Goal: Task Accomplishment & Management: Manage account settings

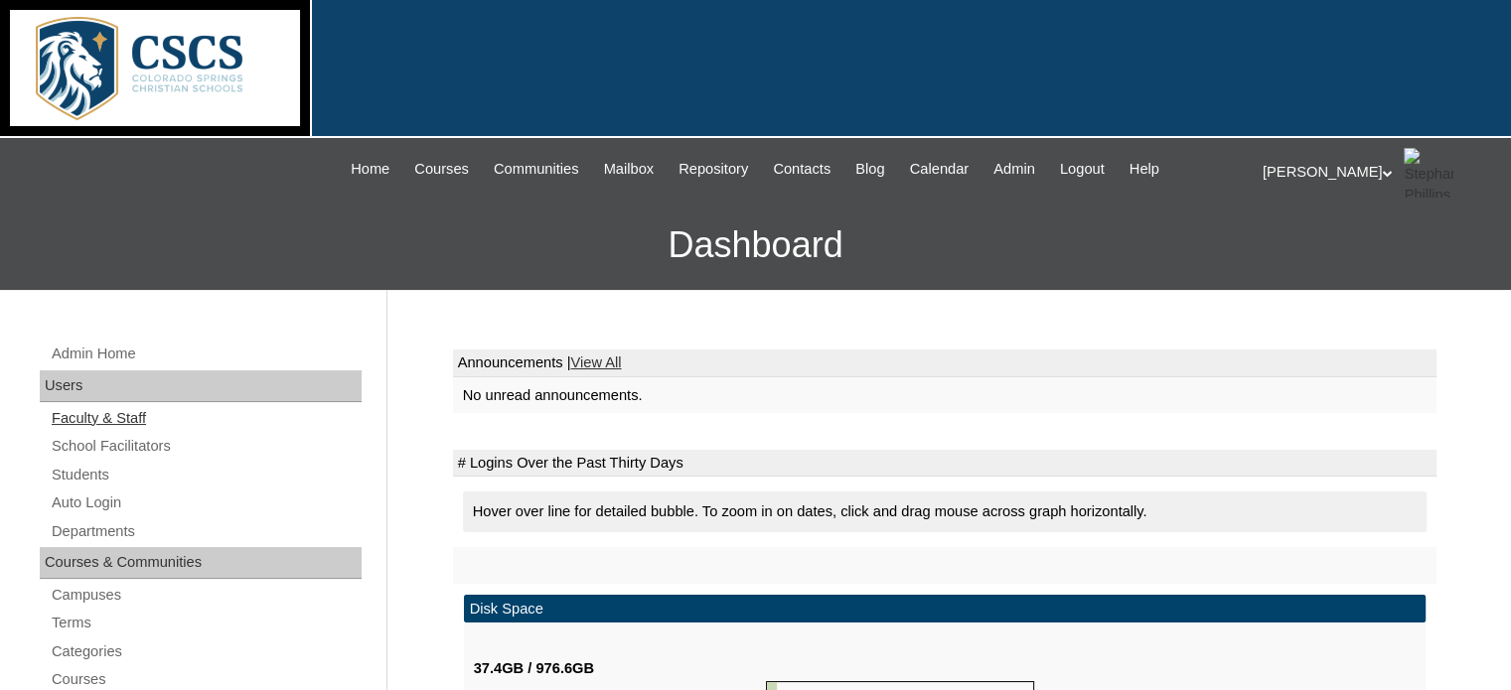
click at [95, 414] on link "Faculty & Staff" at bounding box center [206, 418] width 312 height 25
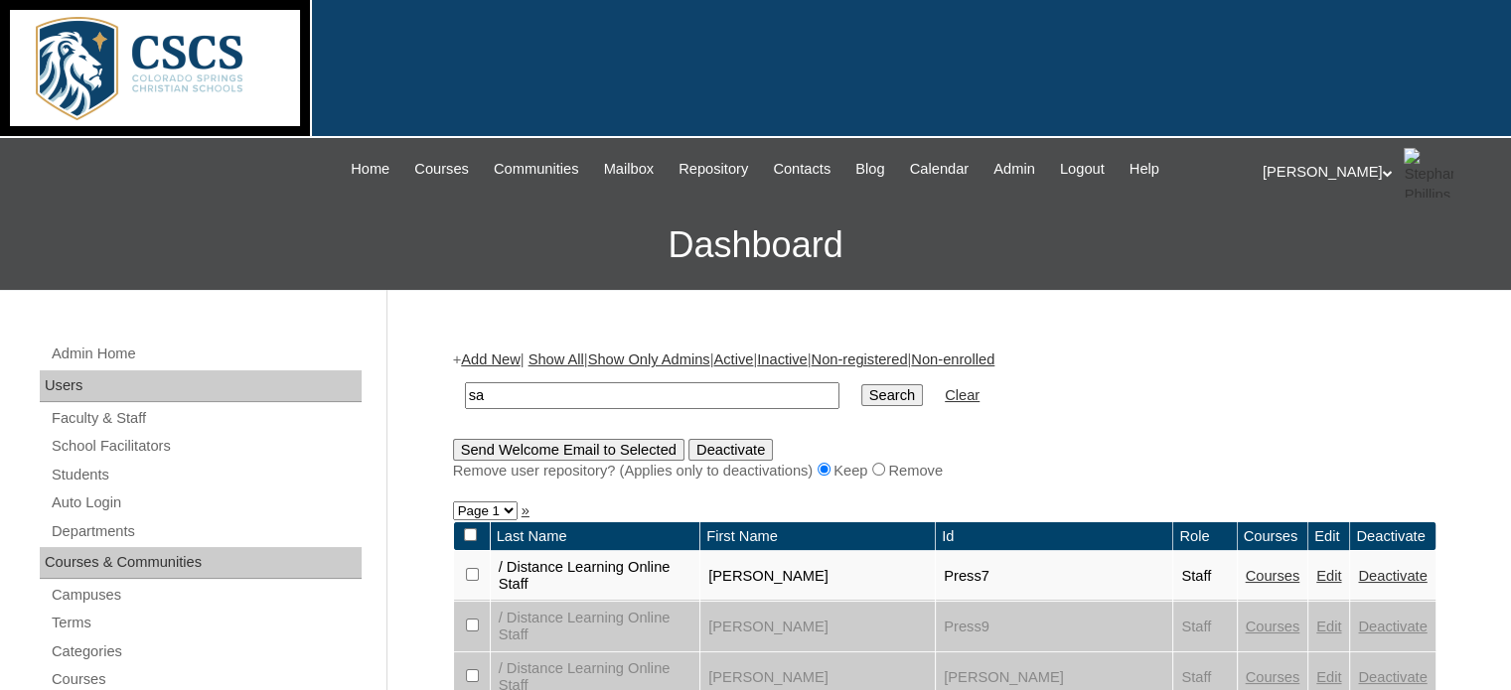
type input "s"
type input "[PERSON_NAME]"
click at [861, 384] on input "Search" at bounding box center [892, 395] width 62 height 22
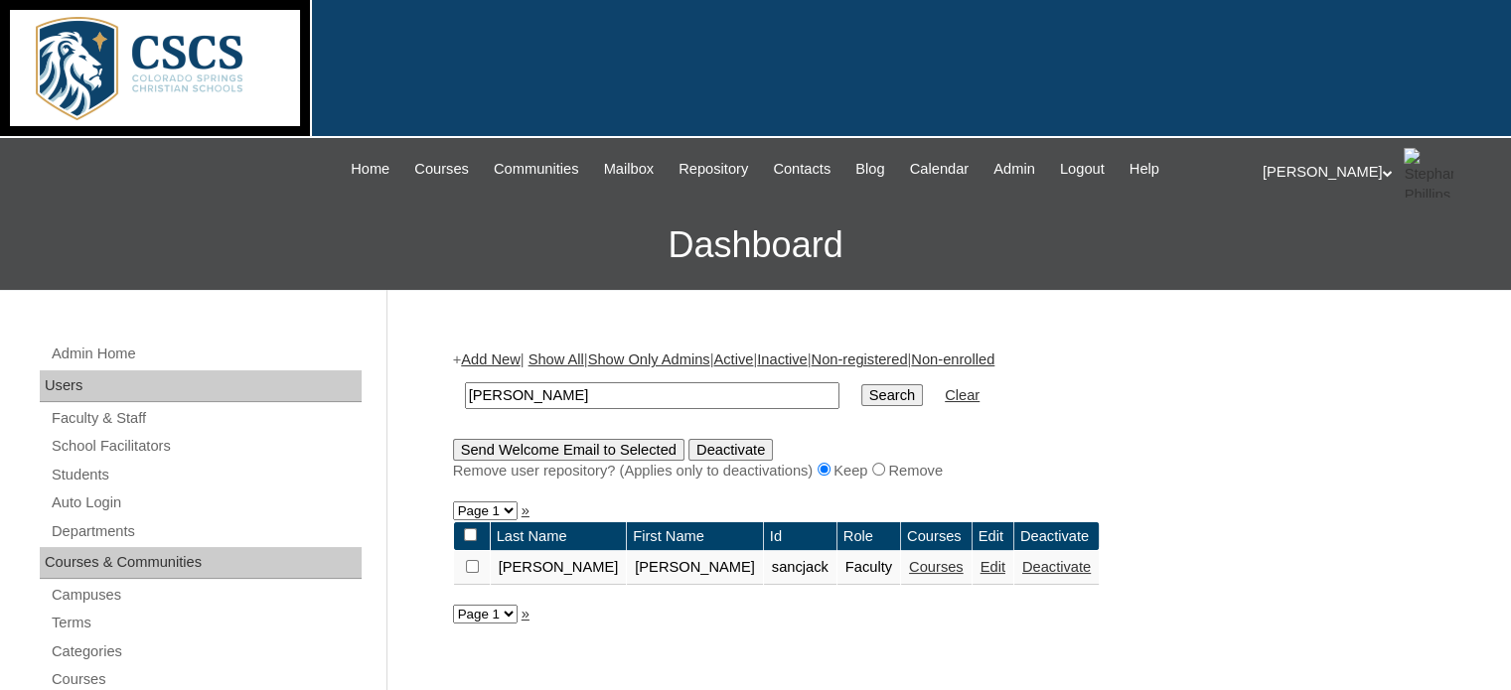
click at [909, 567] on link "Courses" at bounding box center [936, 567] width 55 height 16
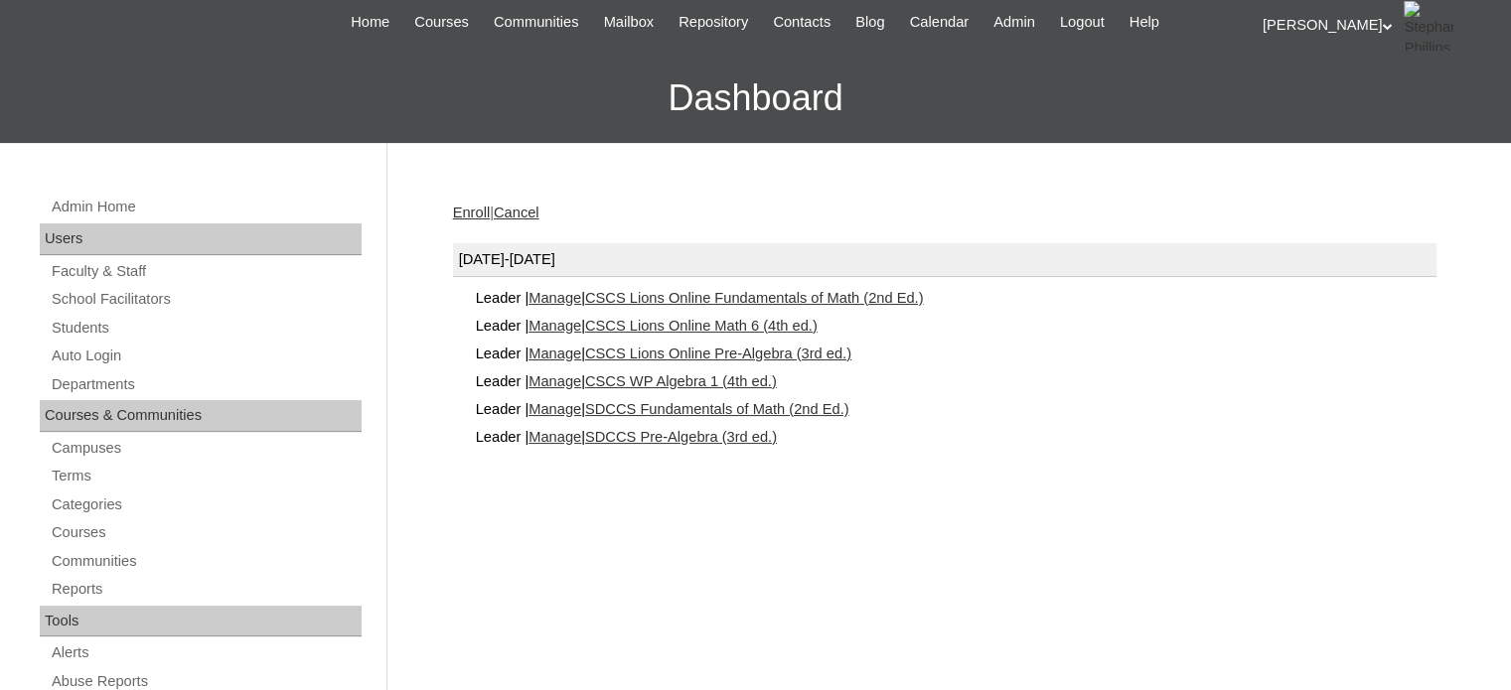
scroll to position [150, 0]
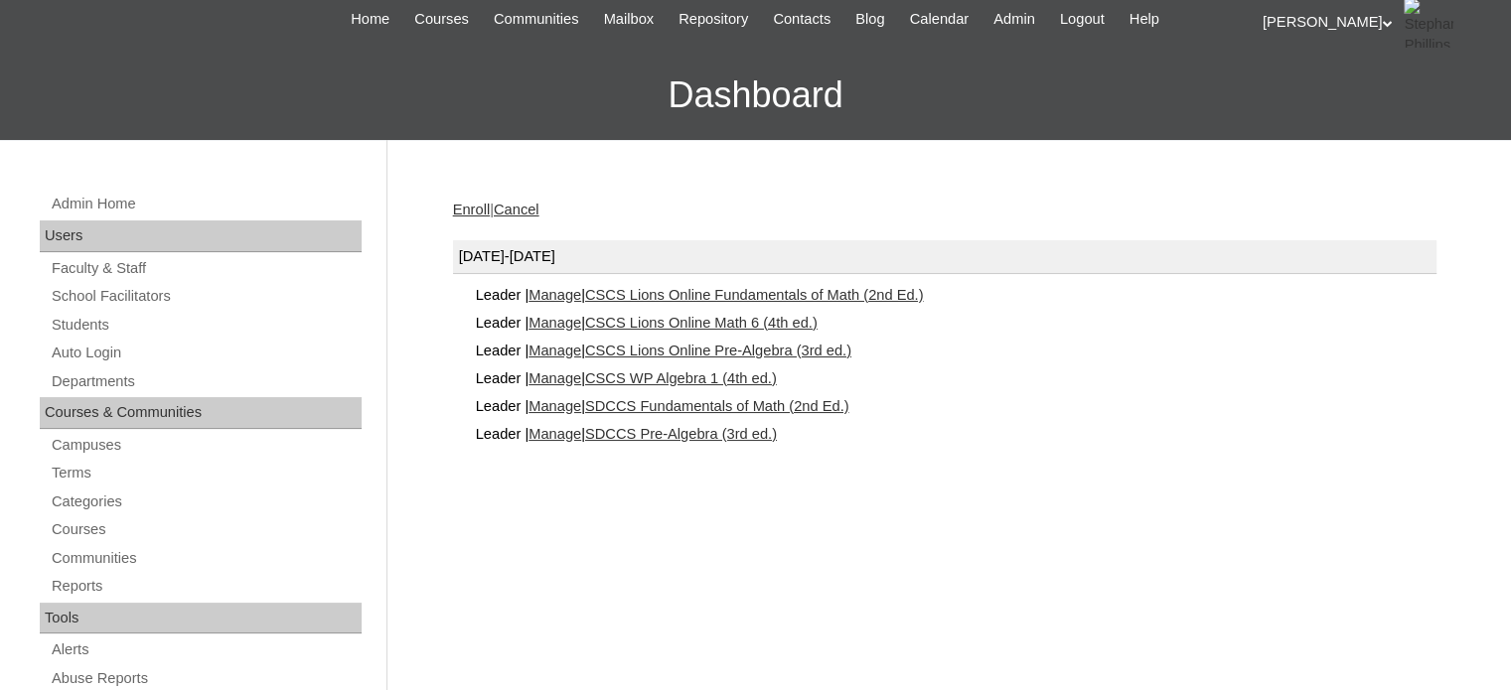
click at [690, 372] on link "CSCS WP Algebra 1 (4th ed.)" at bounding box center [681, 379] width 192 height 16
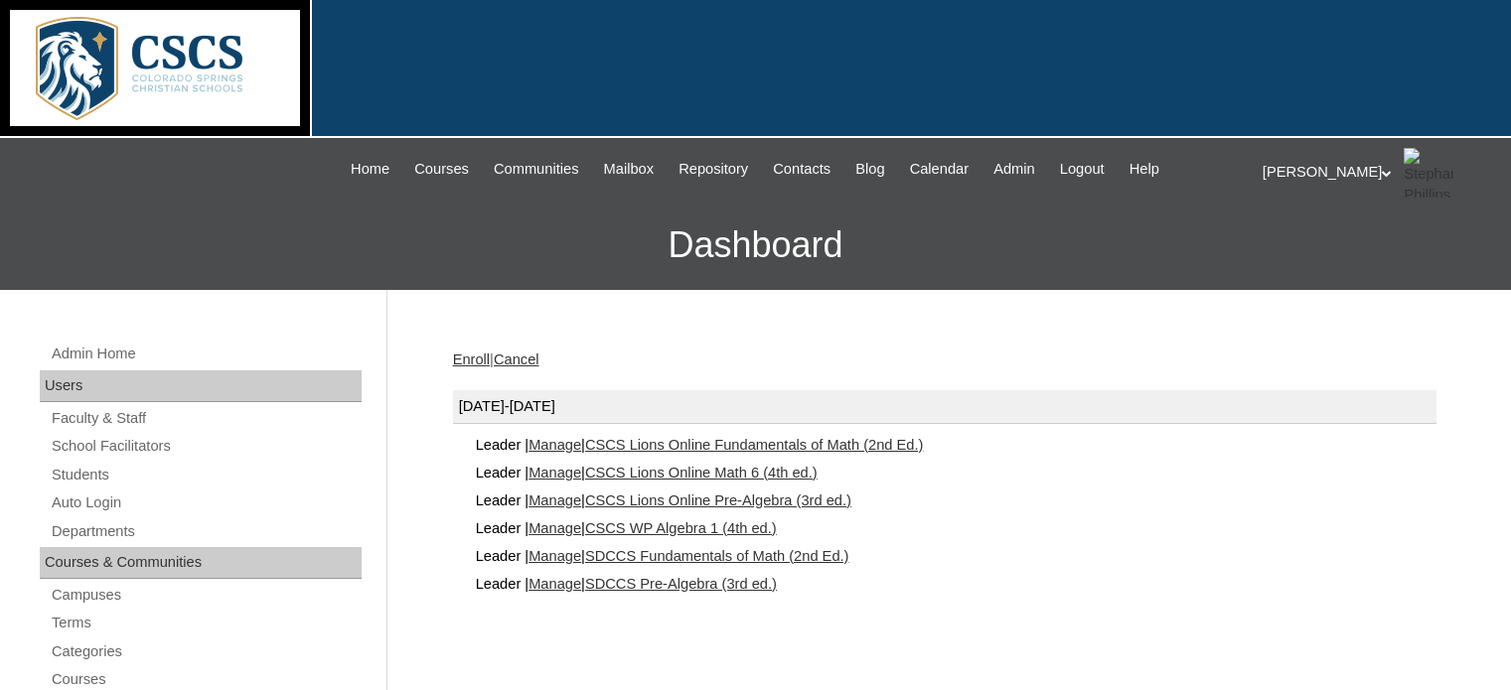
scroll to position [135, 0]
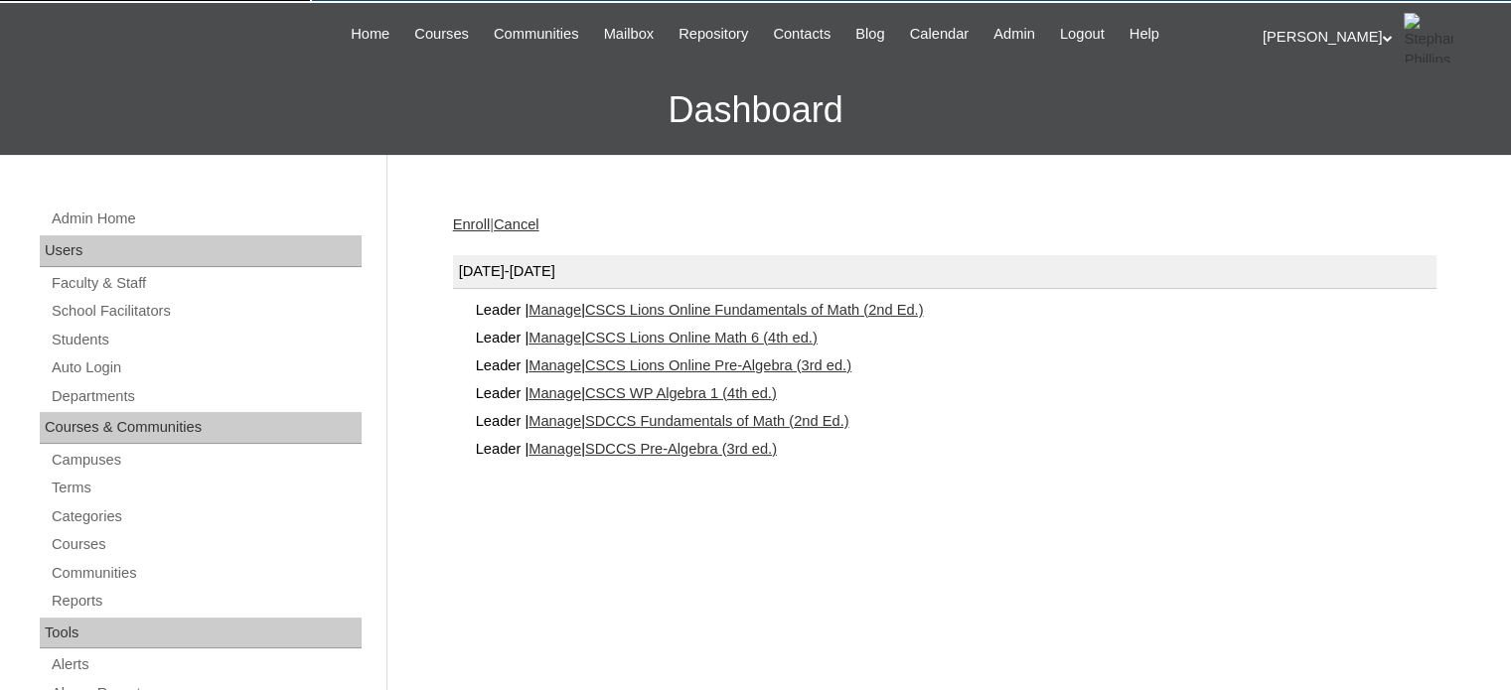
click at [554, 302] on link "Manage" at bounding box center [555, 310] width 53 height 16
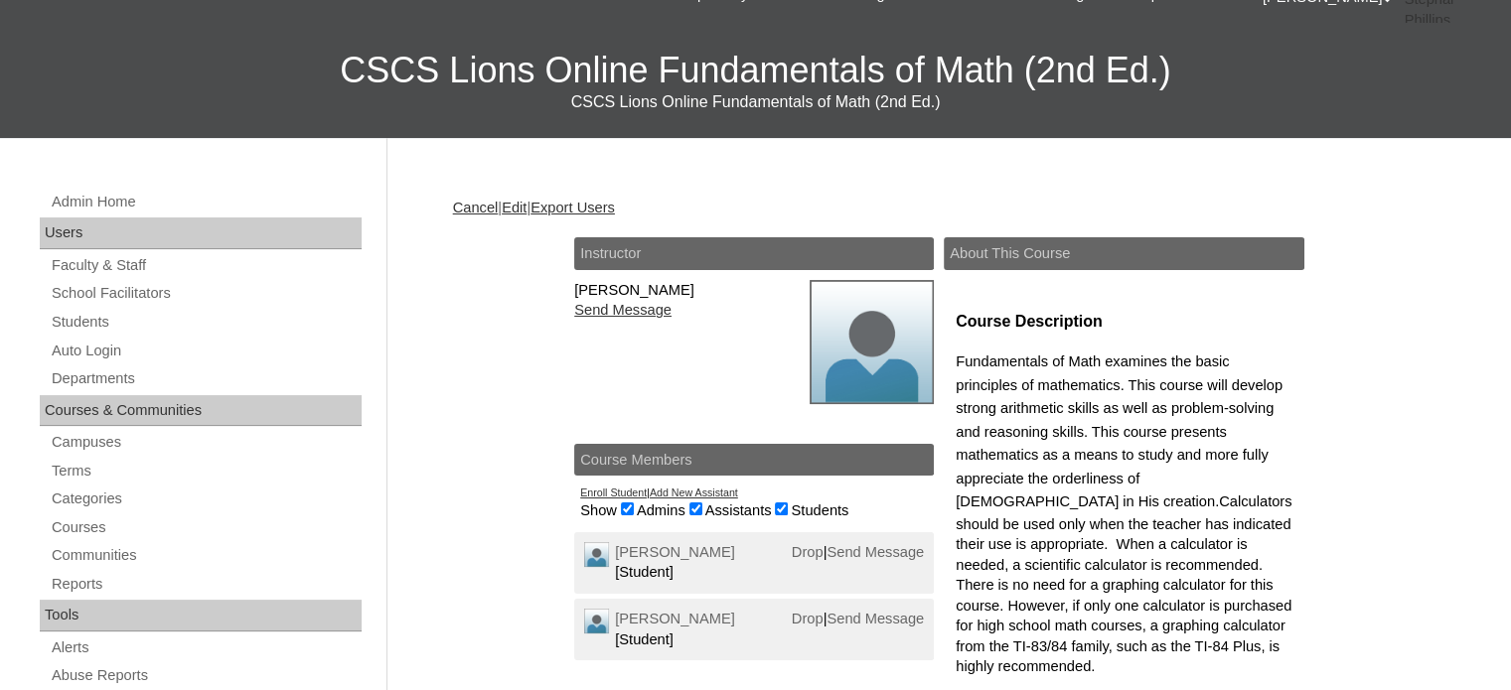
scroll to position [179, 0]
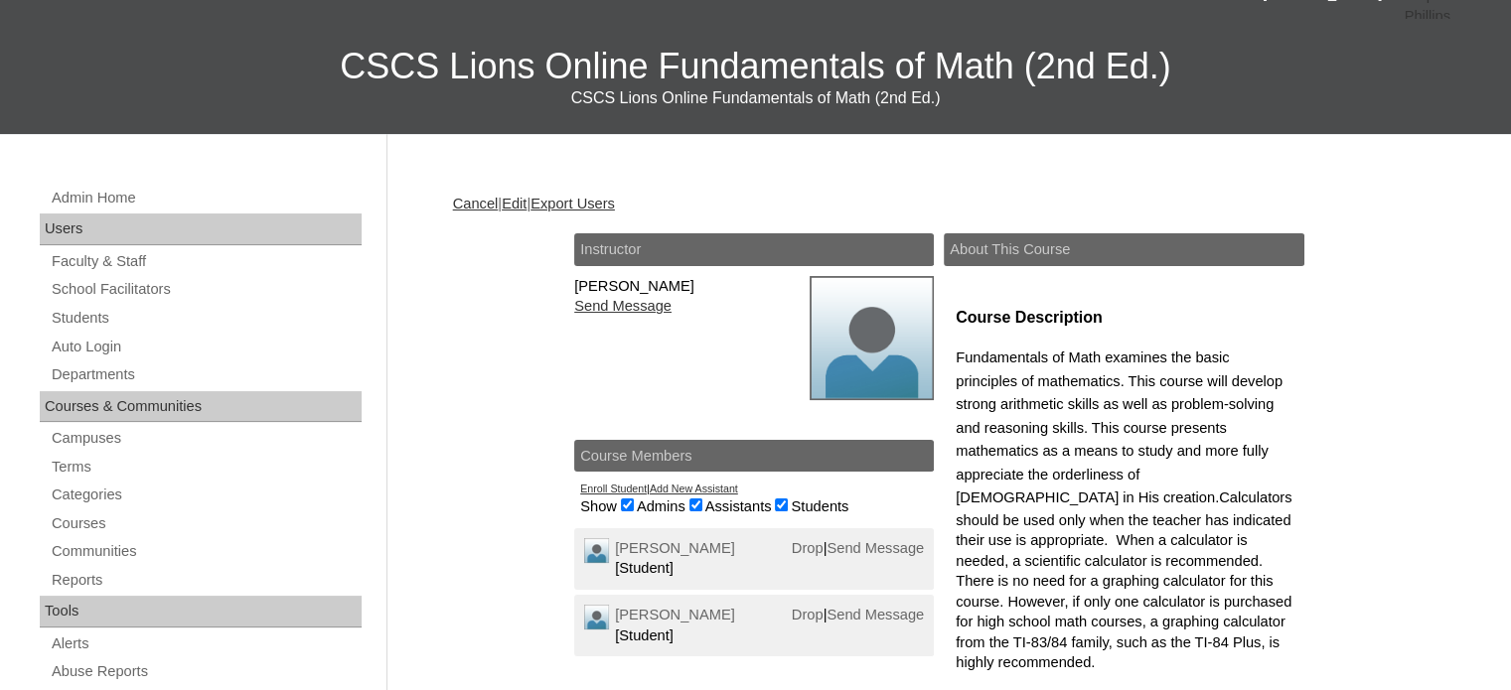
click at [671, 486] on link "Add New Assistant" at bounding box center [694, 489] width 88 height 12
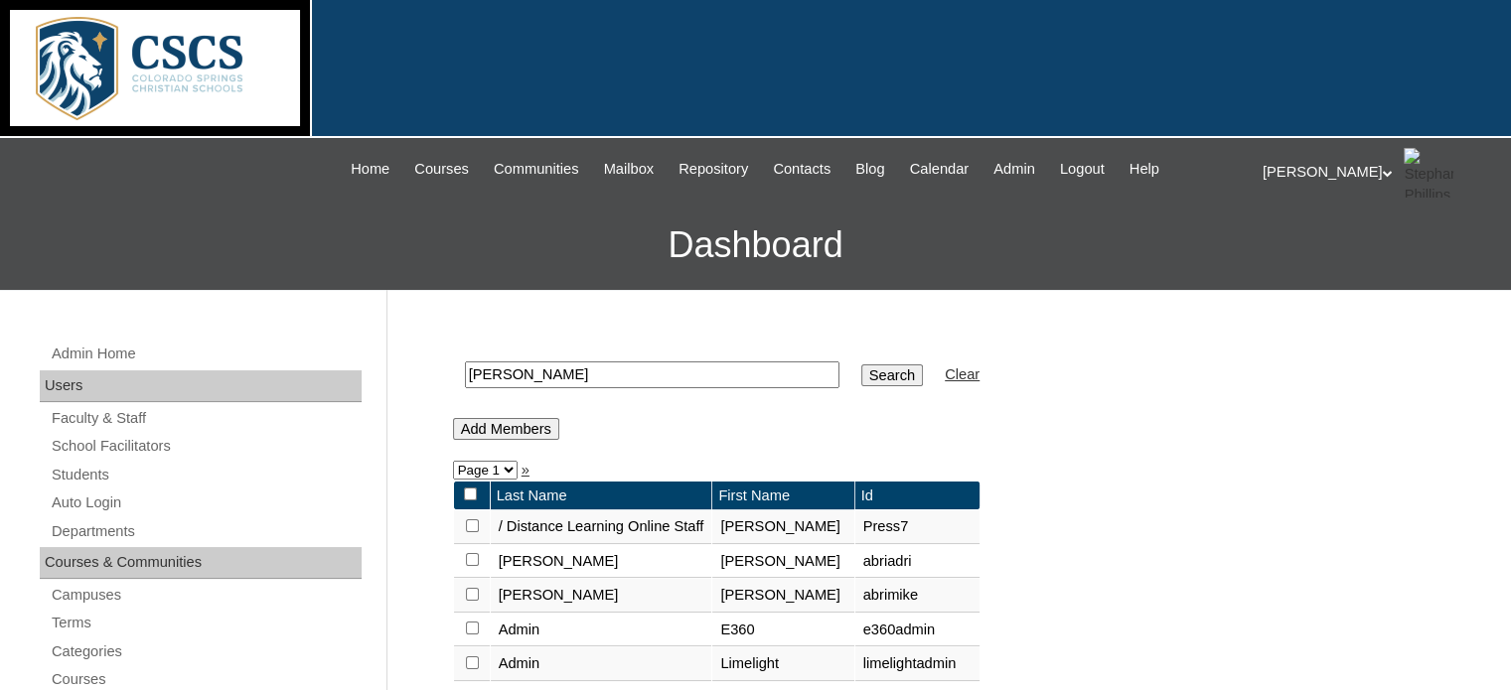
drag, startPoint x: 540, startPoint y: 369, endPoint x: 415, endPoint y: 358, distance: 125.7
type input "[PERSON_NAME]"
click at [861, 372] on input "Search" at bounding box center [892, 376] width 62 height 22
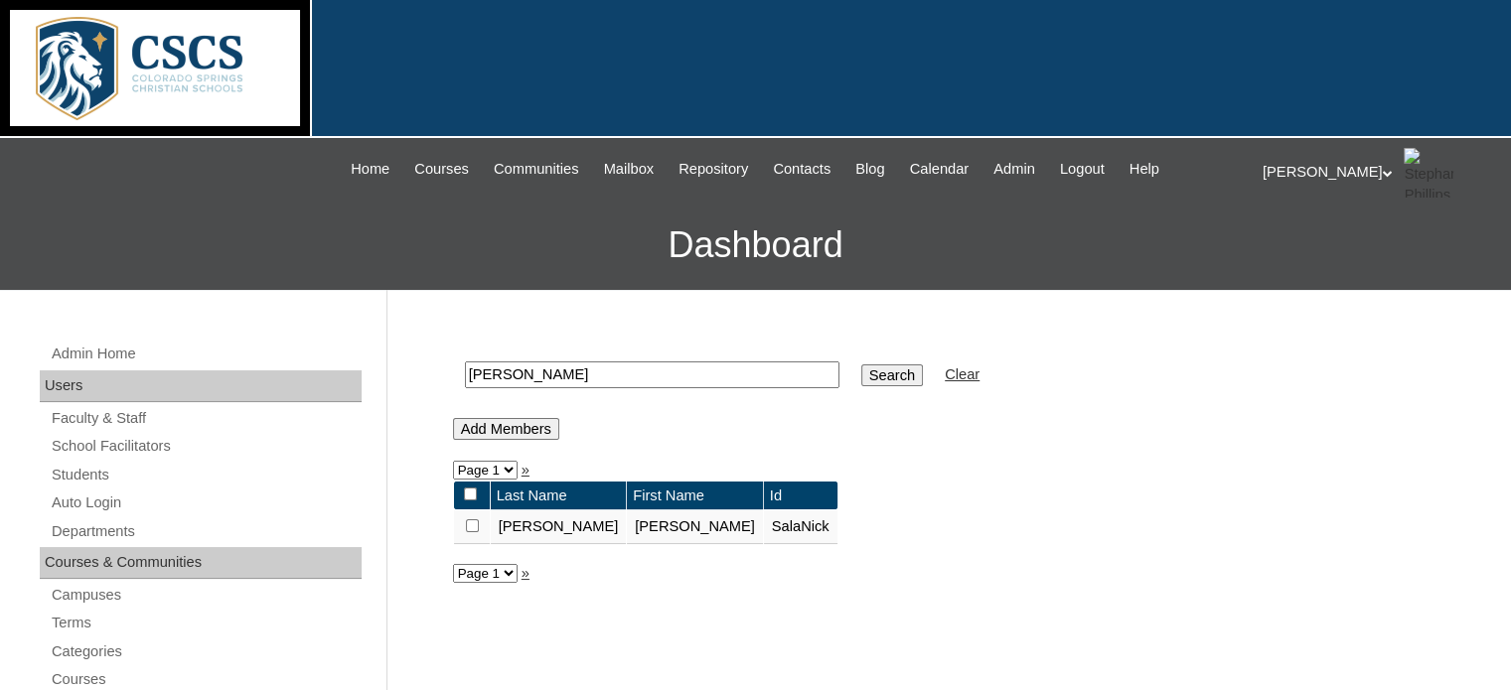
click at [475, 521] on input "checkbox" at bounding box center [472, 526] width 13 height 13
checkbox input "true"
click at [535, 425] on input "Add Members" at bounding box center [506, 429] width 106 height 22
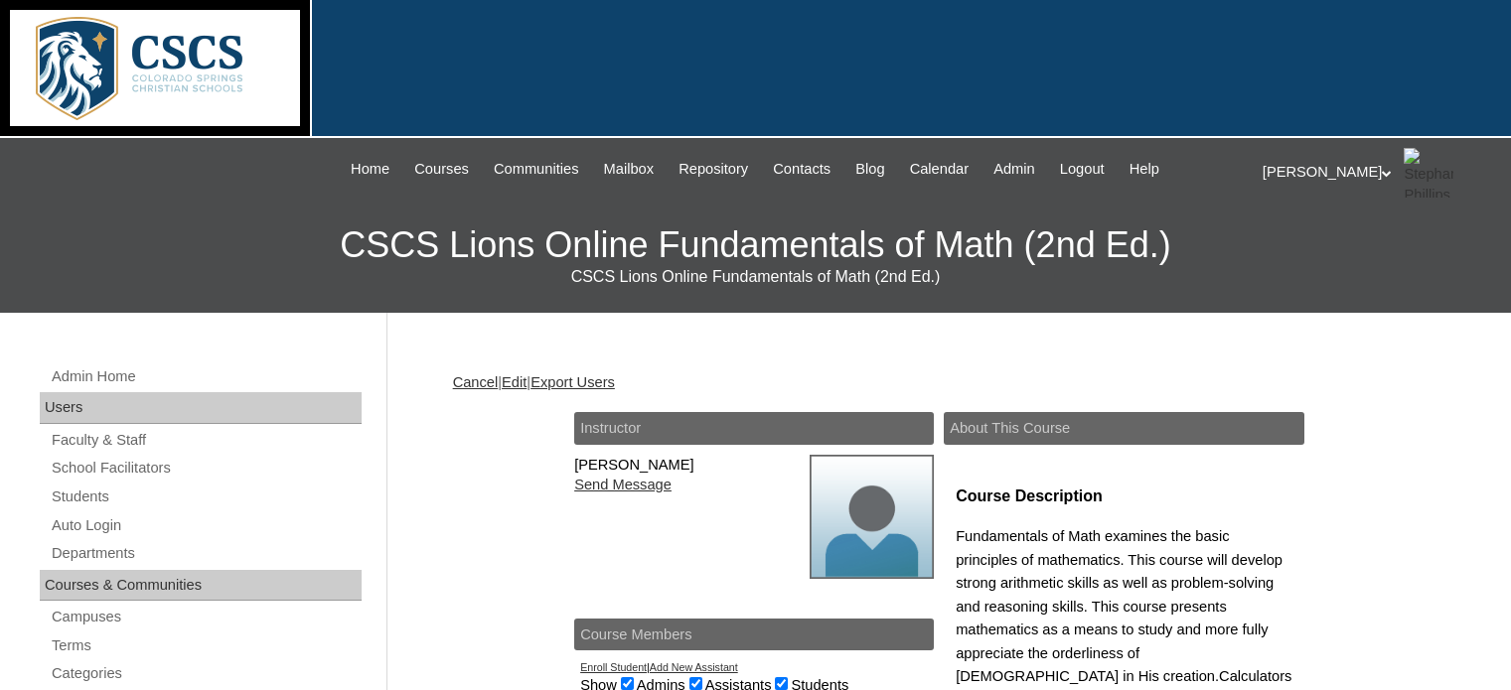
scroll to position [191, 0]
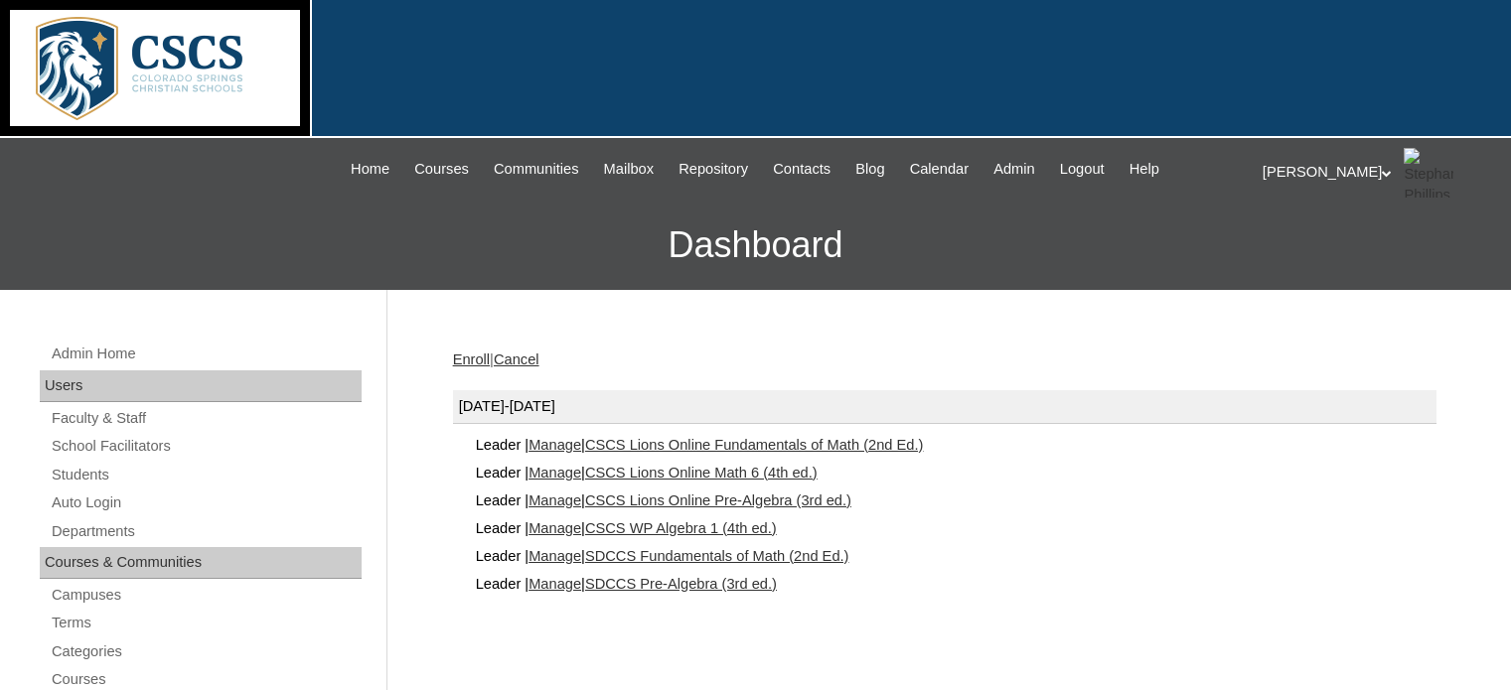
scroll to position [135, 0]
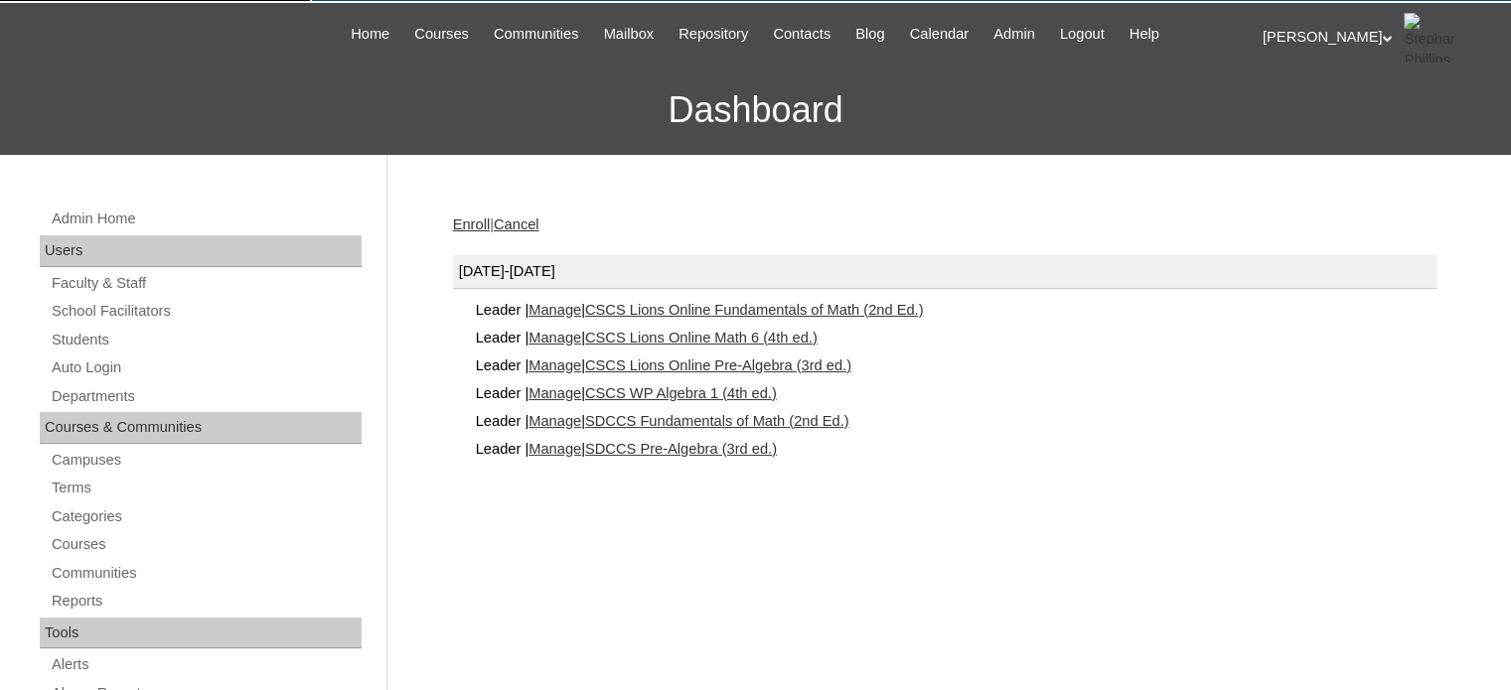
click at [559, 333] on link "Manage" at bounding box center [555, 338] width 53 height 16
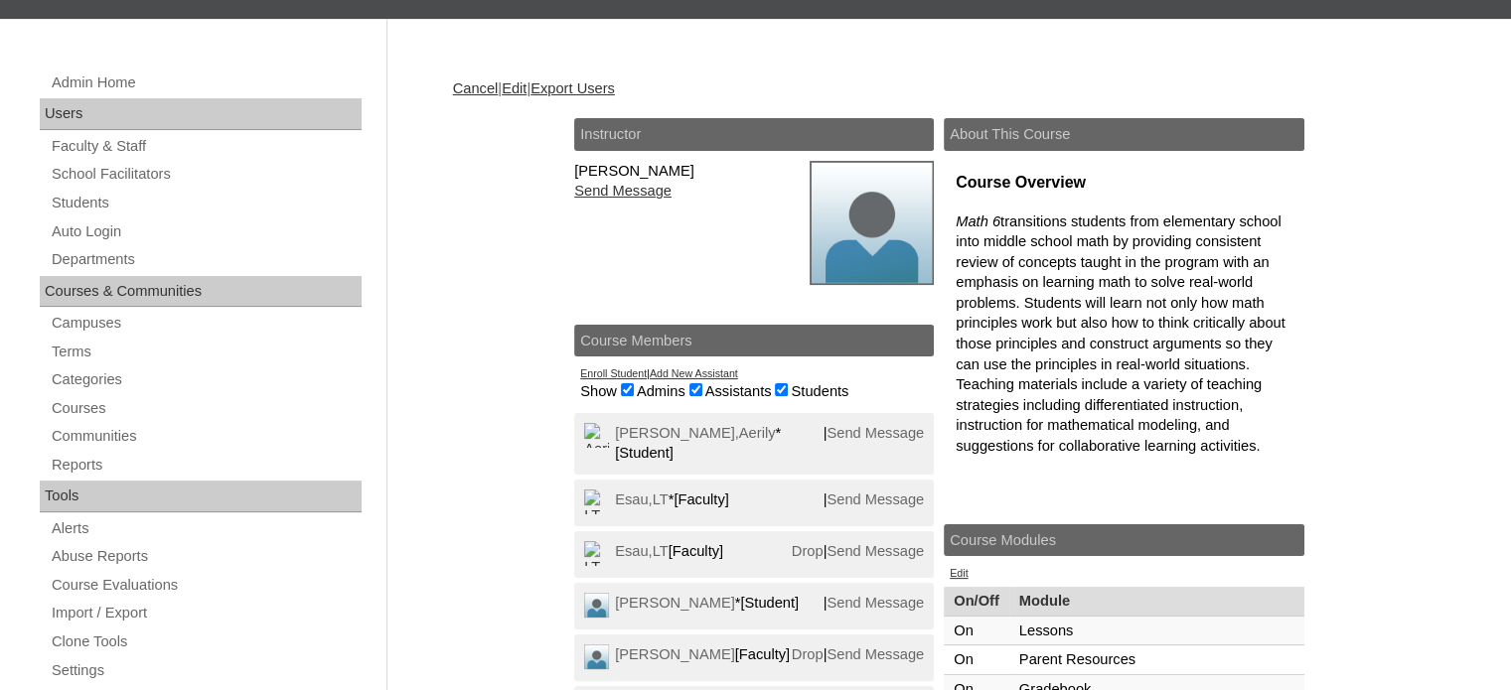
scroll to position [296, 0]
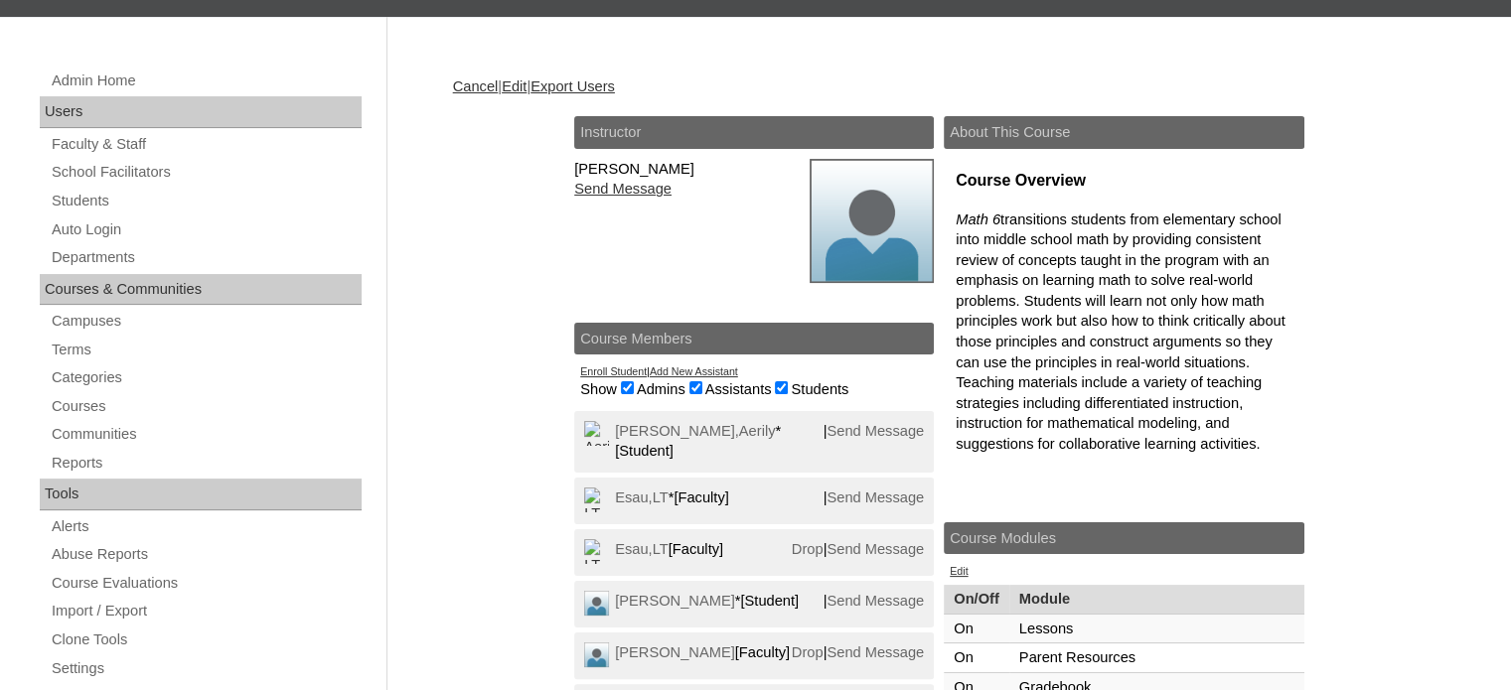
click at [792, 541] on link "Drop" at bounding box center [808, 549] width 32 height 16
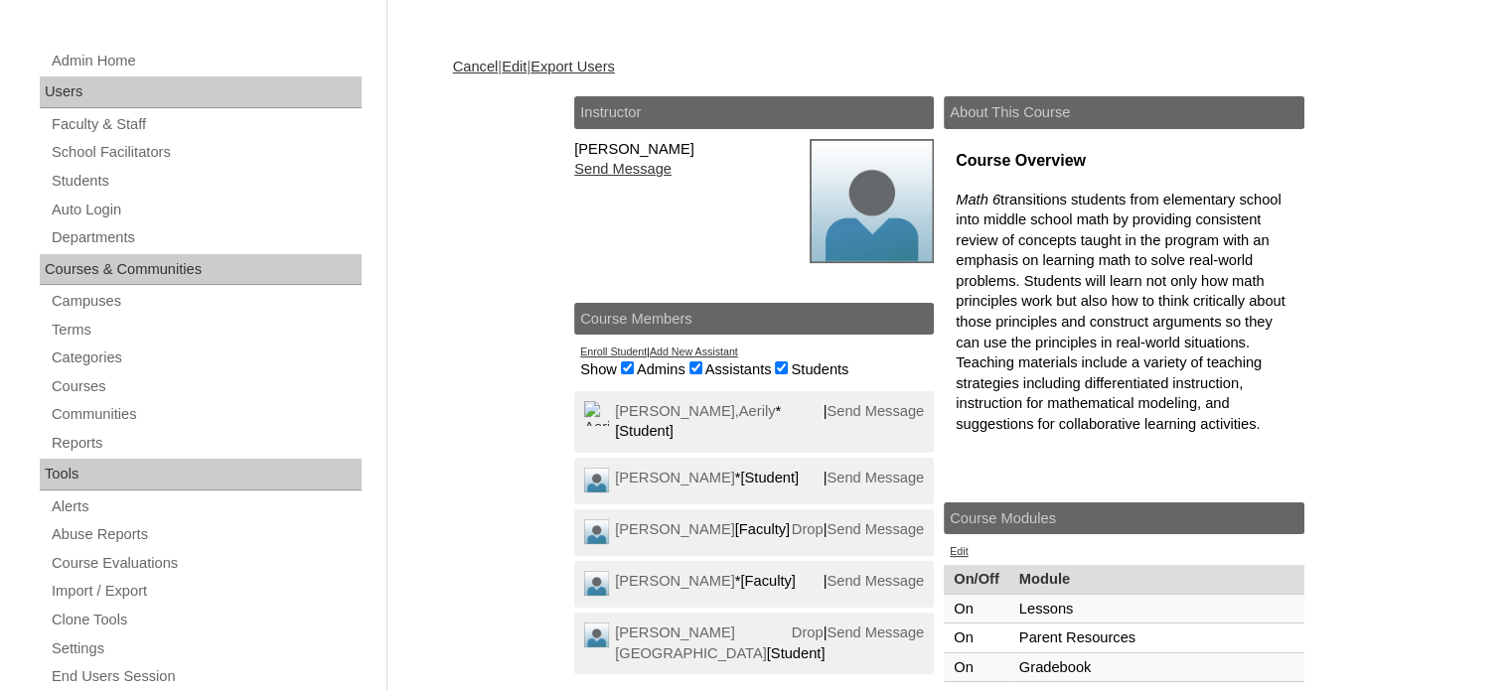
scroll to position [320, 0]
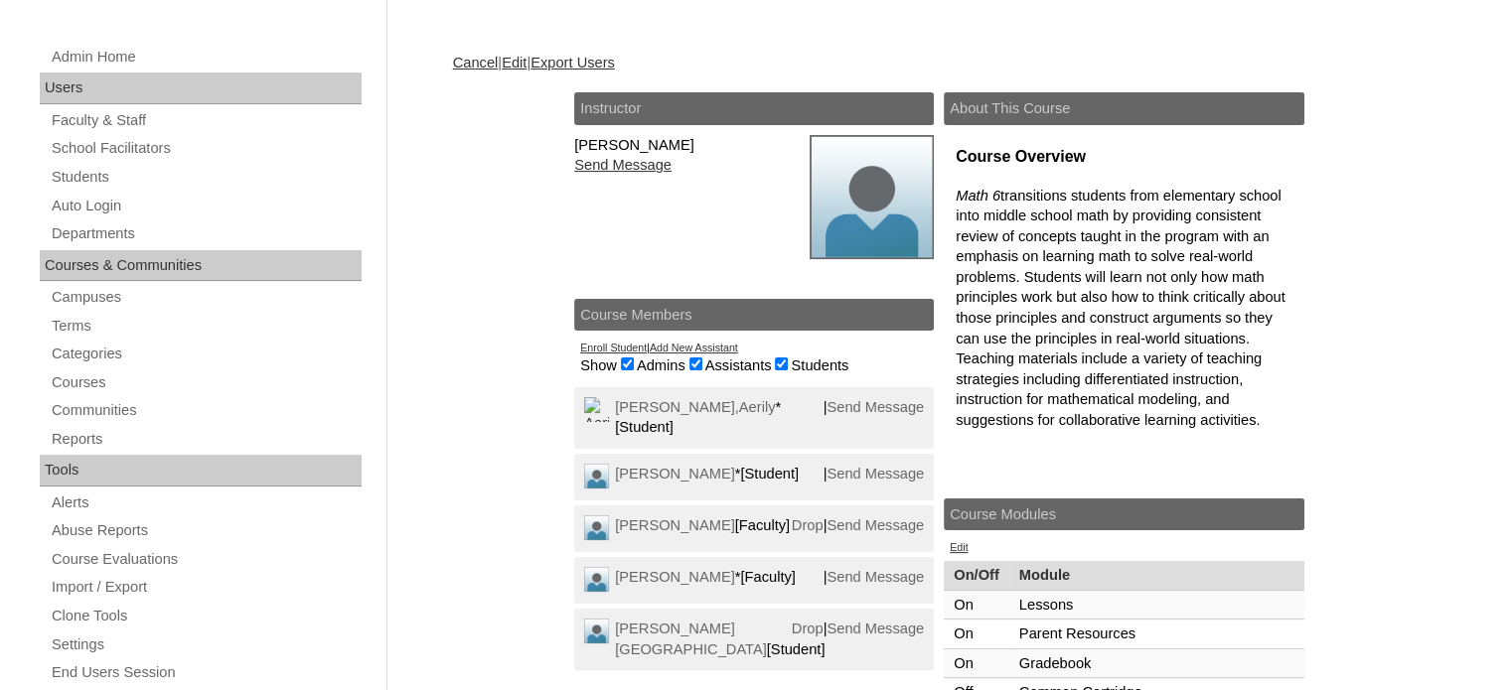
drag, startPoint x: 550, startPoint y: 349, endPoint x: 440, endPoint y: 308, distance: 117.6
click at [440, 308] on div "Admin Home Users Faculty & Staff School Facilitators Students Auto Login Depart…" at bounding box center [755, 678] width 1511 height 1370
click at [799, 518] on link "Drop" at bounding box center [808, 526] width 32 height 16
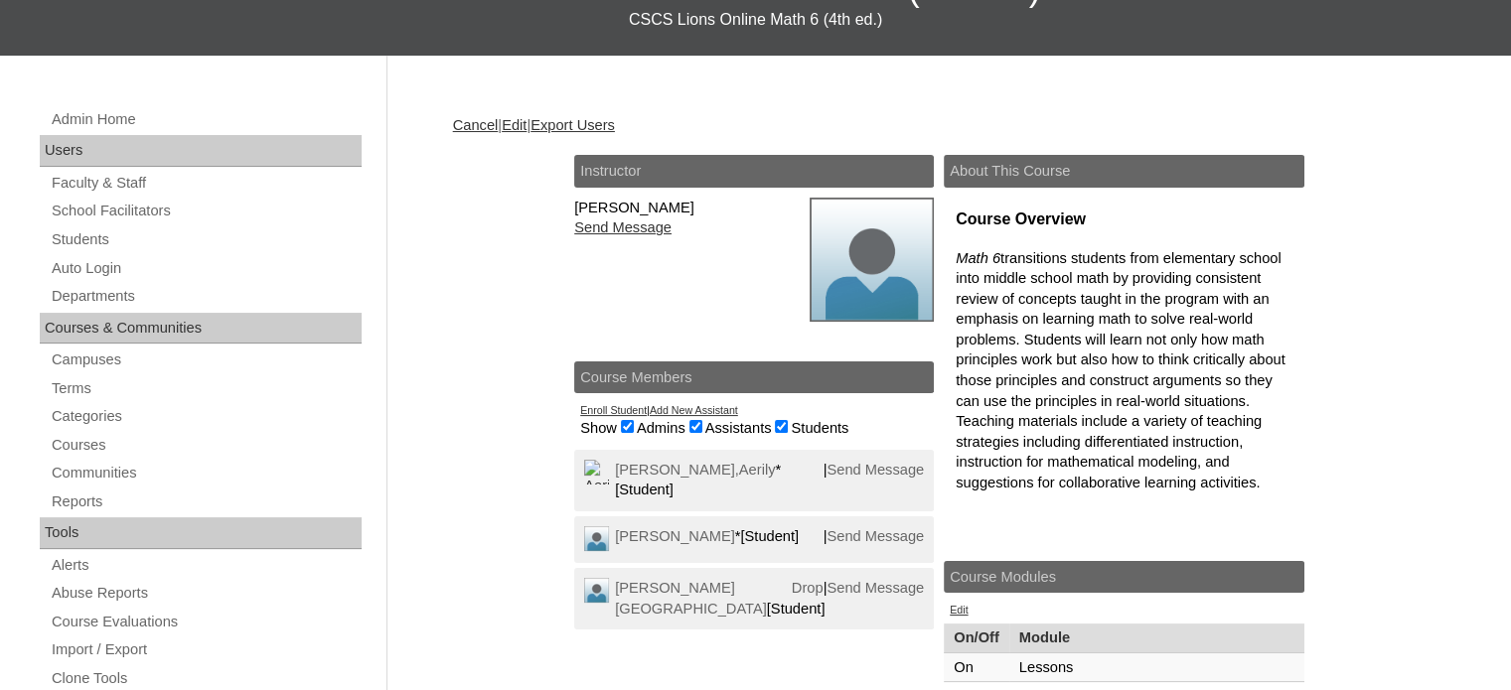
scroll to position [258, 0]
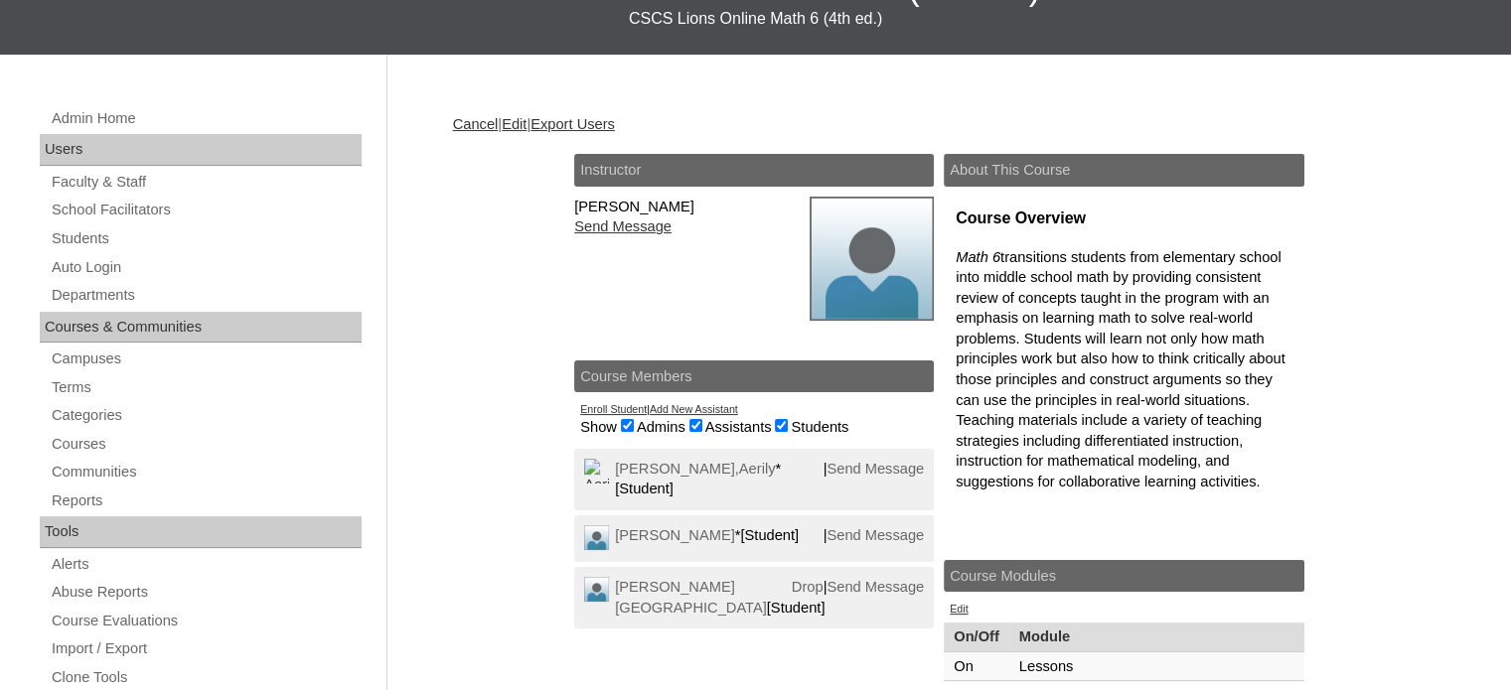
click at [680, 410] on link "Add New Assistant" at bounding box center [694, 409] width 88 height 12
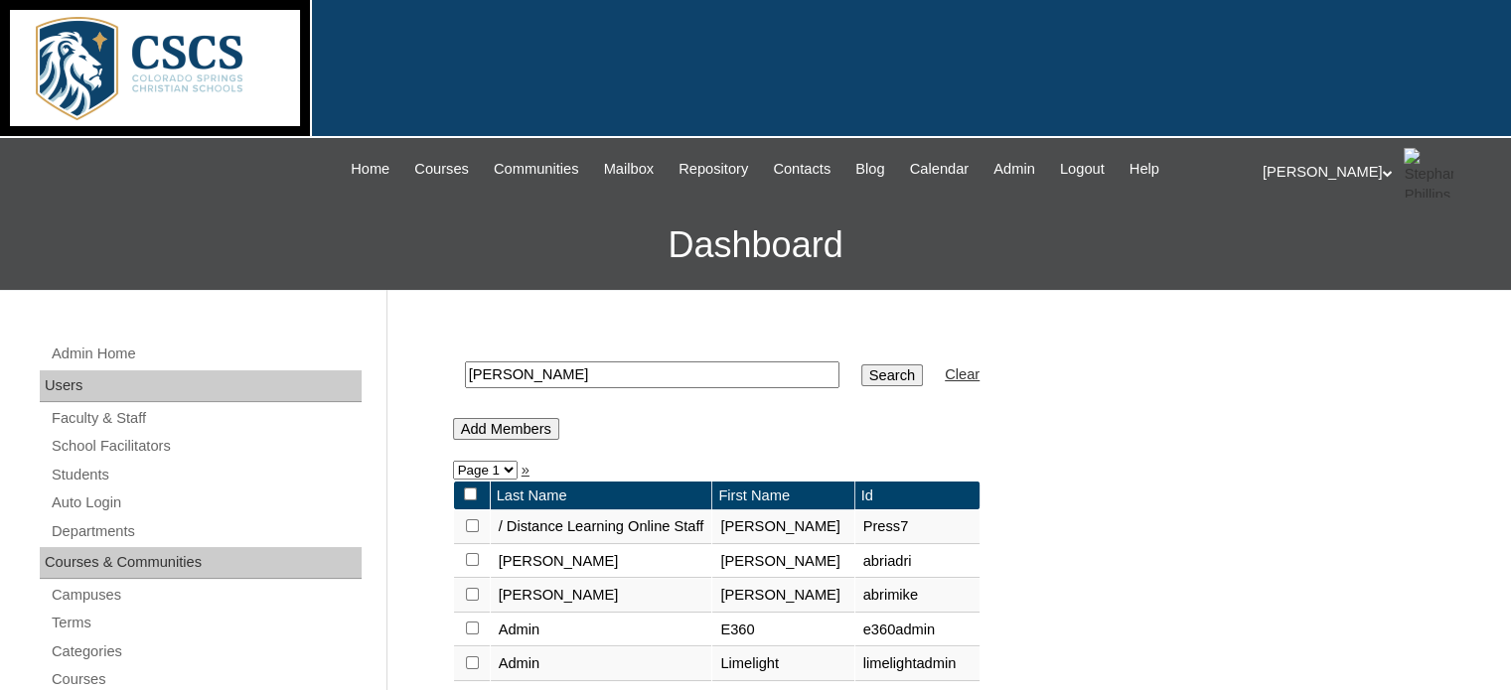
drag, startPoint x: 603, startPoint y: 365, endPoint x: 449, endPoint y: 375, distance: 154.3
type input "[PERSON_NAME]"
click at [861, 365] on input "Search" at bounding box center [892, 376] width 62 height 22
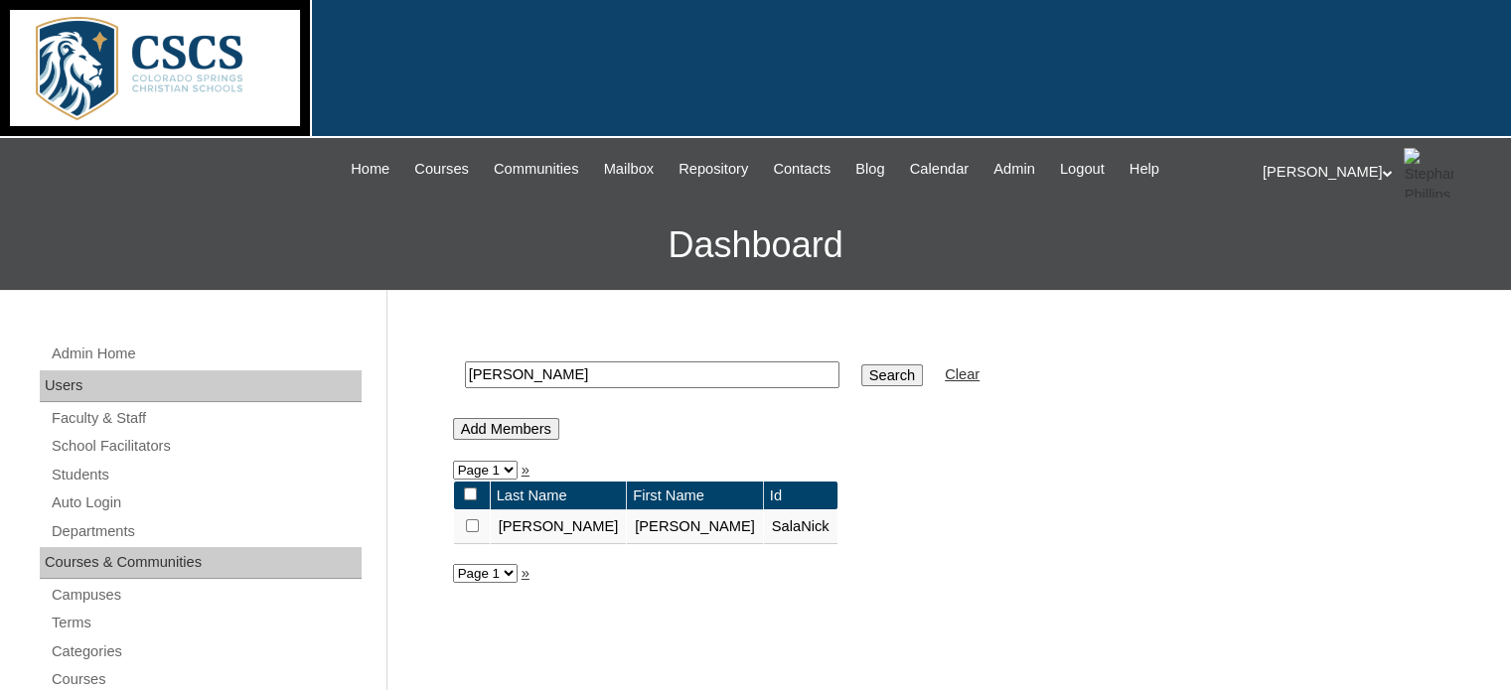
click at [472, 520] on input "checkbox" at bounding box center [472, 526] width 13 height 13
checkbox input "true"
click at [529, 424] on input "Add Members" at bounding box center [506, 429] width 106 height 22
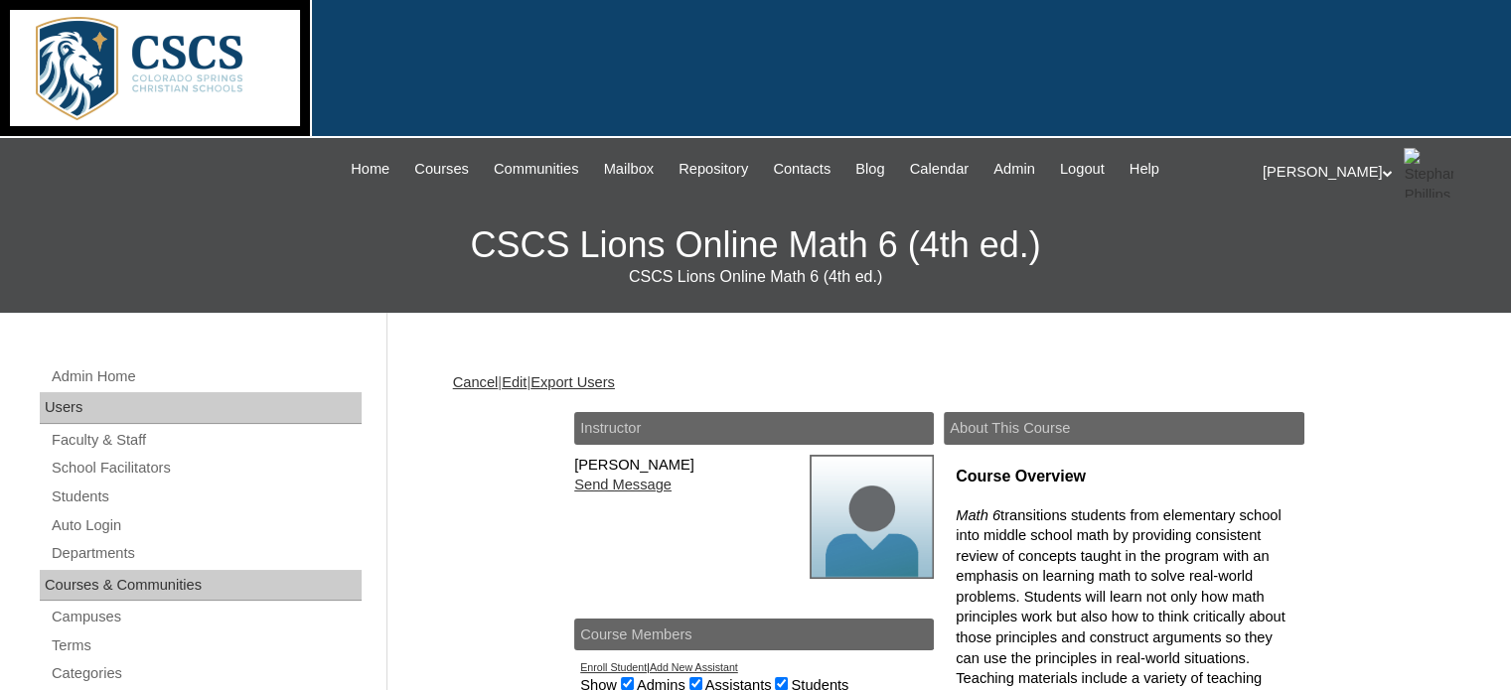
scroll to position [161, 0]
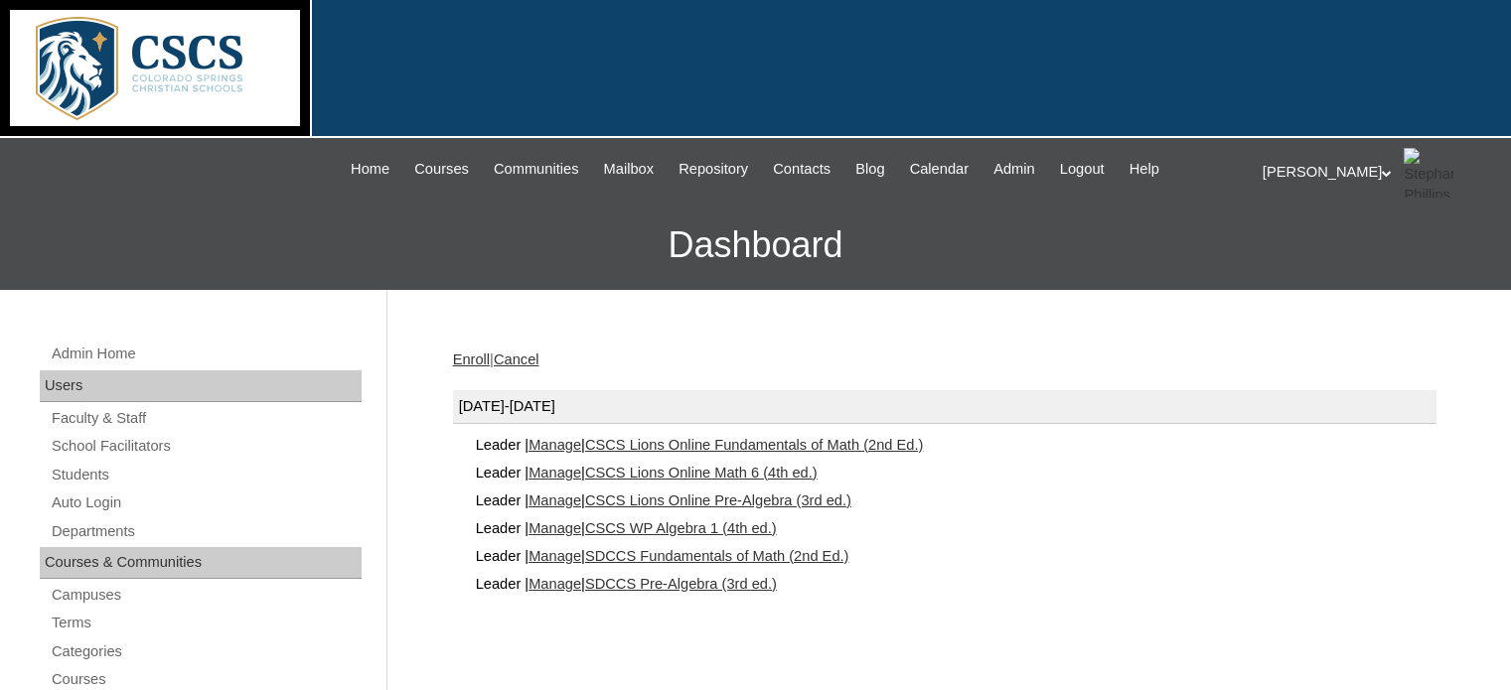
scroll to position [135, 0]
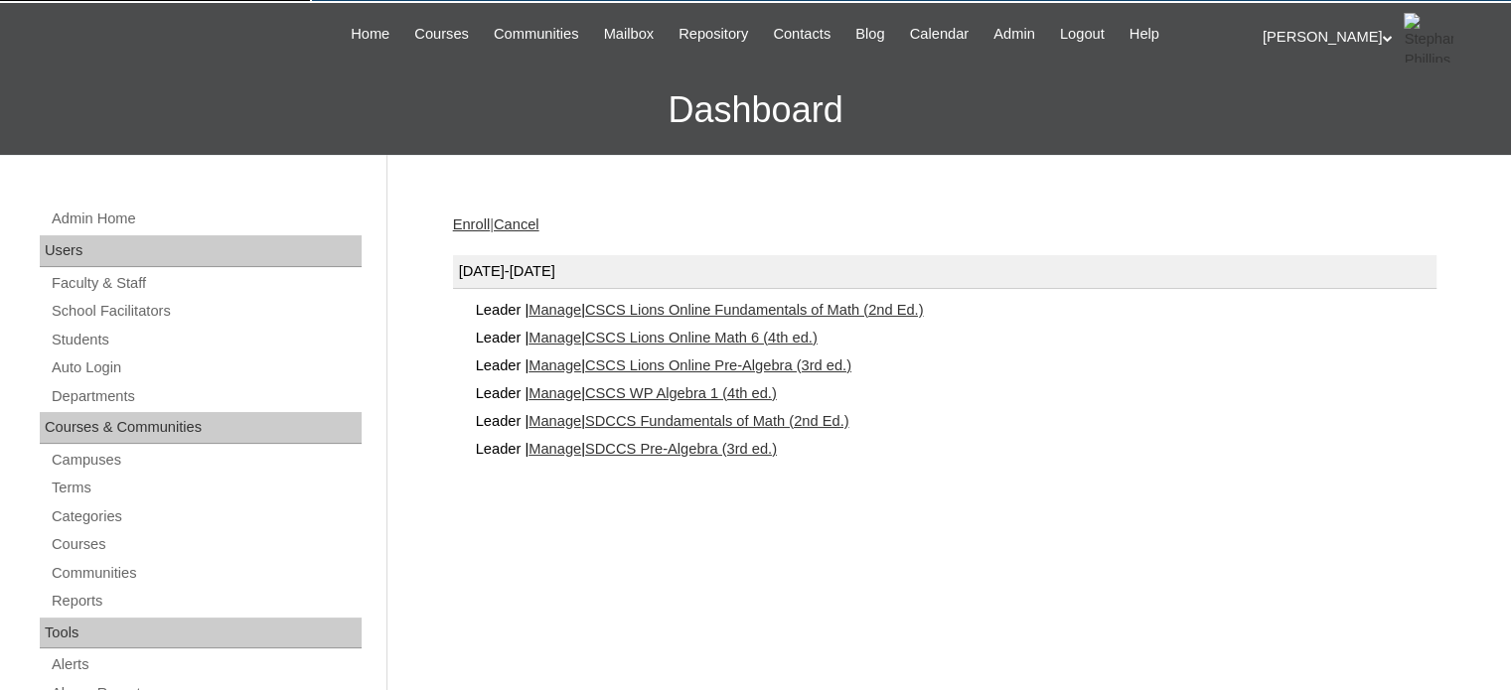
click at [581, 361] on link "Manage" at bounding box center [555, 366] width 53 height 16
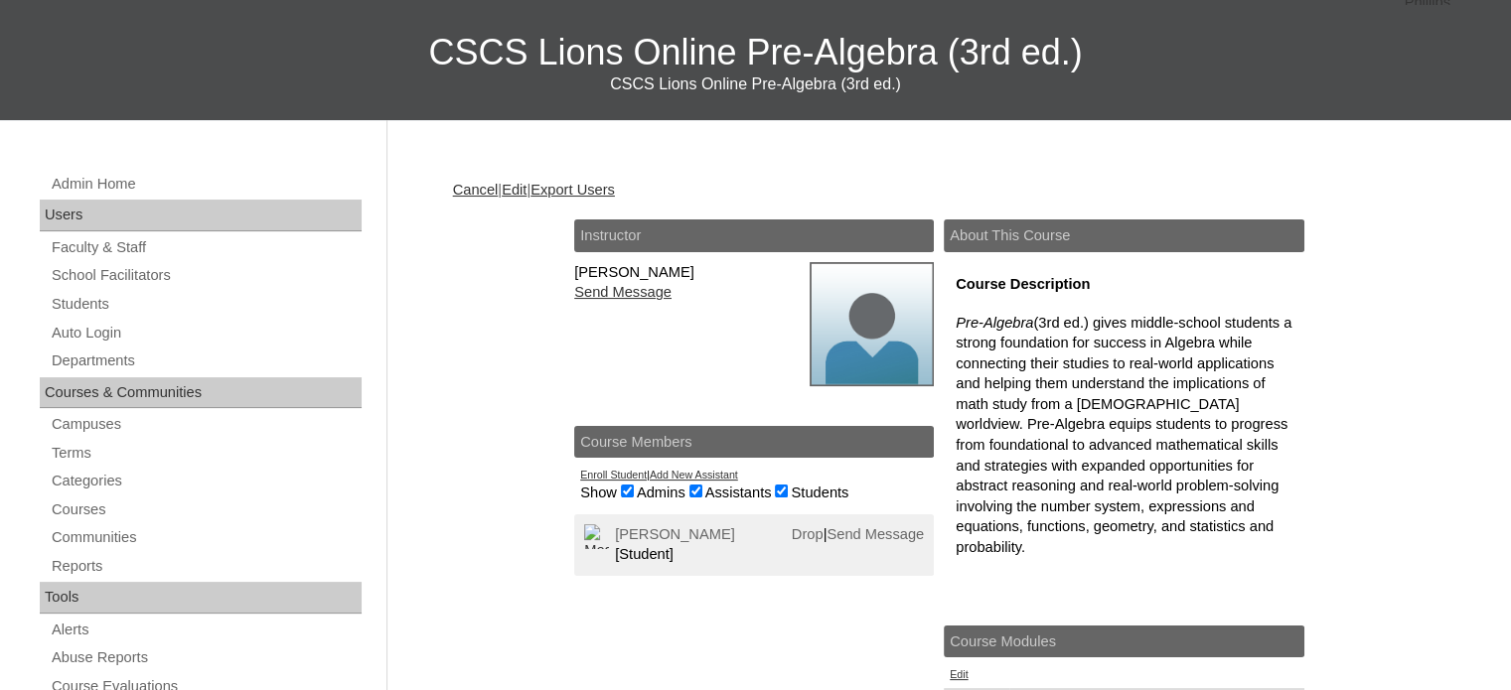
scroll to position [195, 0]
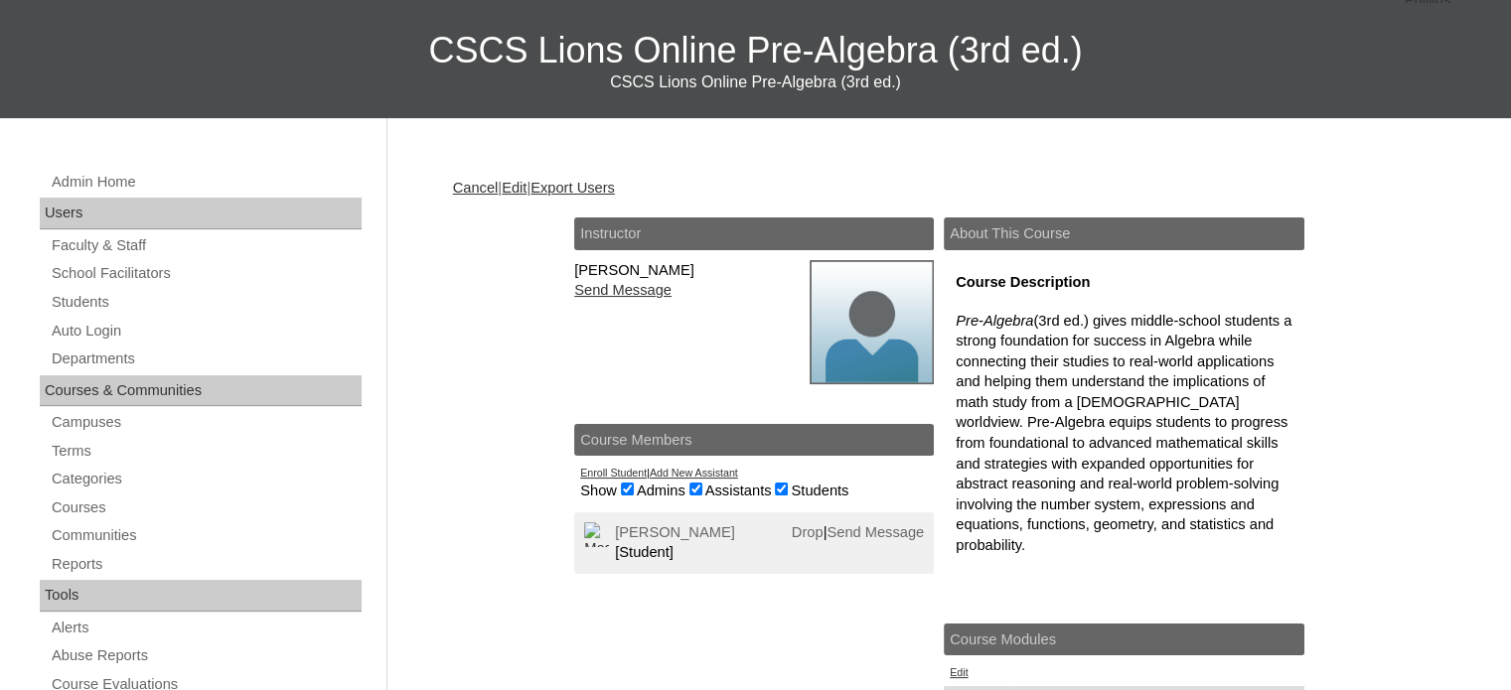
click at [695, 467] on link "Add New Assistant" at bounding box center [694, 473] width 88 height 12
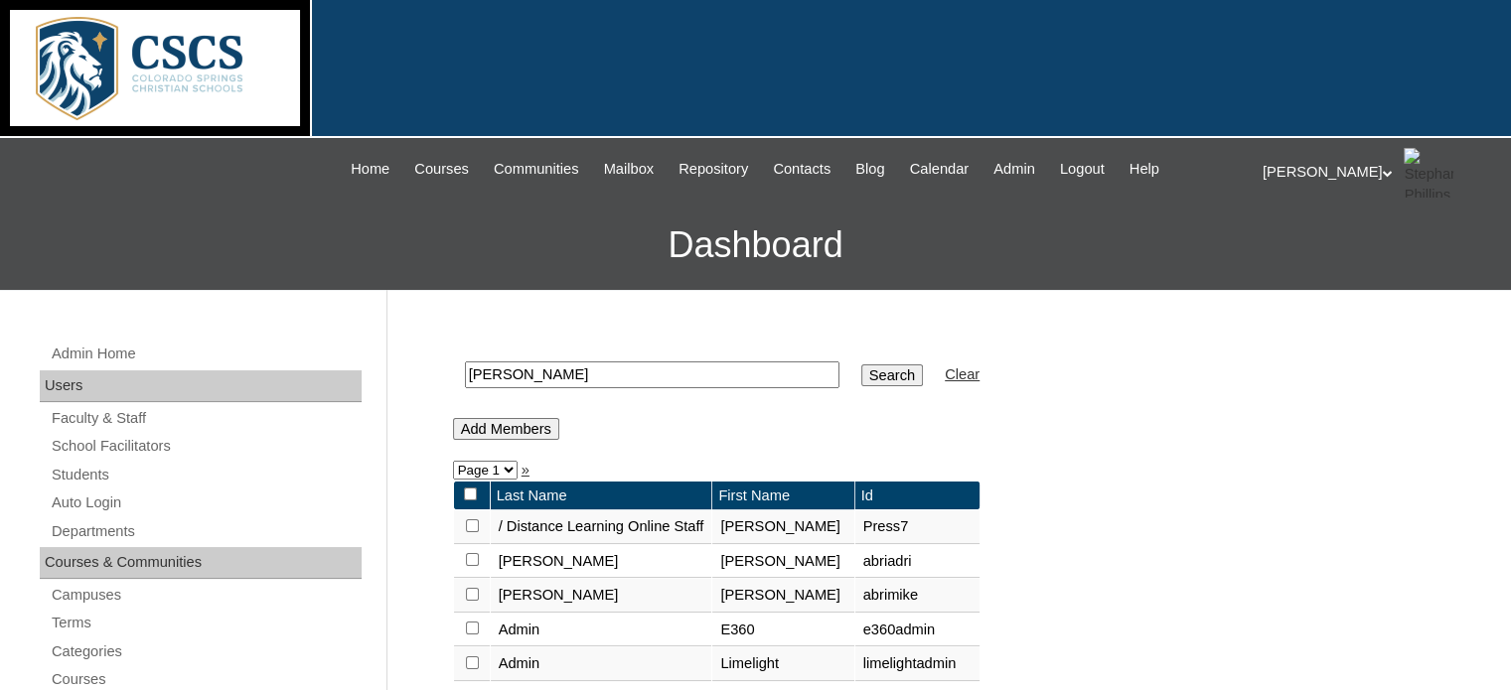
drag, startPoint x: 562, startPoint y: 380, endPoint x: 419, endPoint y: 349, distance: 146.5
type input "salas"
click at [861, 365] on input "Search" at bounding box center [892, 376] width 62 height 22
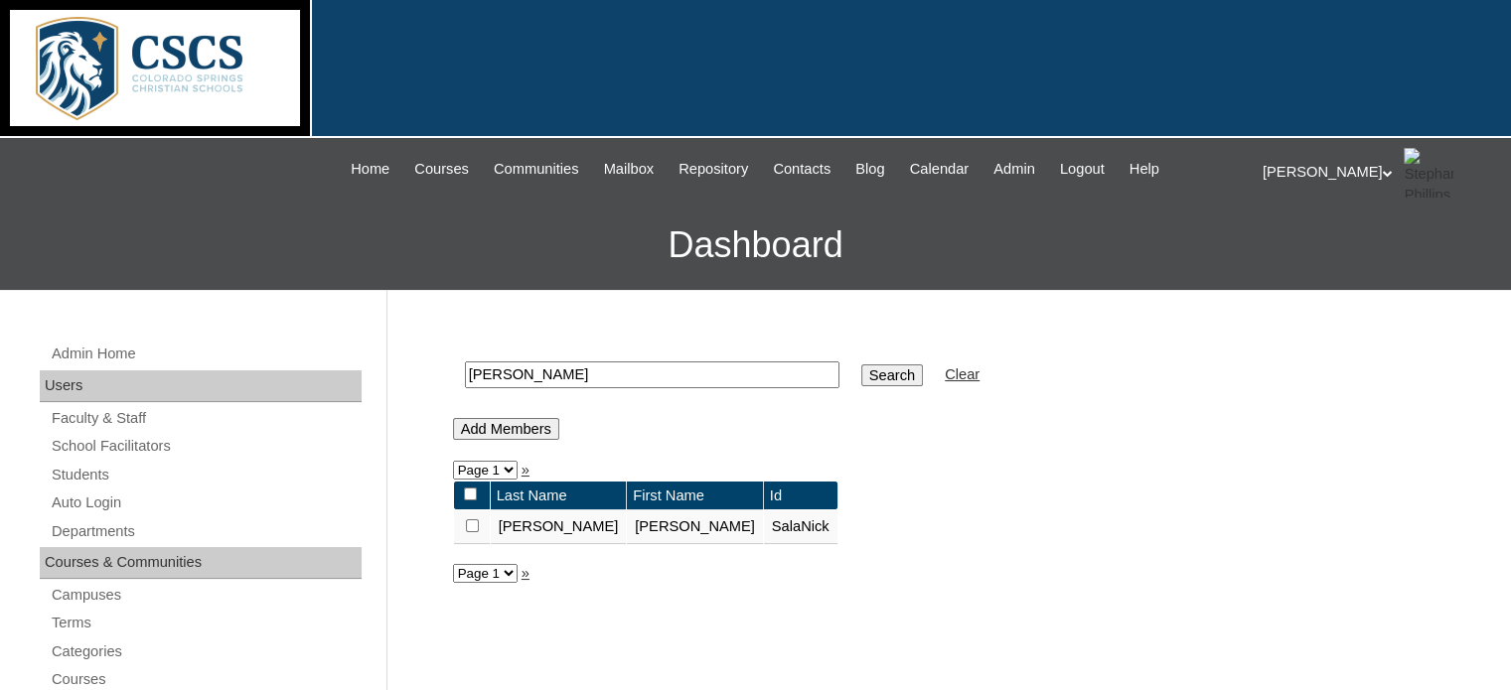
click at [473, 524] on input "checkbox" at bounding box center [472, 526] width 13 height 13
checkbox input "true"
click at [489, 428] on input "Add Members" at bounding box center [506, 429] width 106 height 22
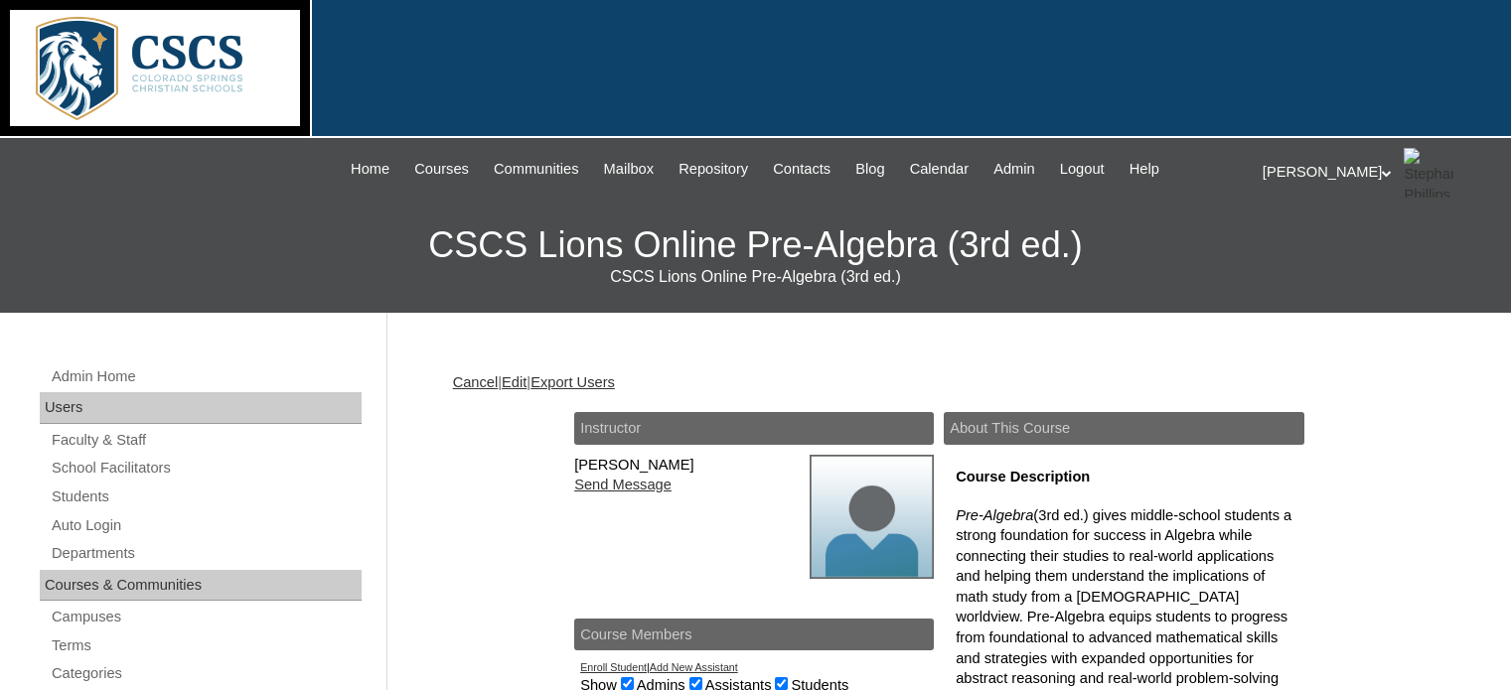
scroll to position [207, 0]
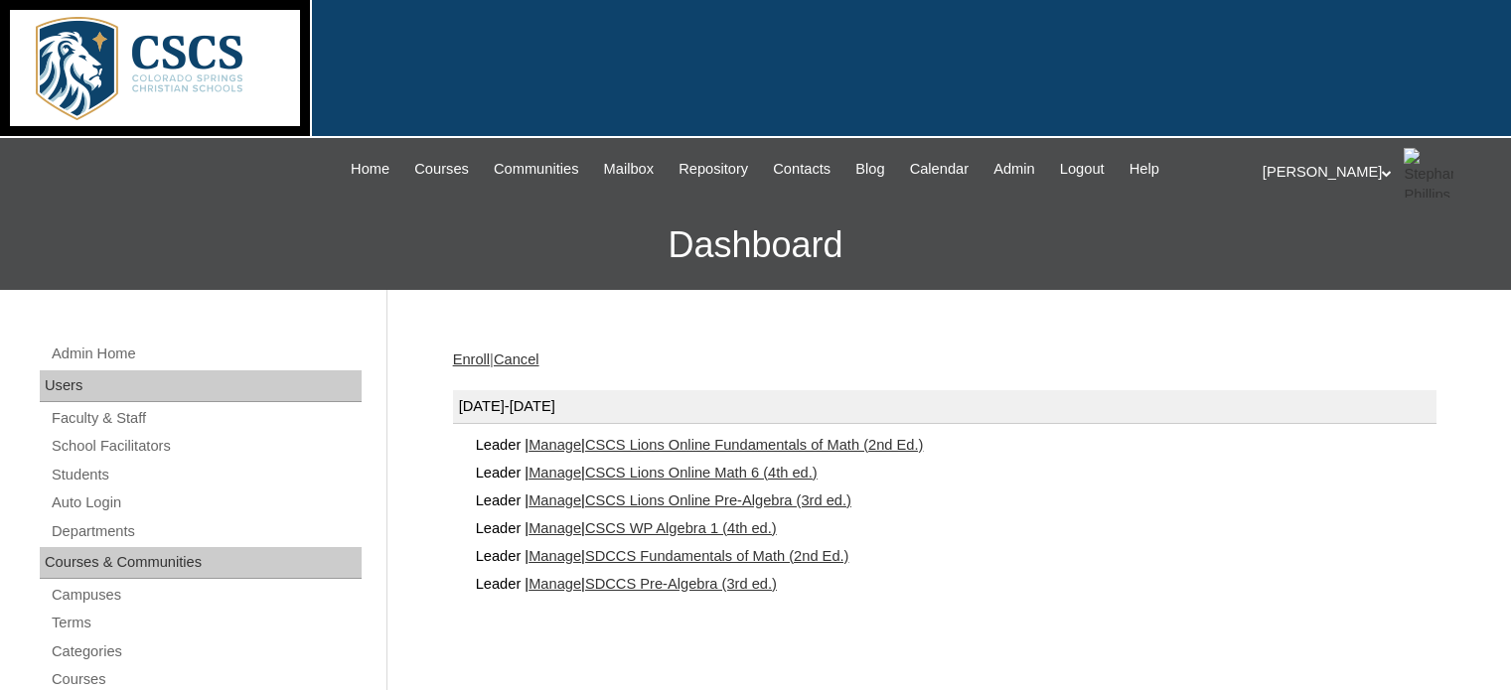
scroll to position [135, 0]
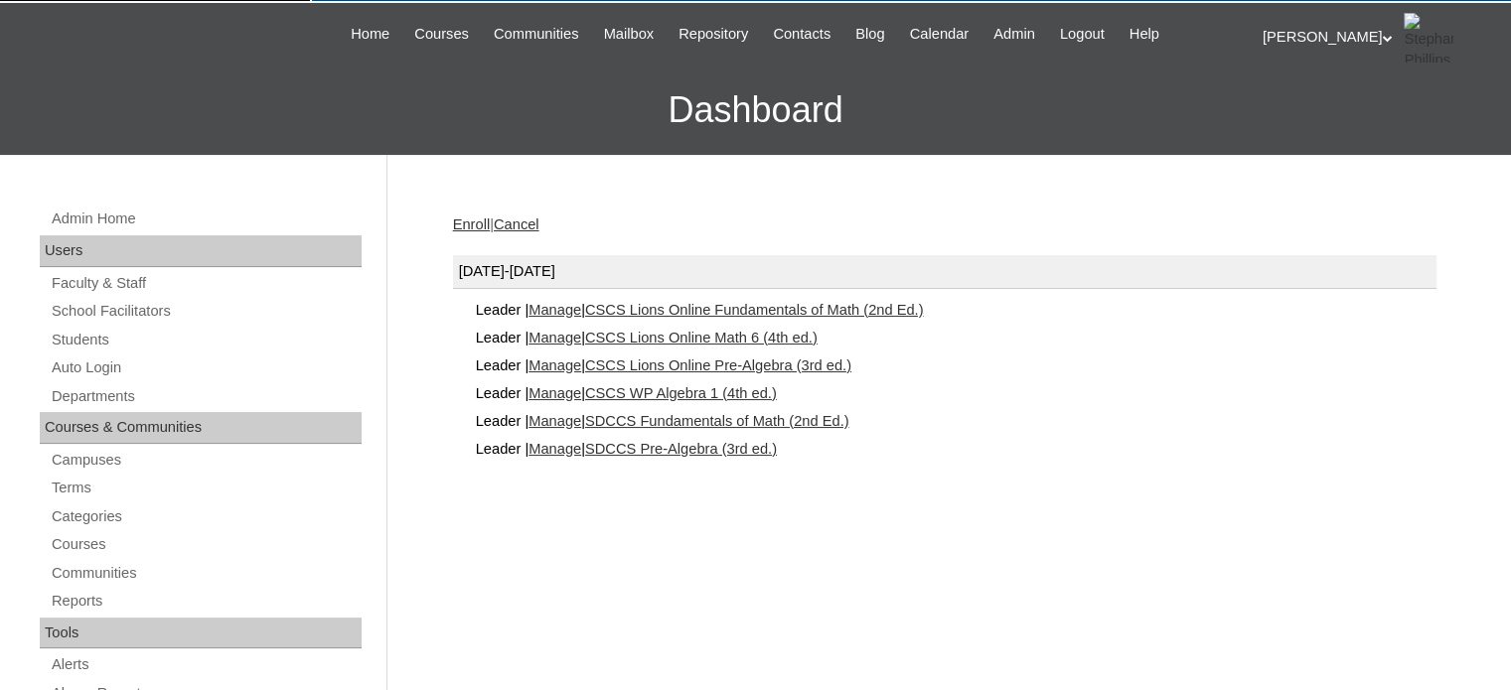
click at [571, 423] on link "Manage" at bounding box center [555, 421] width 53 height 16
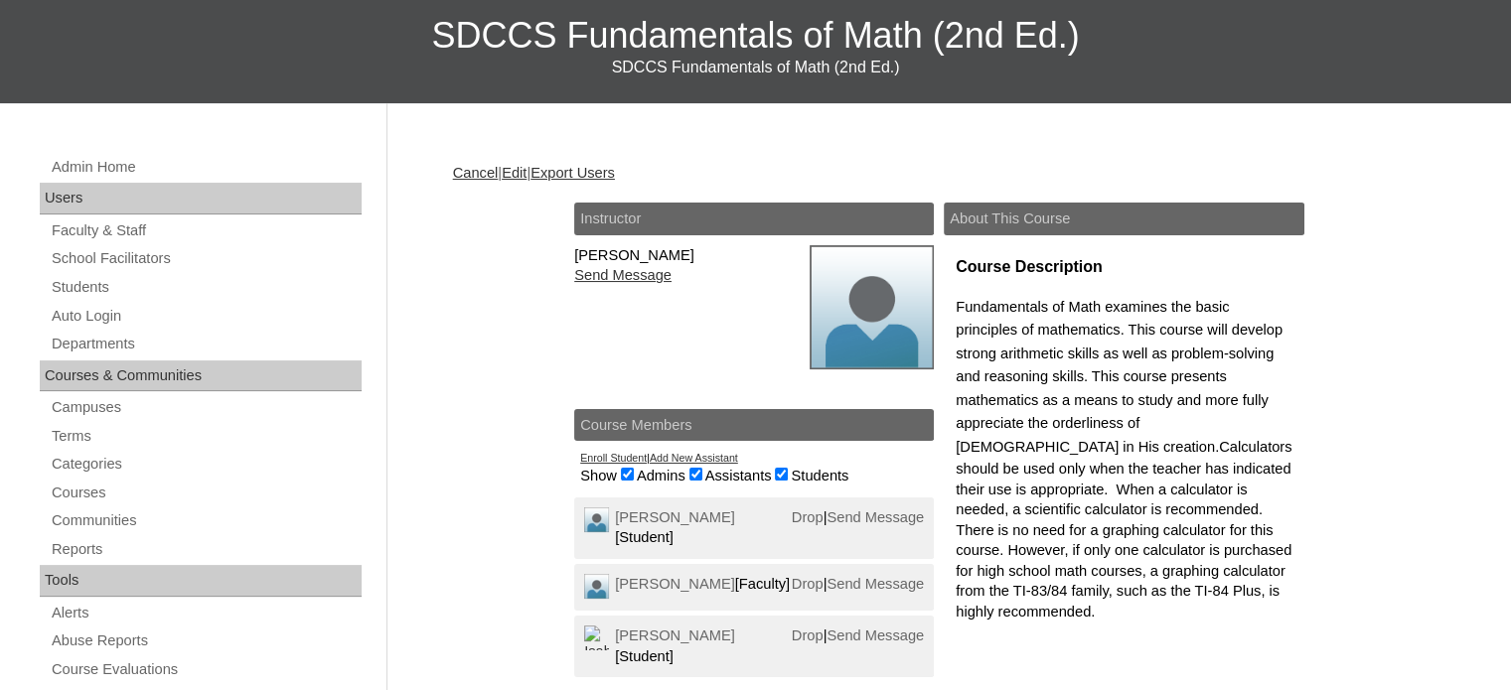
scroll to position [223, 0]
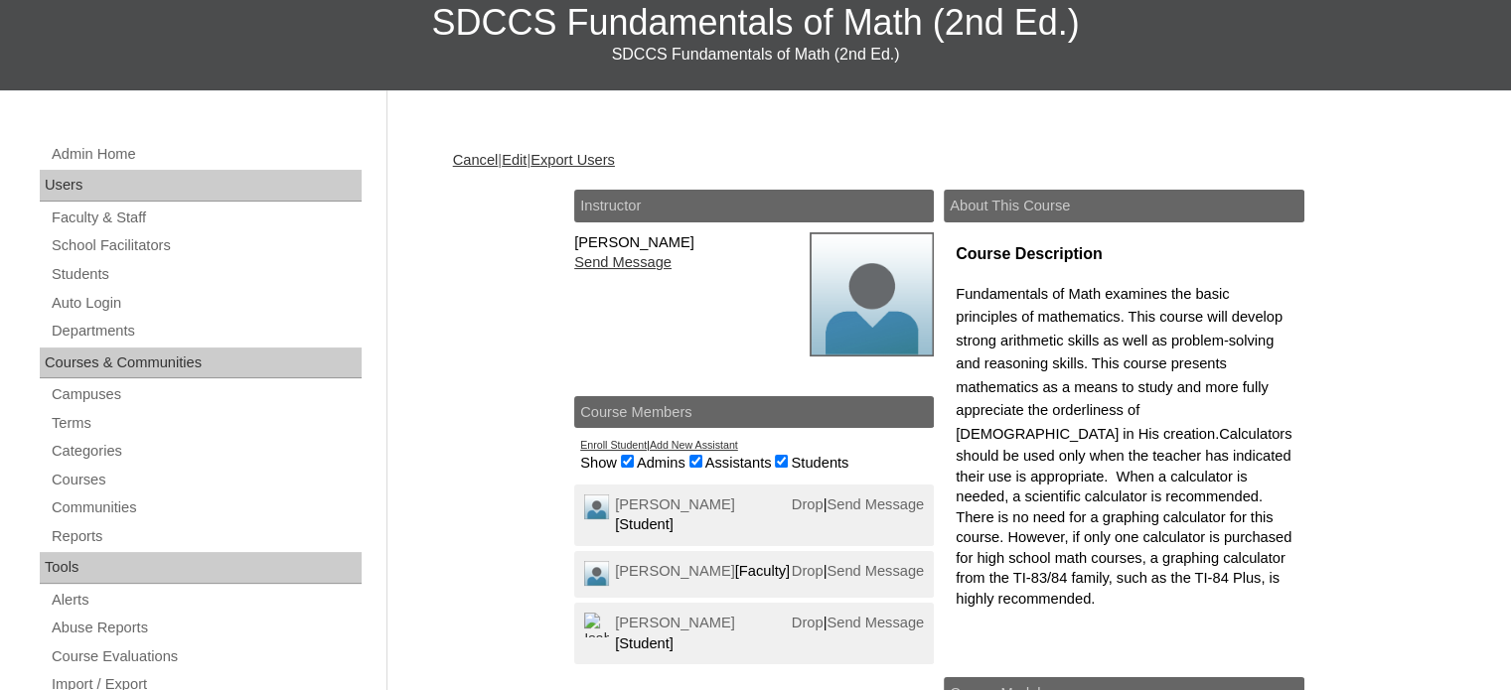
click at [683, 440] on link "Add New Assistant" at bounding box center [694, 445] width 88 height 12
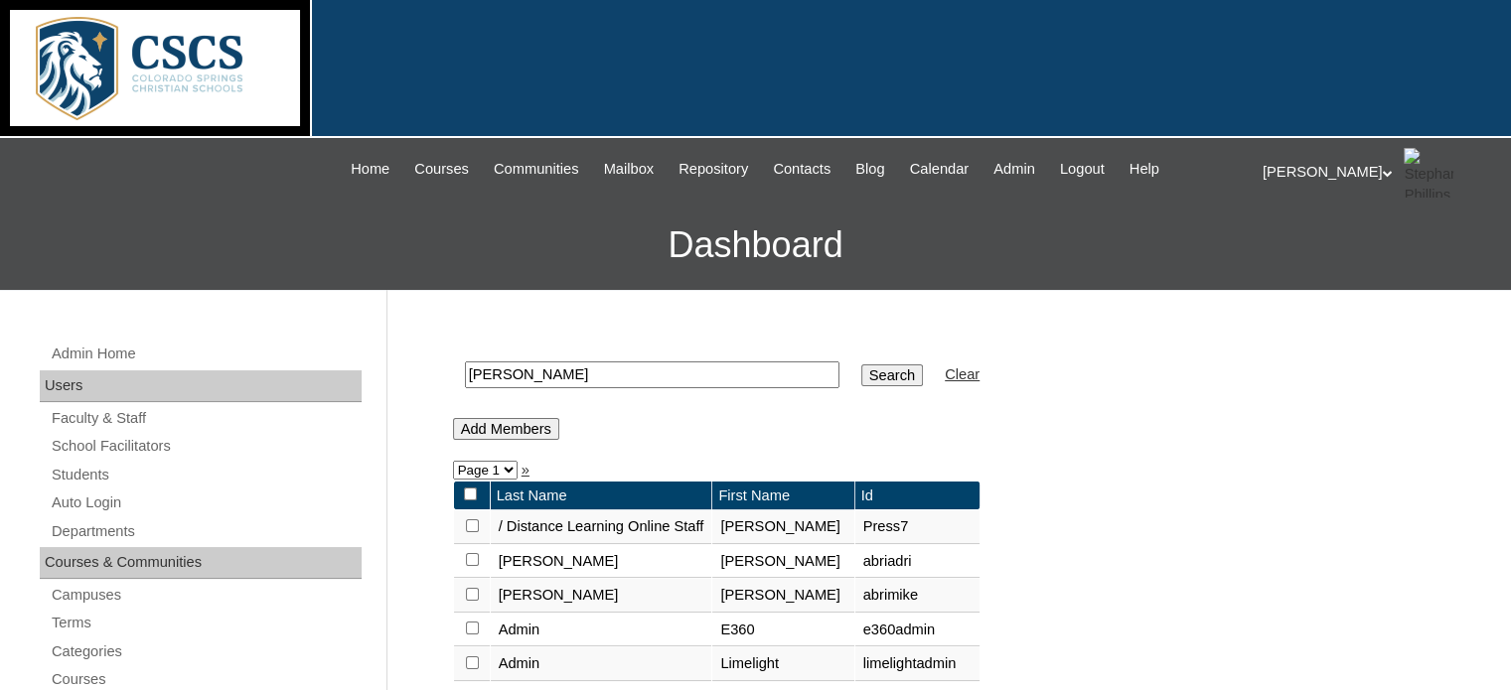
drag, startPoint x: 537, startPoint y: 377, endPoint x: 422, endPoint y: 353, distance: 117.7
type input "salas"
click at [861, 365] on input "Search" at bounding box center [892, 376] width 62 height 22
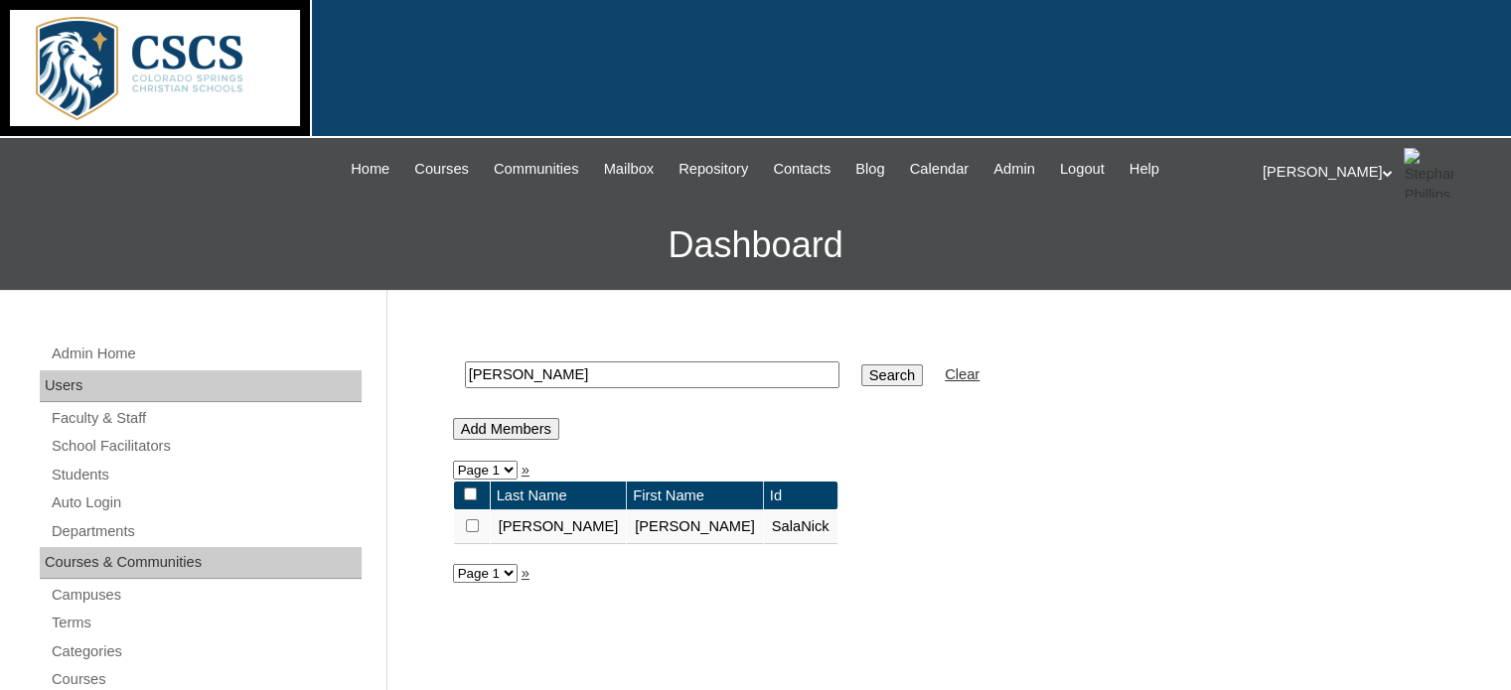
click at [471, 525] on input "checkbox" at bounding box center [472, 526] width 13 height 13
checkbox input "true"
click at [517, 427] on input "Add Members" at bounding box center [506, 429] width 106 height 22
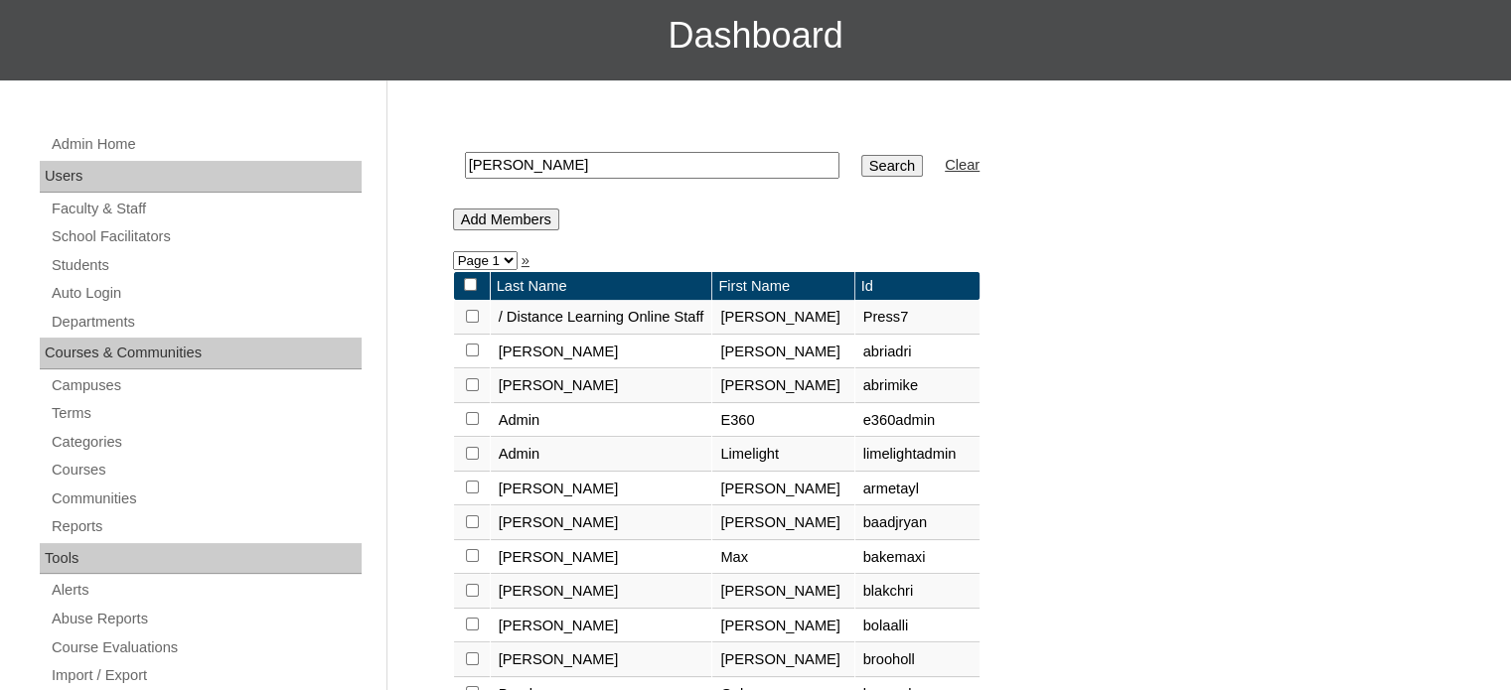
scroll to position [211, 0]
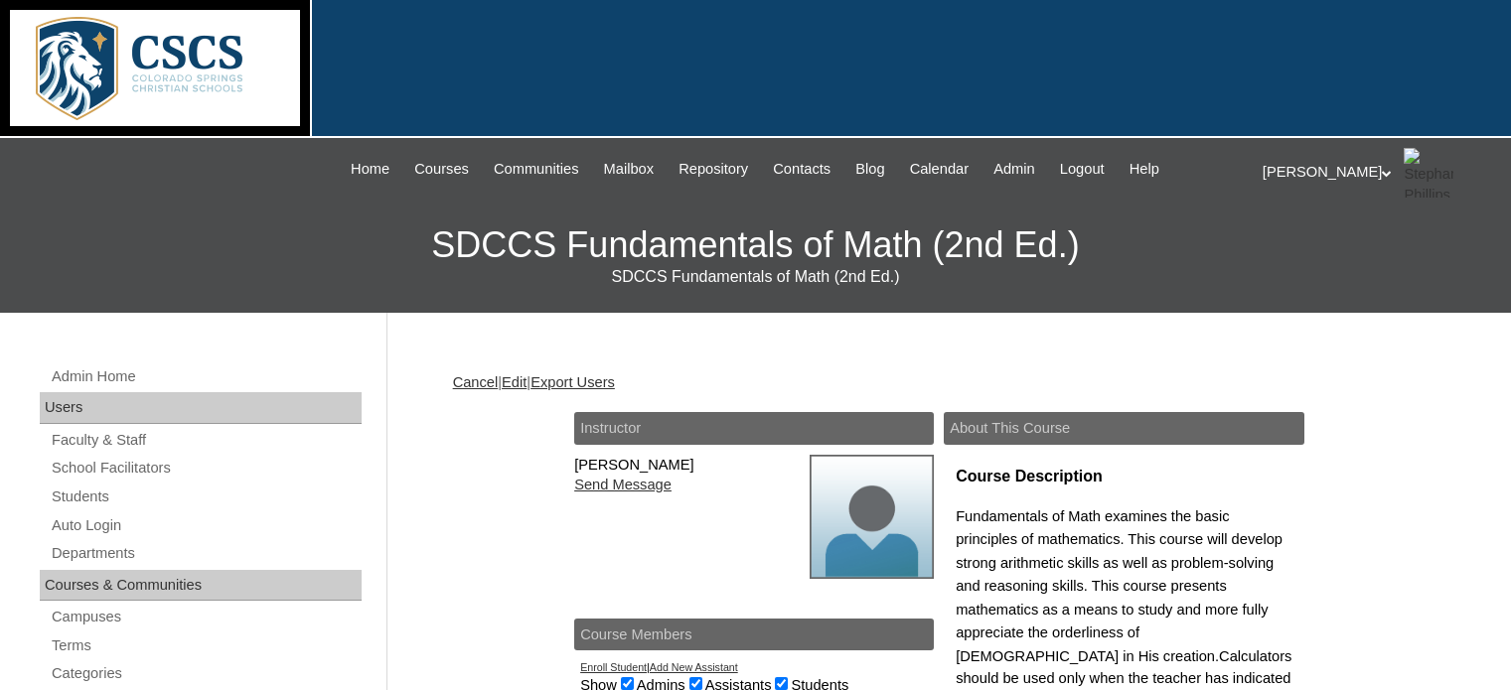
scroll to position [199, 0]
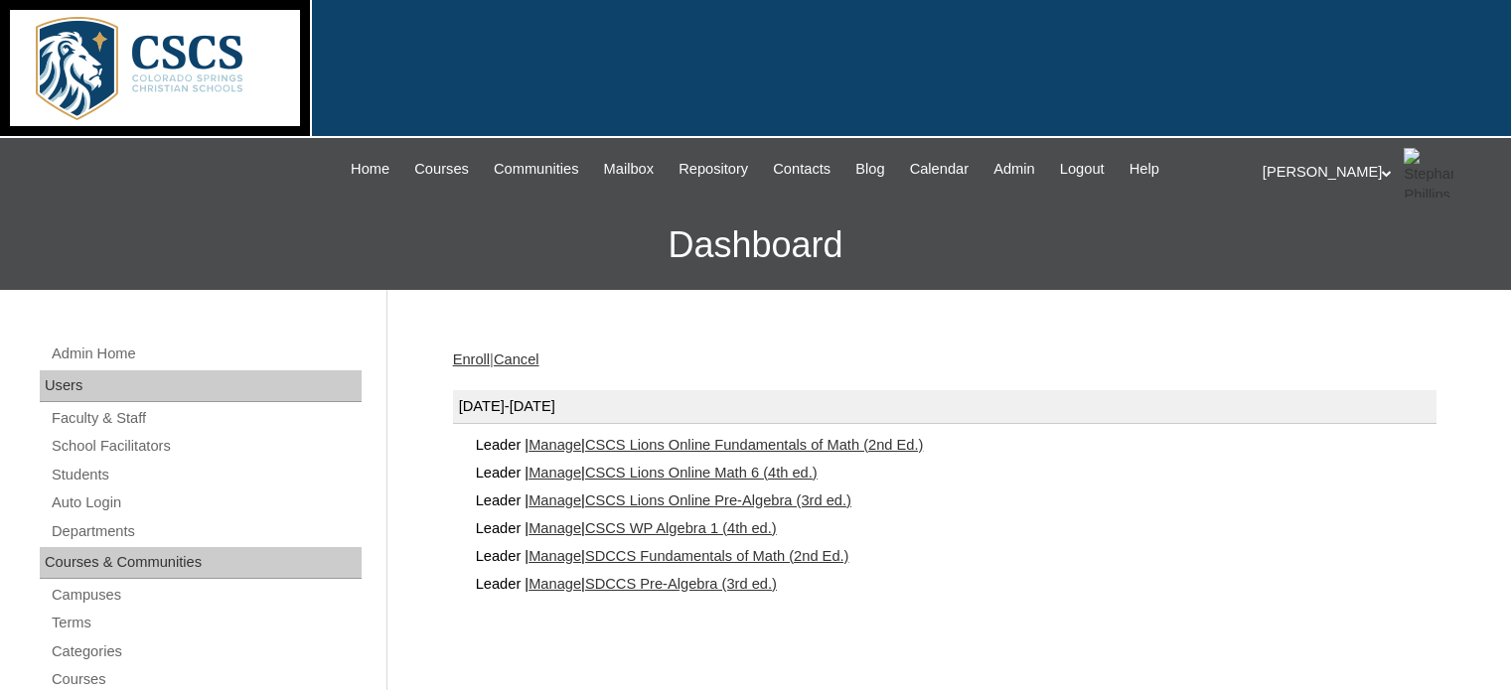
scroll to position [135, 0]
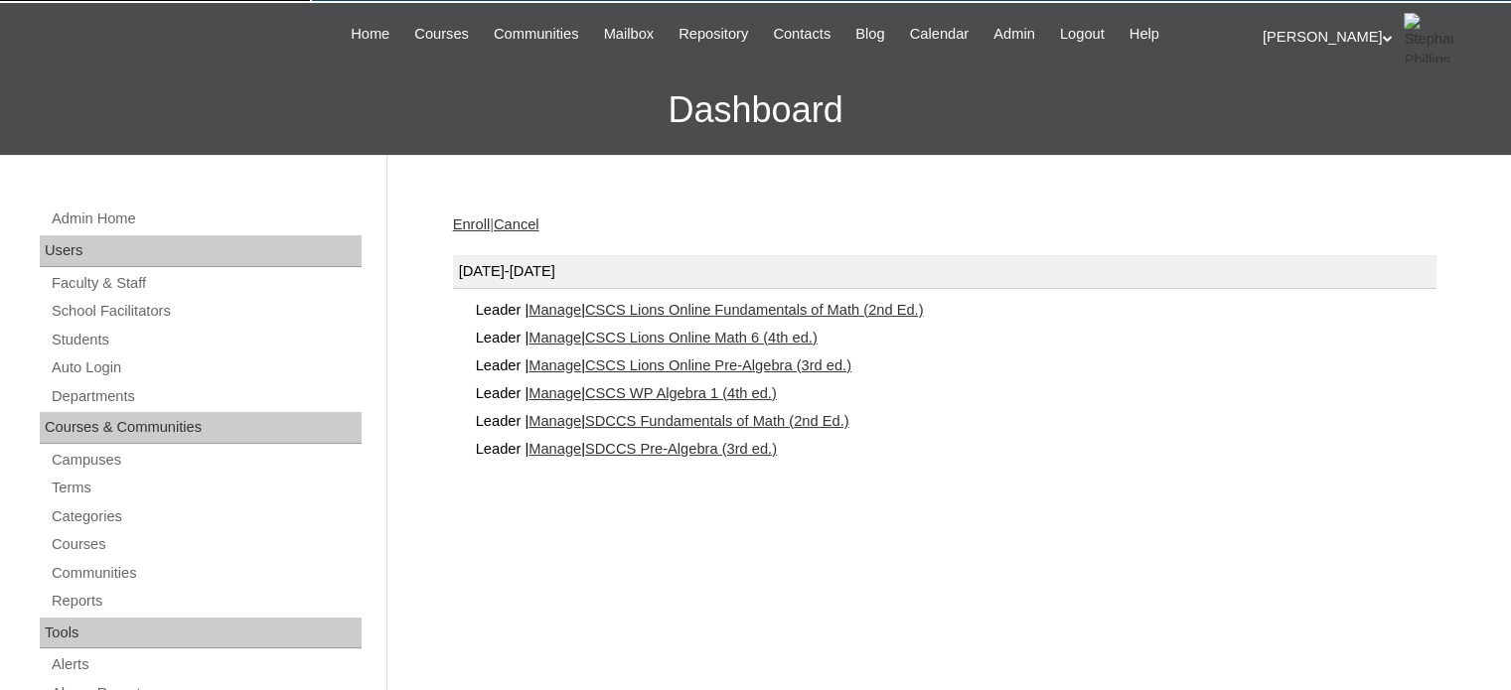
click at [556, 444] on link "Manage" at bounding box center [555, 449] width 53 height 16
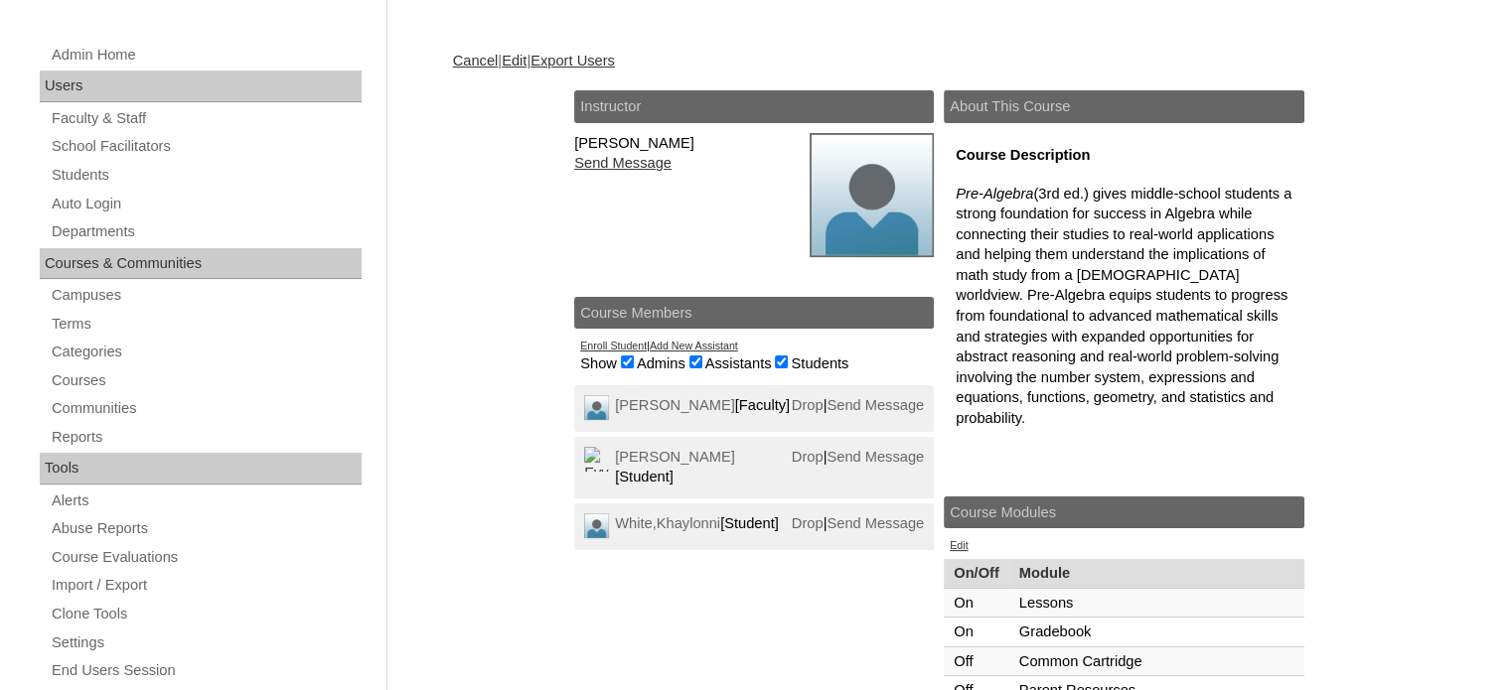
scroll to position [325, 0]
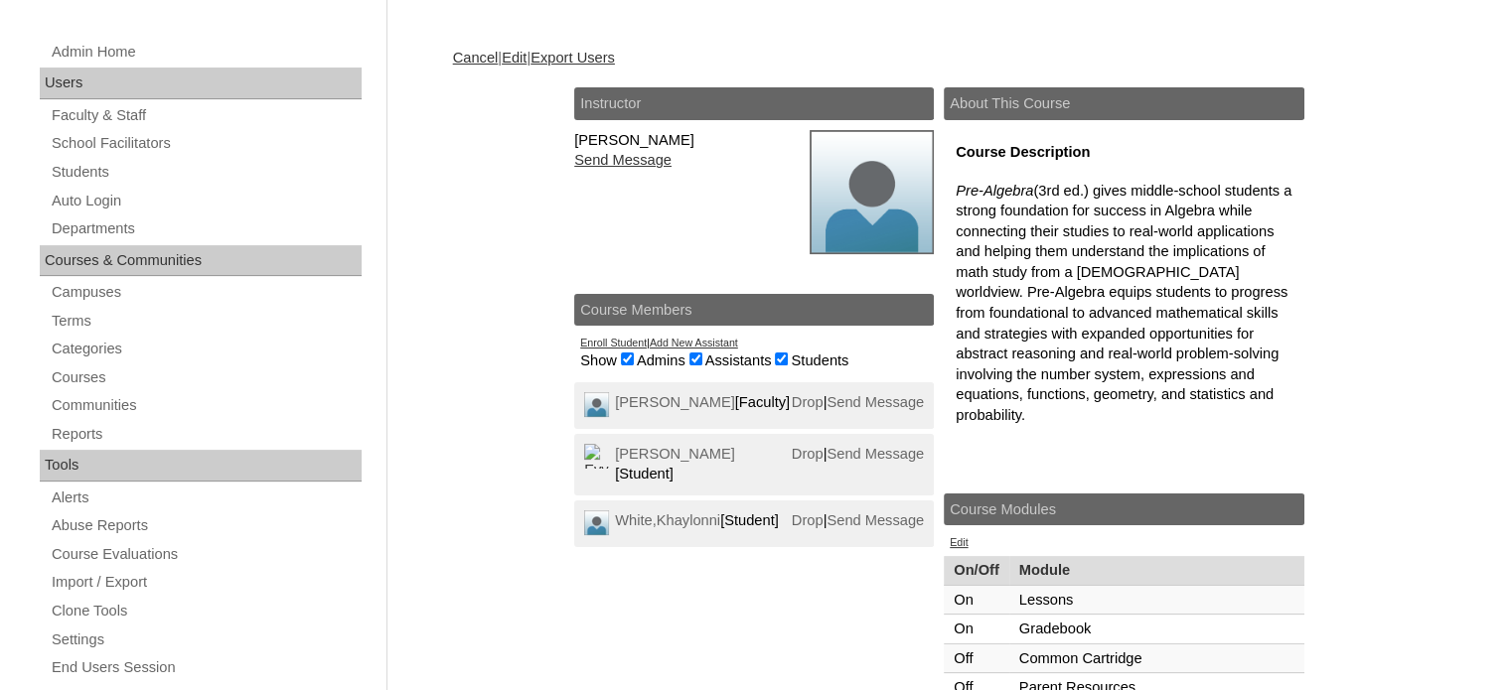
click at [683, 338] on link "Add New Assistant" at bounding box center [694, 343] width 88 height 12
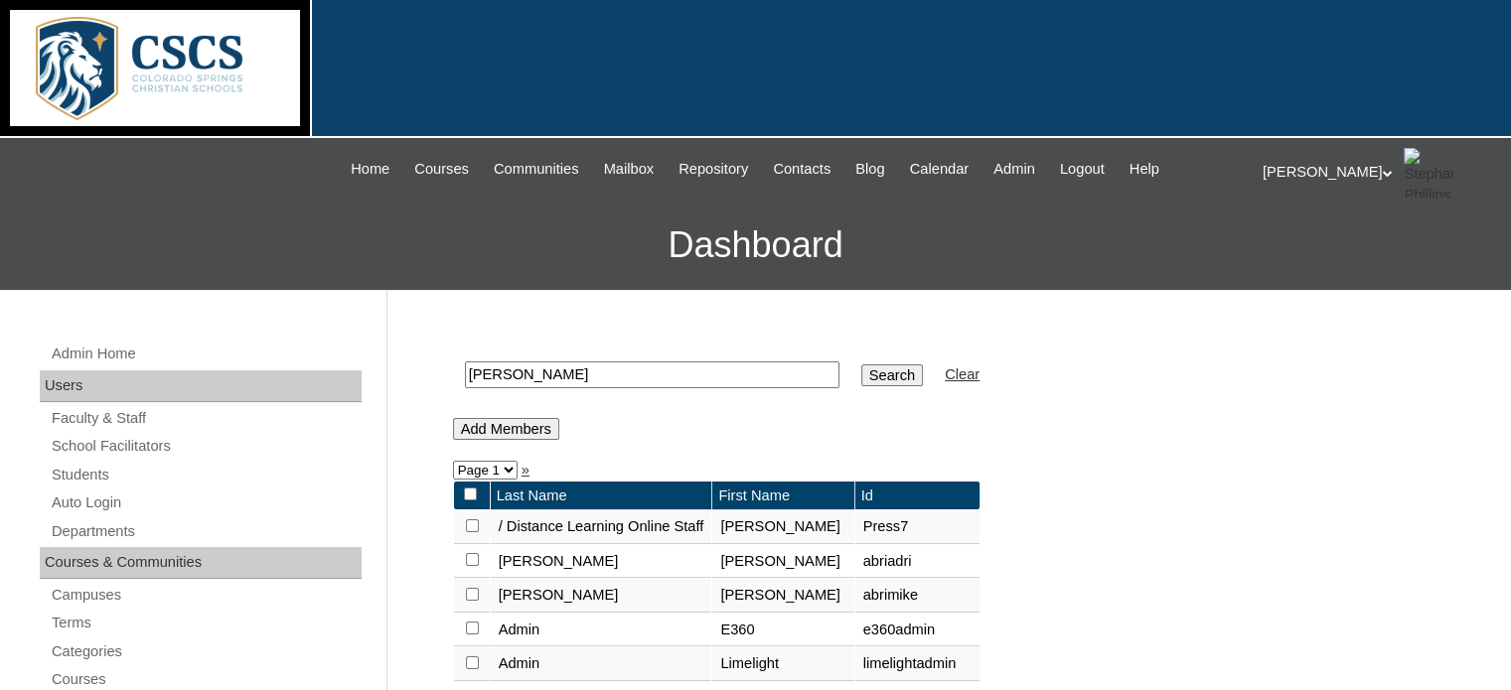
drag, startPoint x: 576, startPoint y: 377, endPoint x: 453, endPoint y: 357, distance: 124.8
click at [455, 357] on td "[PERSON_NAME]" at bounding box center [652, 375] width 394 height 47
type input "[PERSON_NAME]"
click at [861, 365] on input "Search" at bounding box center [892, 376] width 62 height 22
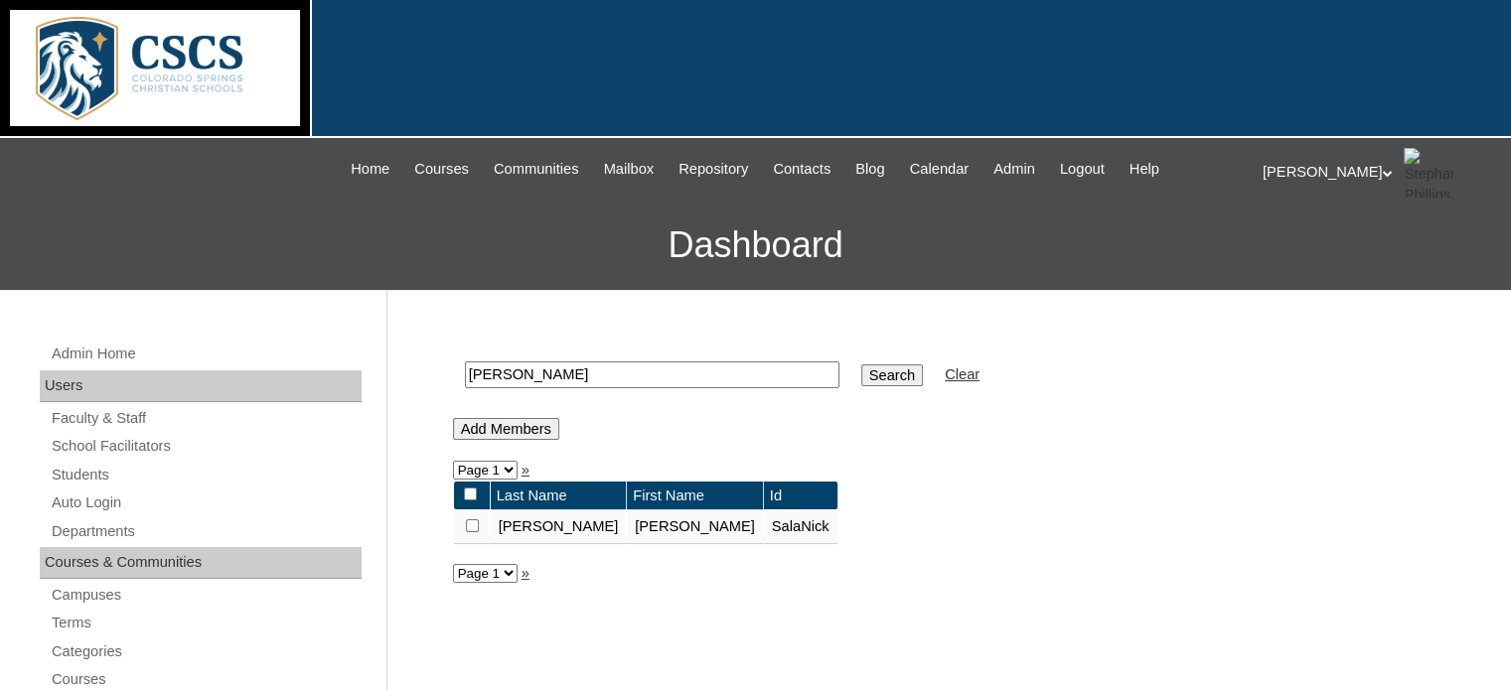
click at [473, 524] on input "checkbox" at bounding box center [472, 526] width 13 height 13
checkbox input "true"
click at [508, 424] on input "Add Members" at bounding box center [506, 429] width 106 height 22
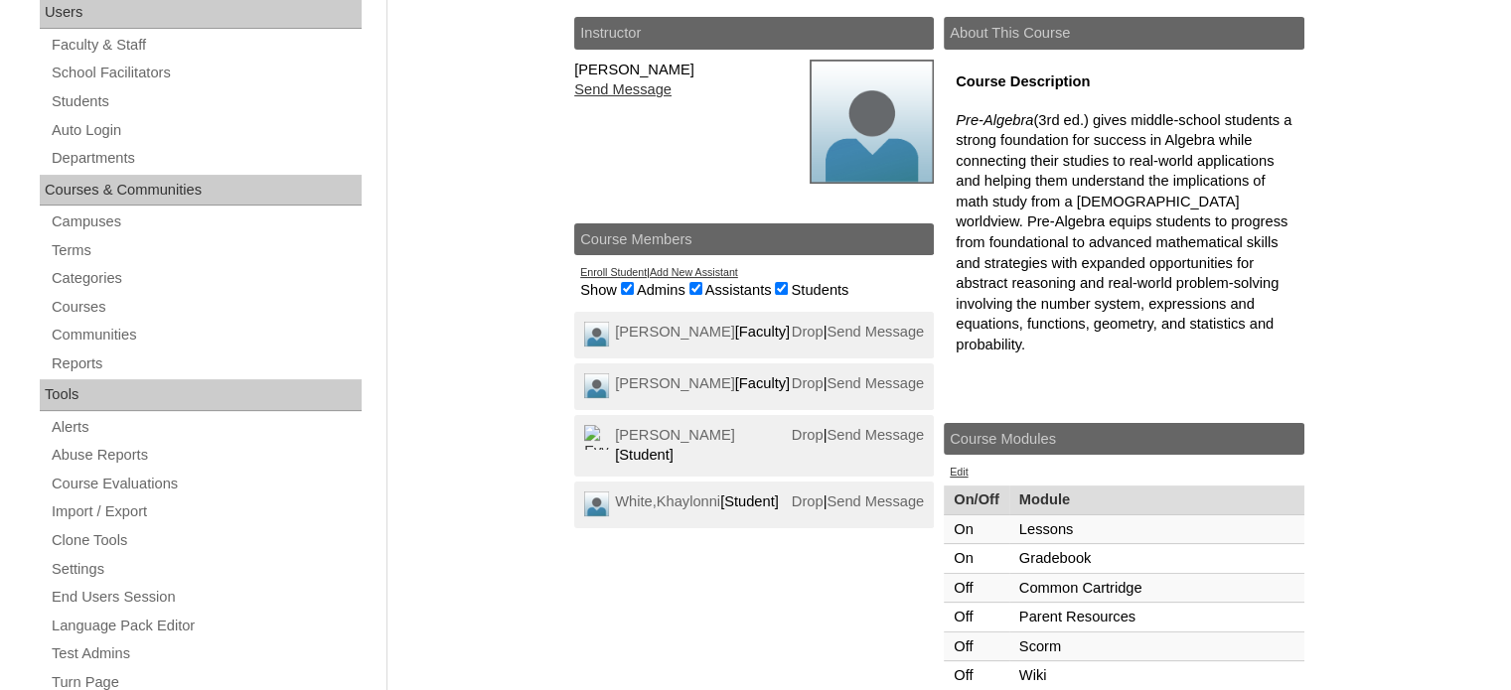
scroll to position [397, 0]
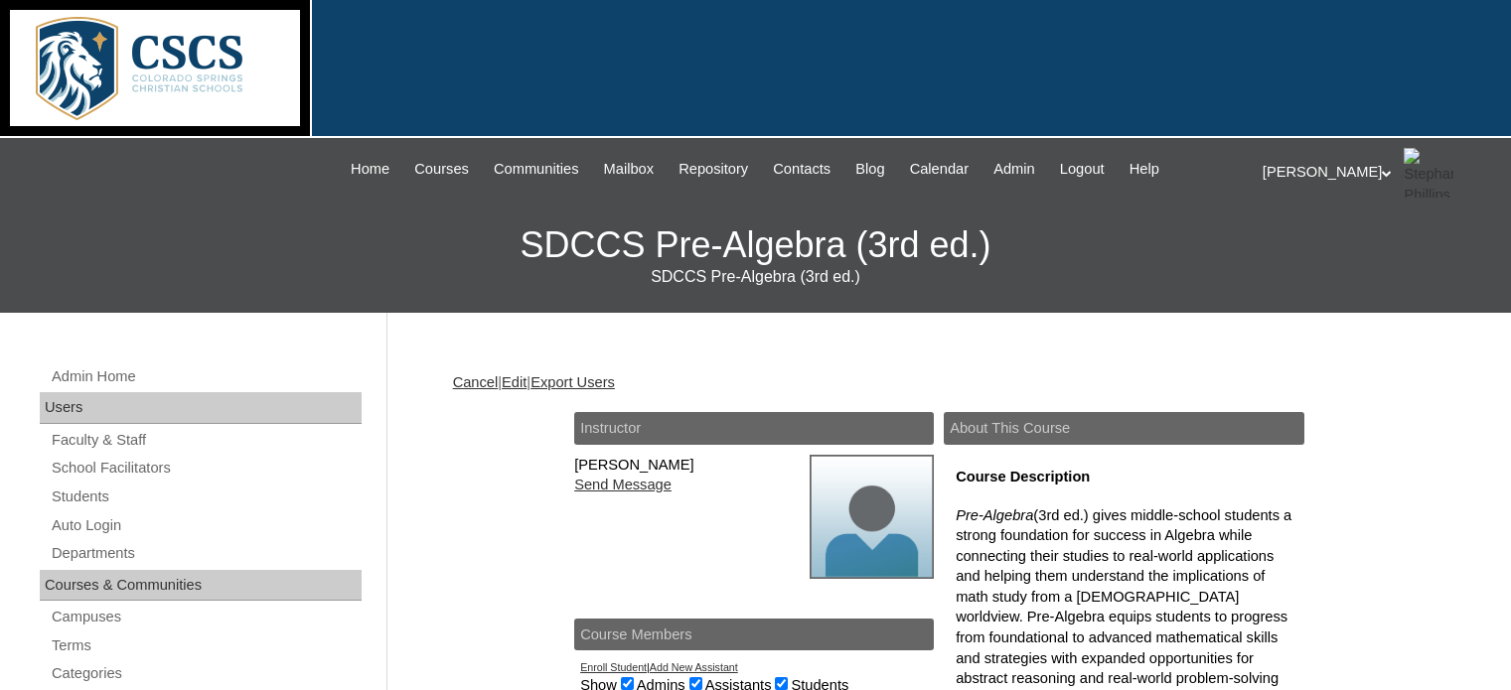
scroll to position [325, 0]
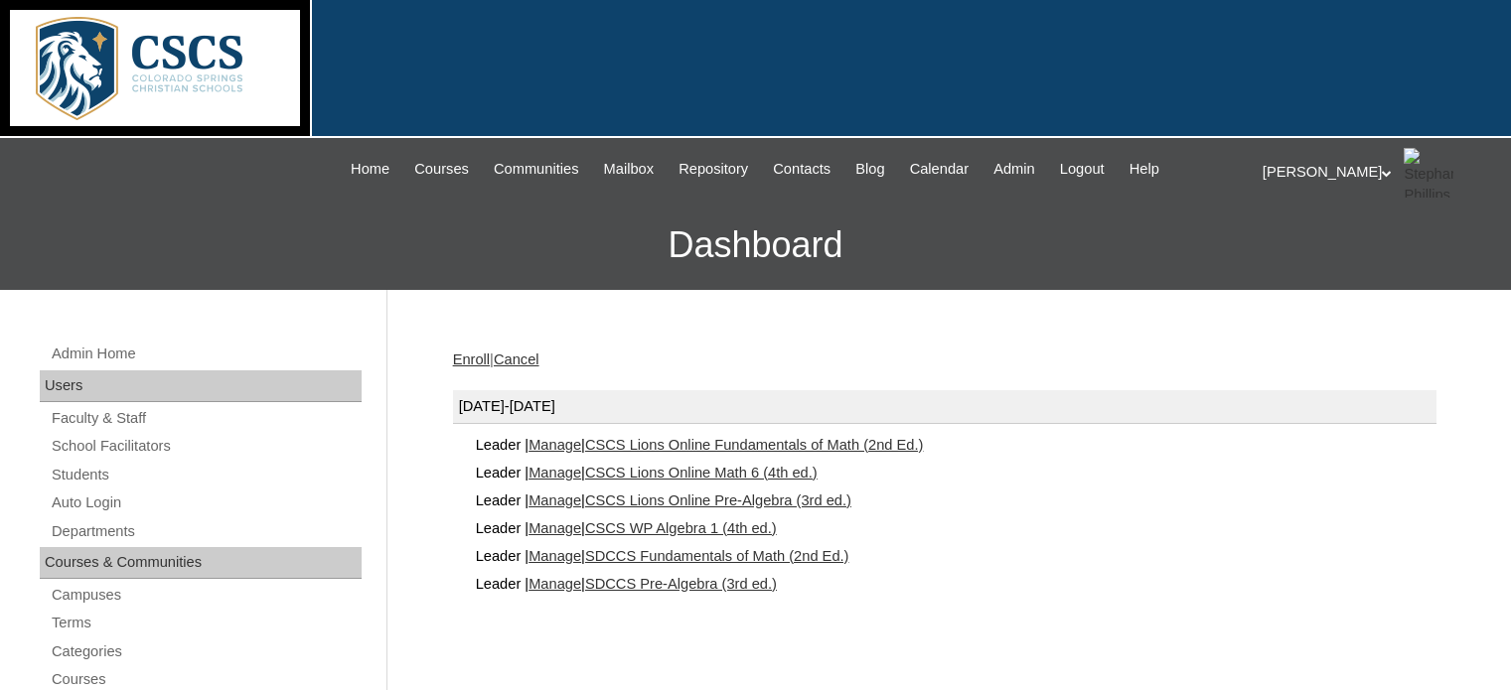
scroll to position [135, 0]
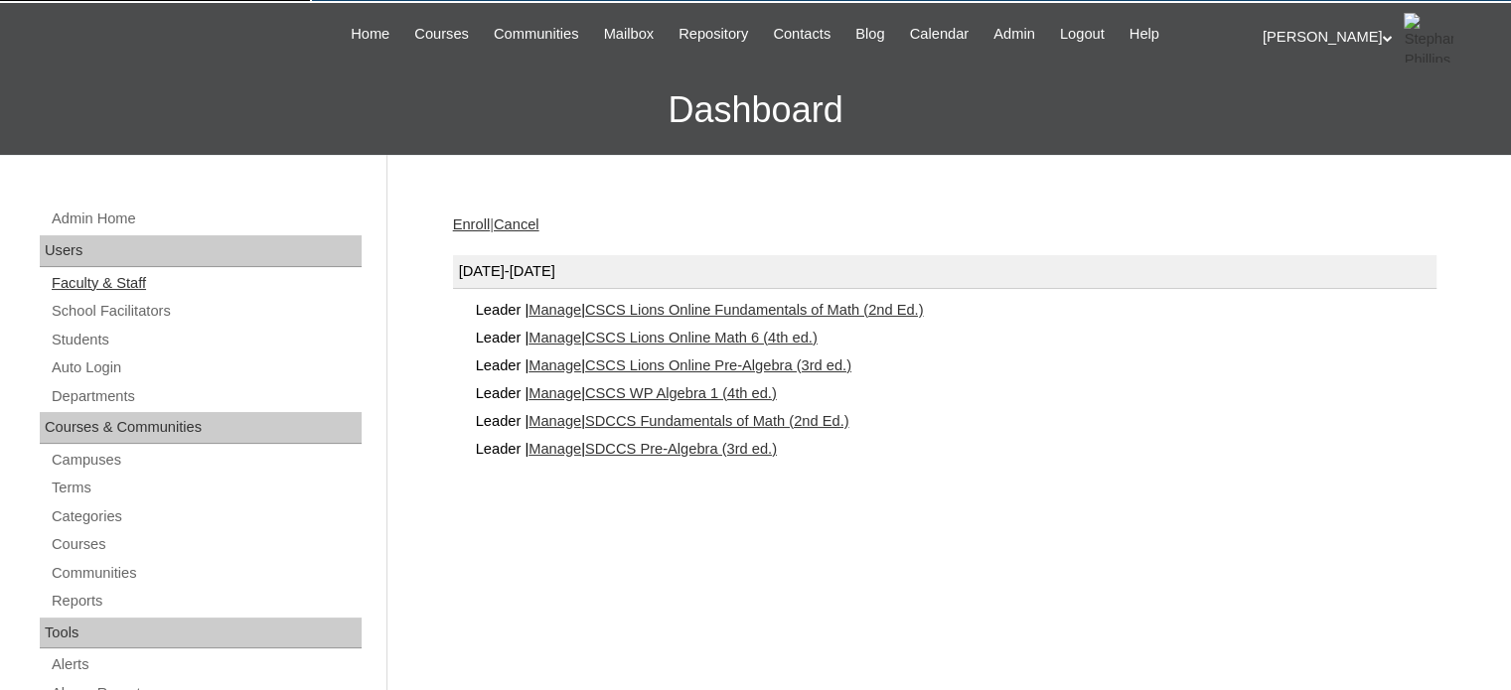
click at [109, 285] on link "Faculty & Staff" at bounding box center [206, 283] width 312 height 25
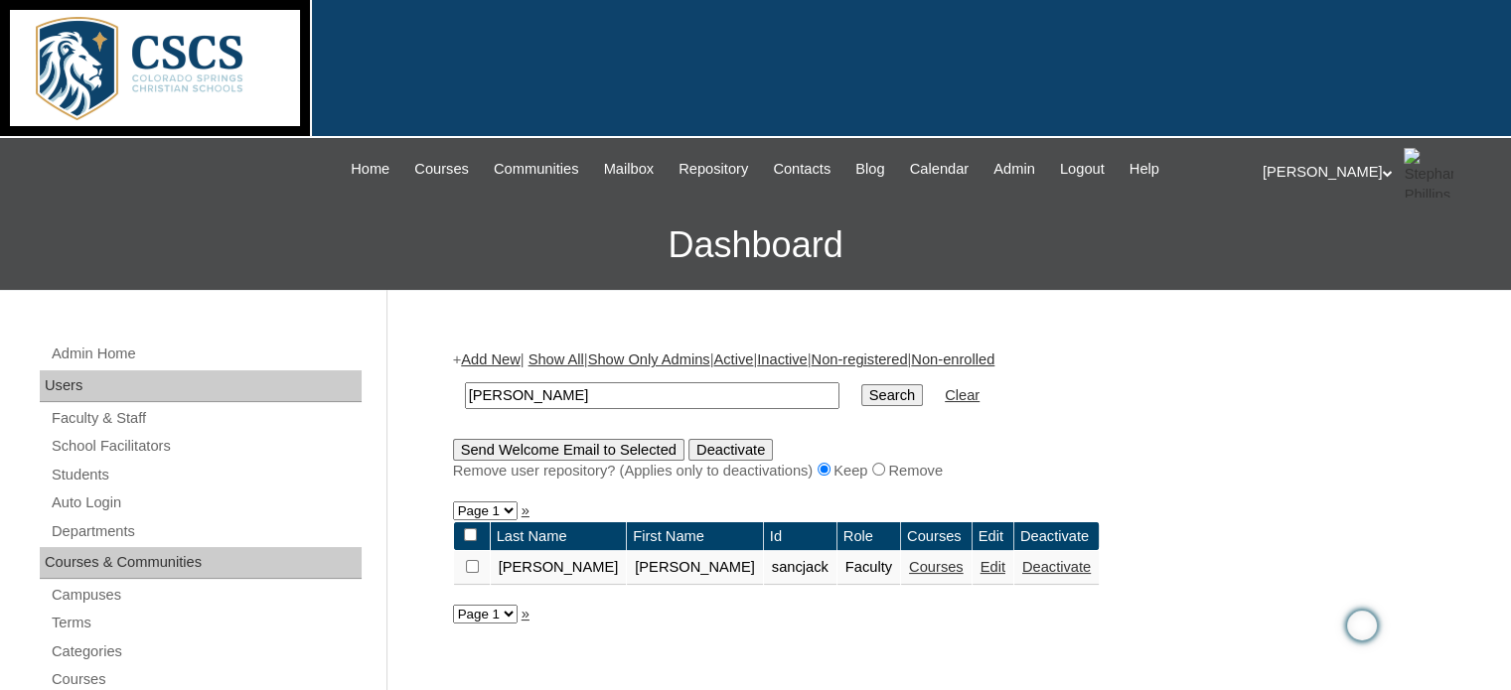
click at [547, 397] on input "sanchez" at bounding box center [652, 395] width 375 height 27
type input "s"
type input "martin"
click at [861, 384] on input "Search" at bounding box center [892, 395] width 62 height 22
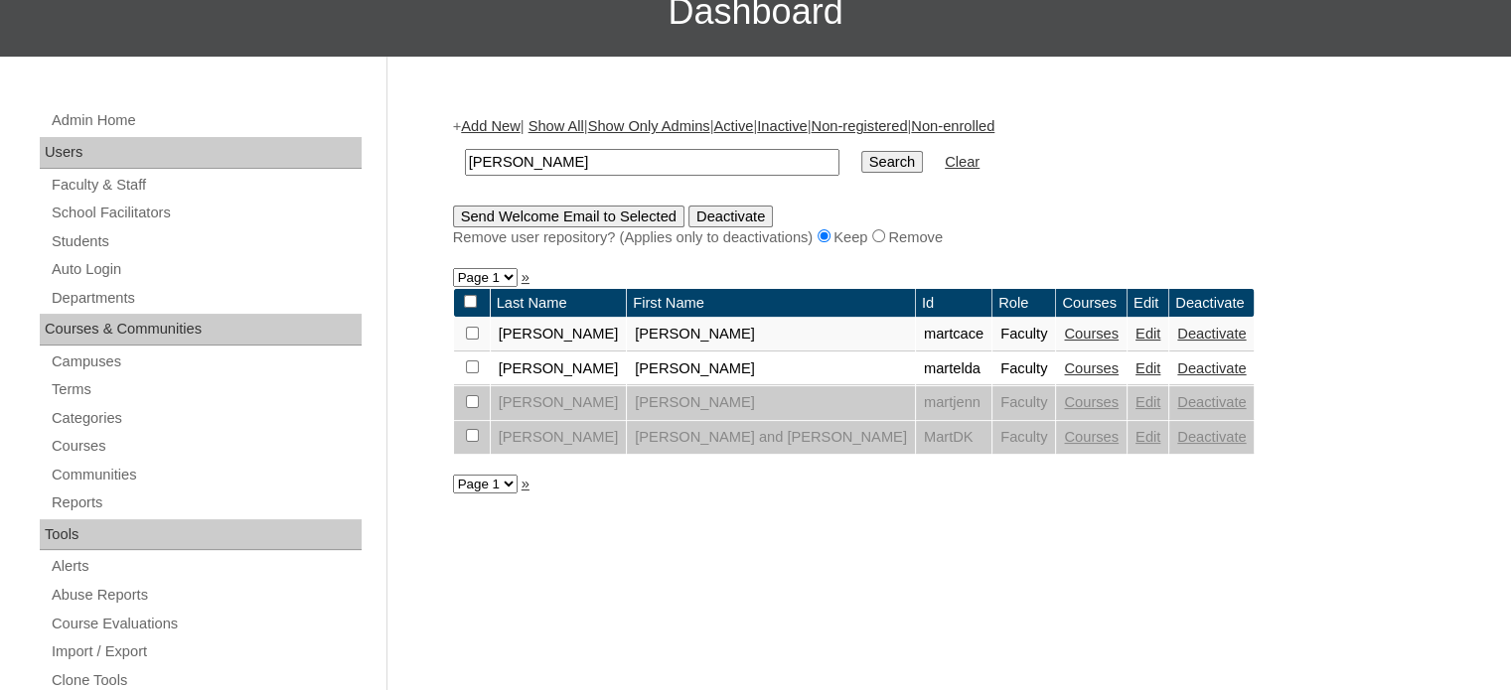
scroll to position [238, 0]
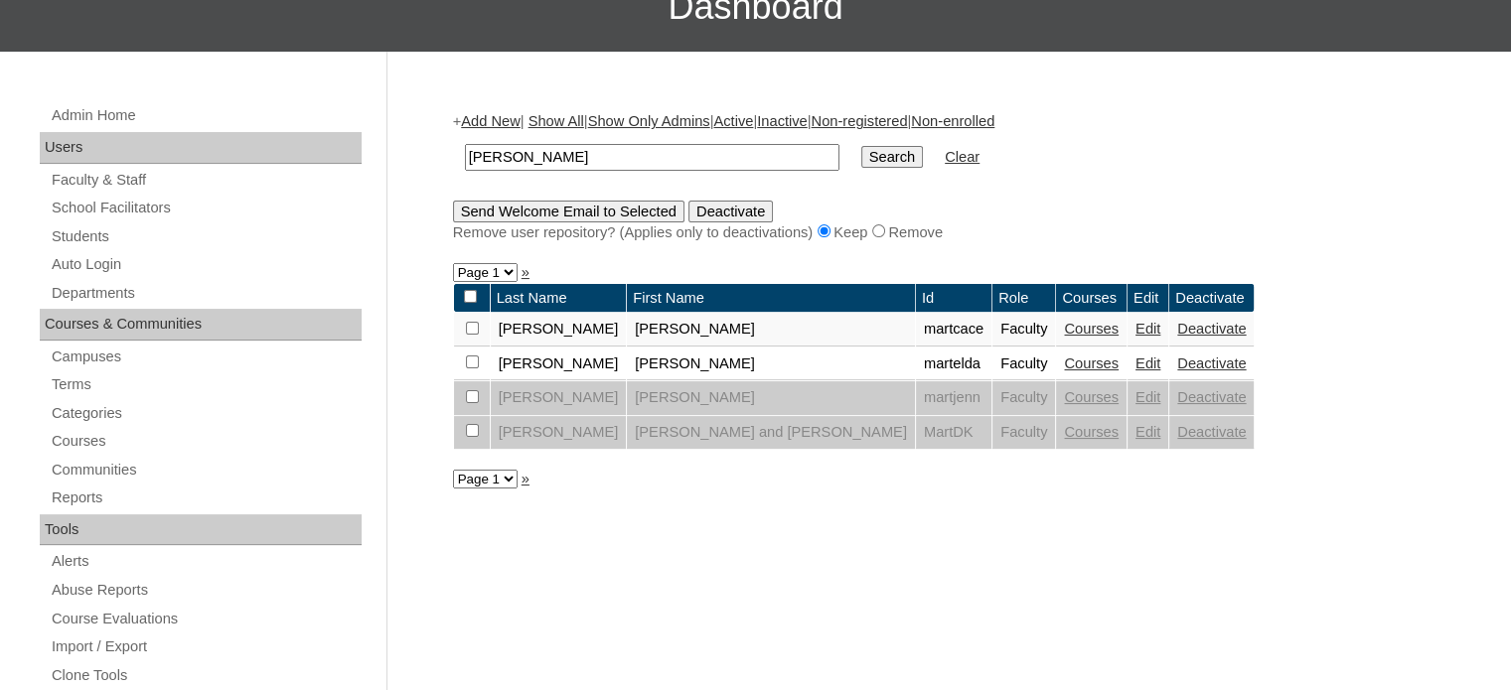
click at [1064, 331] on link "Courses" at bounding box center [1091, 329] width 55 height 16
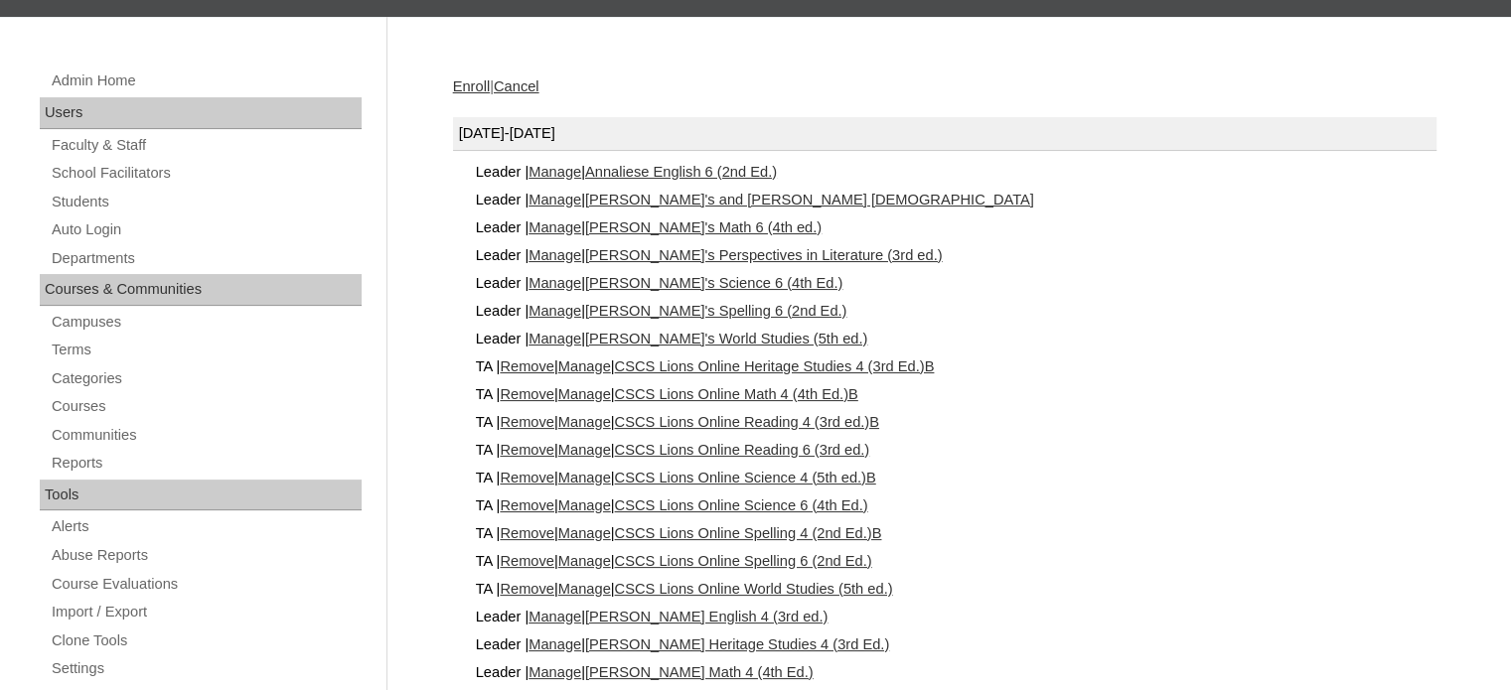
scroll to position [274, 0]
click at [541, 363] on link "Remove" at bounding box center [527, 366] width 55 height 16
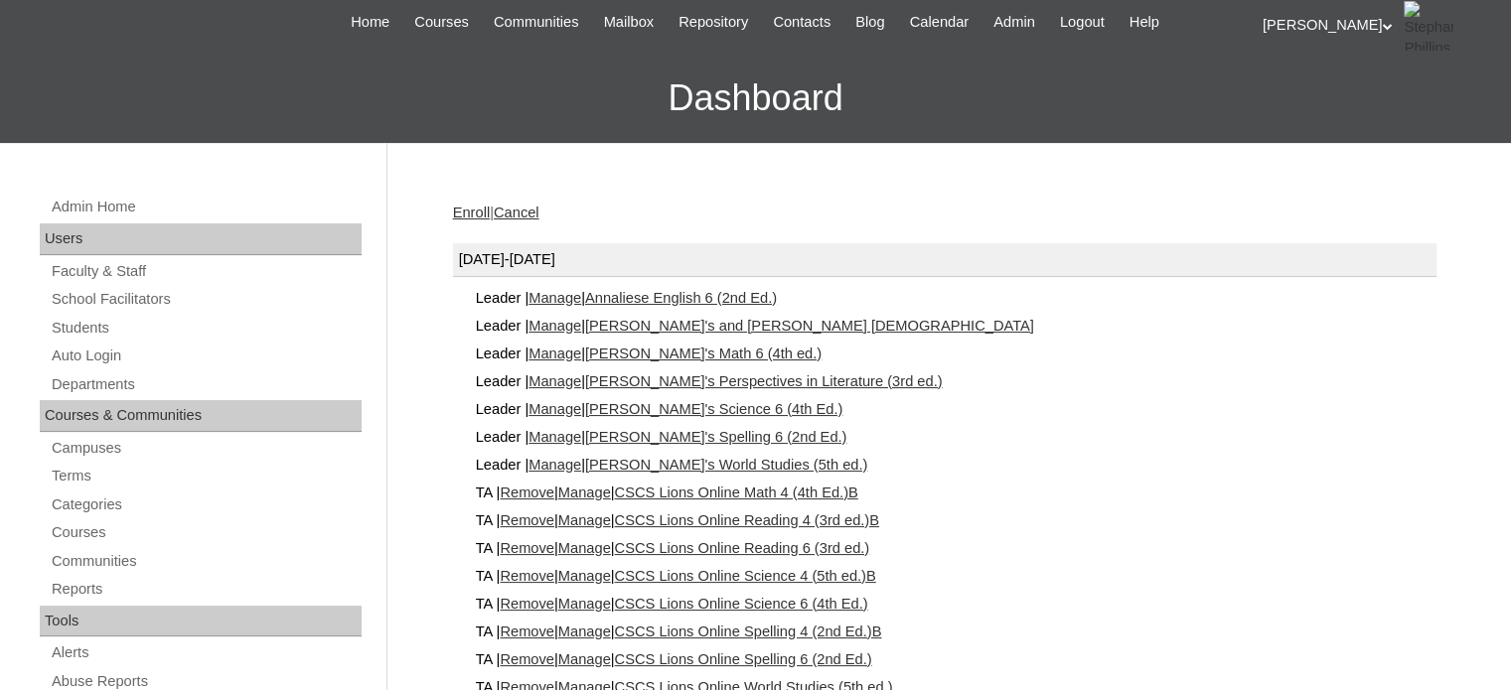
scroll to position [150, 0]
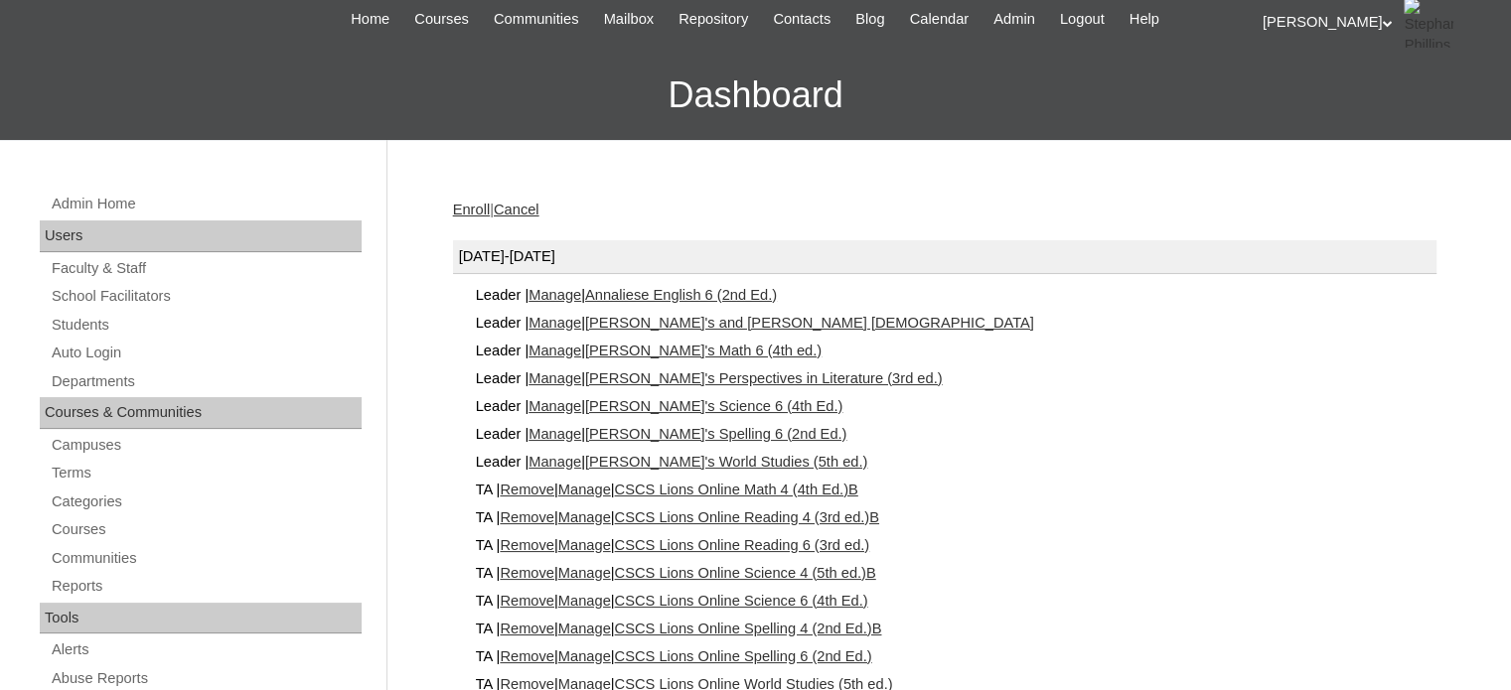
click at [529, 487] on link "Remove" at bounding box center [527, 490] width 55 height 16
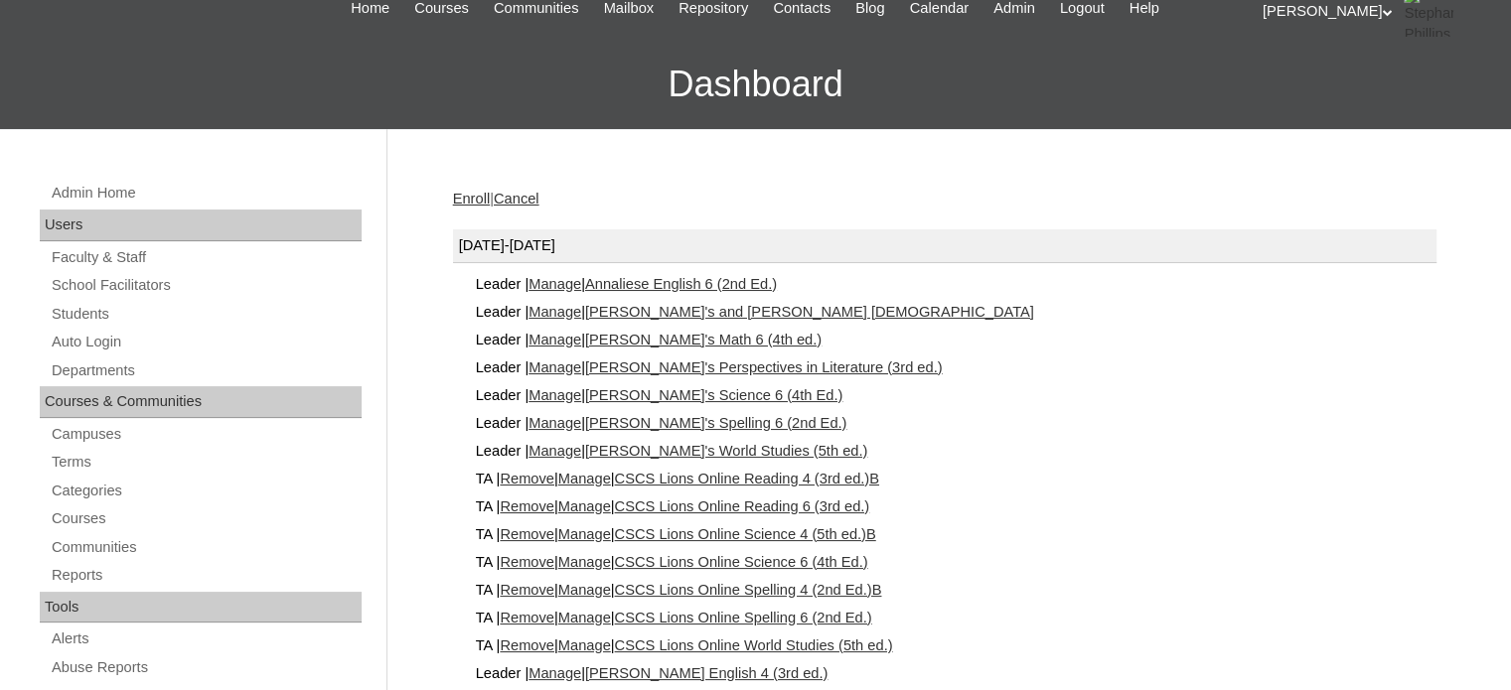
scroll to position [177, 0]
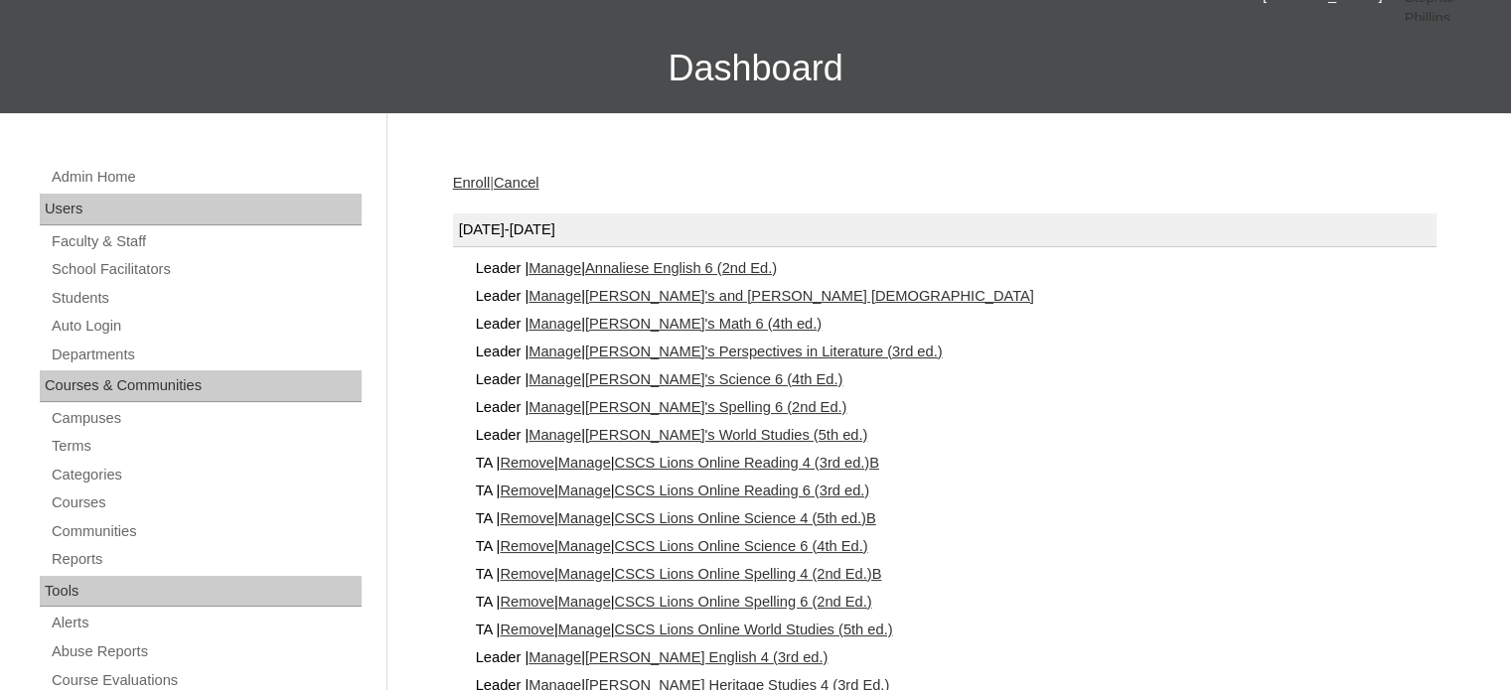
click at [534, 460] on link "Remove" at bounding box center [527, 463] width 55 height 16
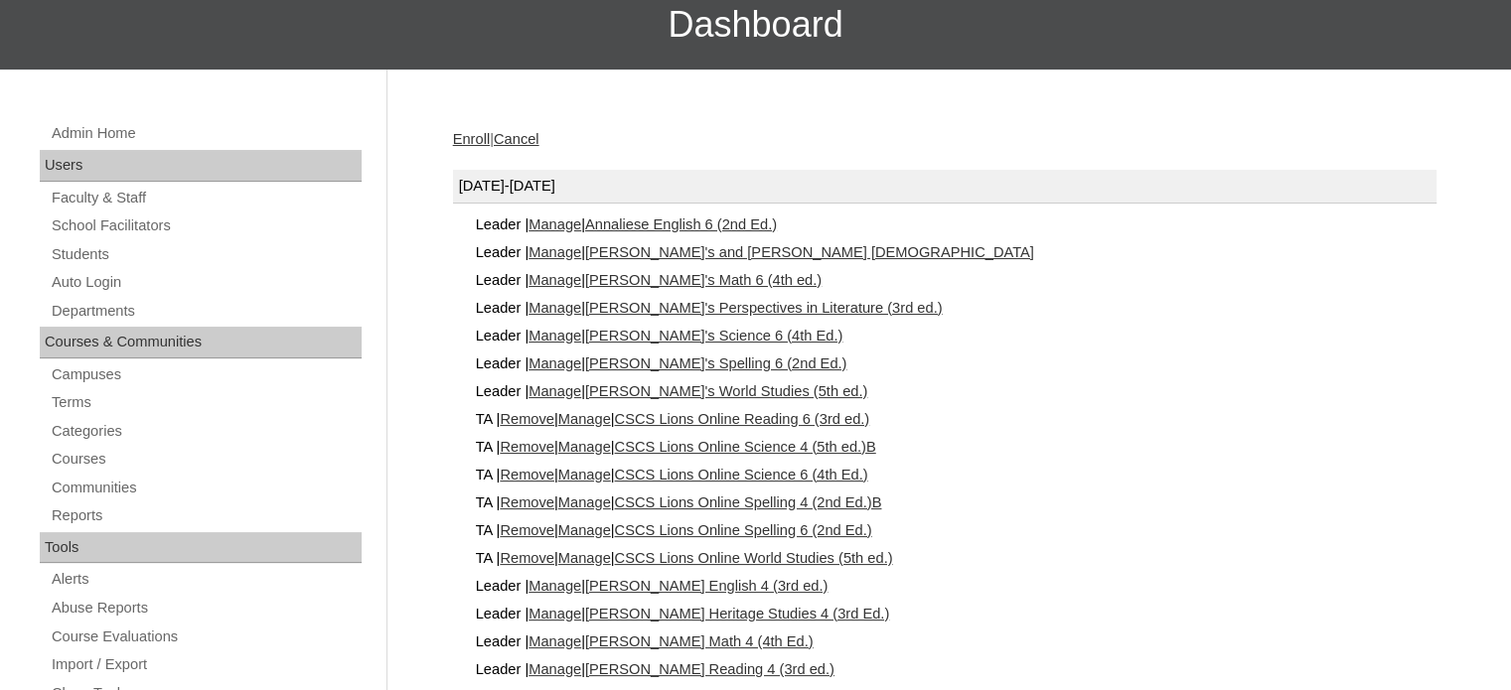
scroll to position [268, 0]
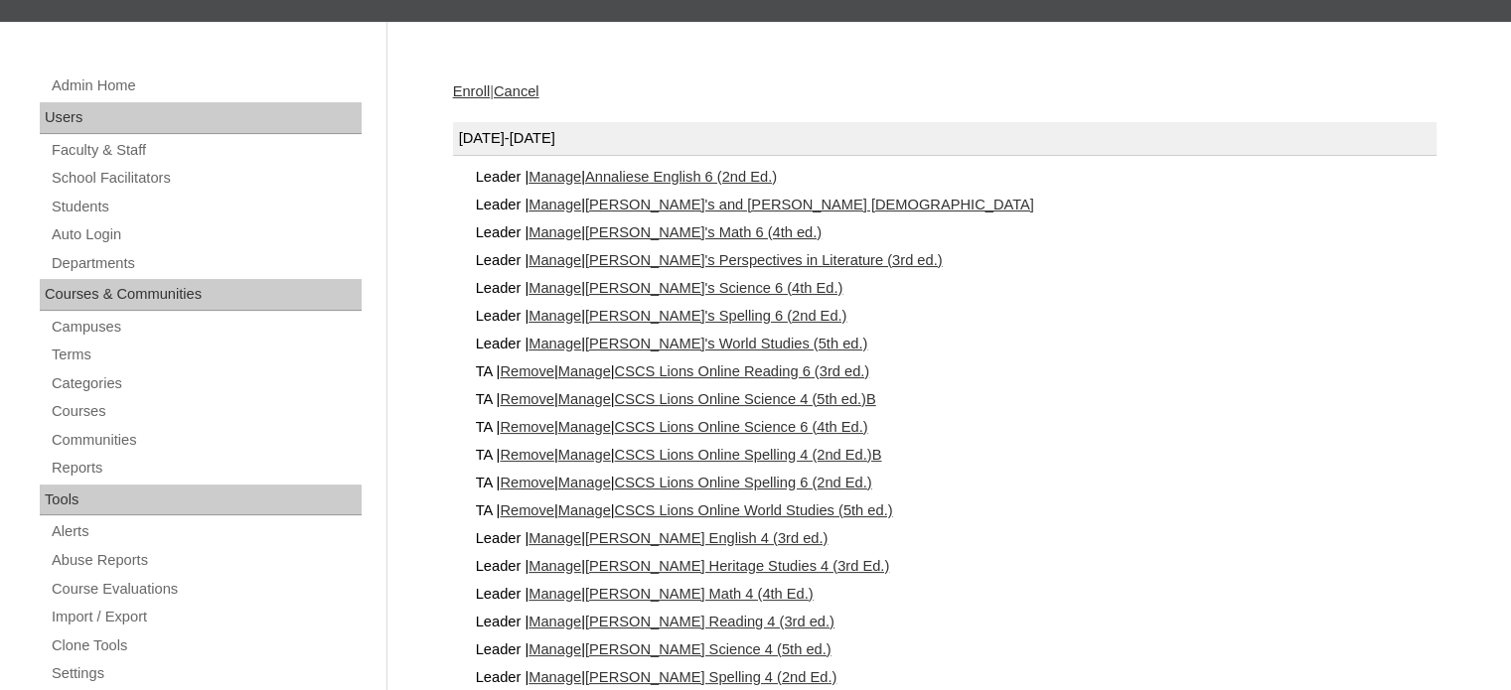
click at [540, 368] on link "Remove" at bounding box center [527, 372] width 55 height 16
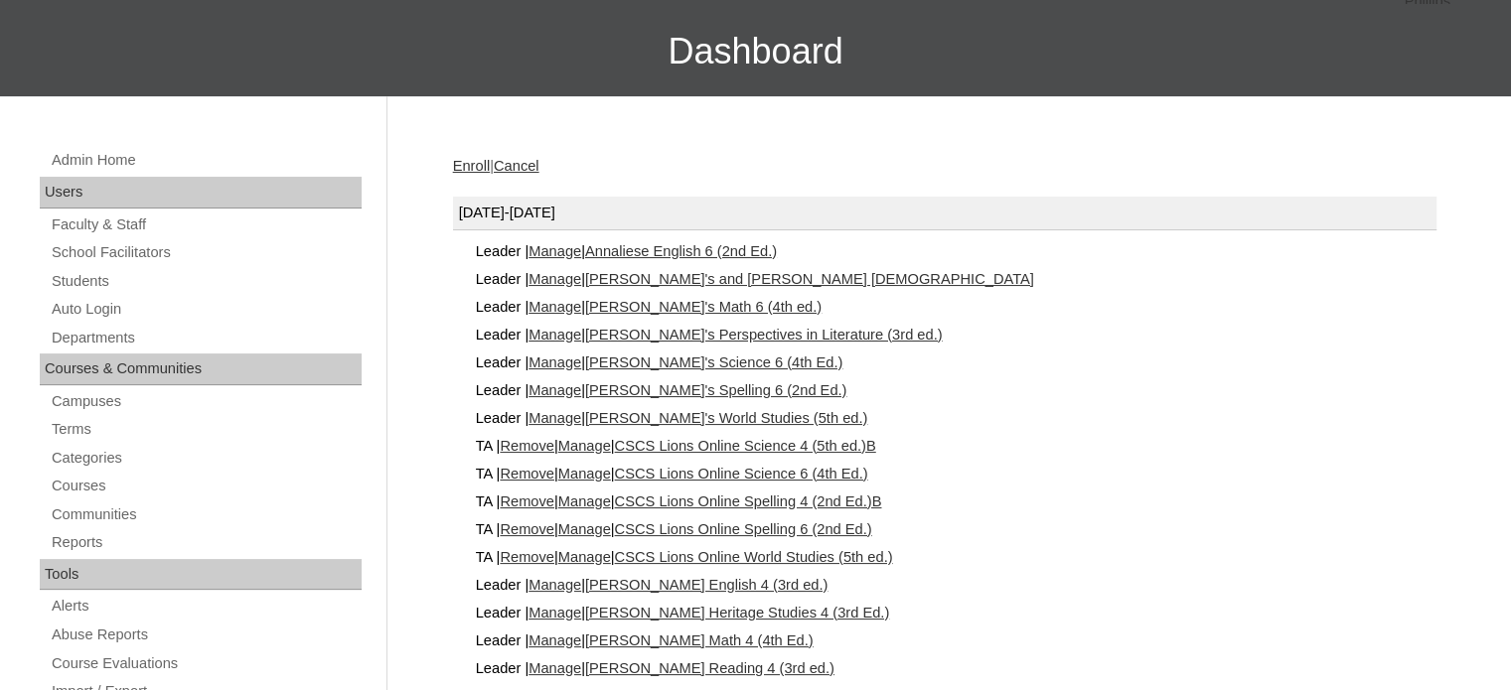
scroll to position [193, 0]
click at [515, 439] on link "Remove" at bounding box center [527, 447] width 55 height 16
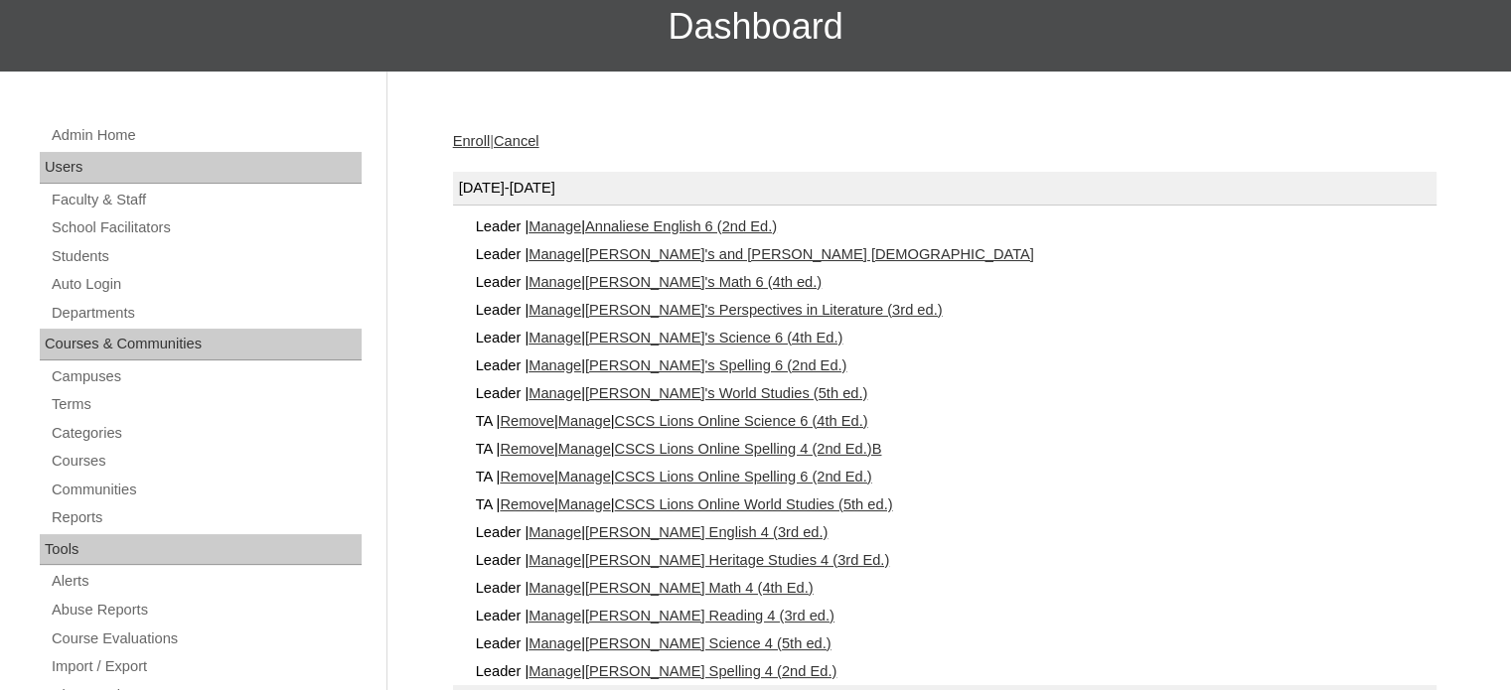
scroll to position [221, 0]
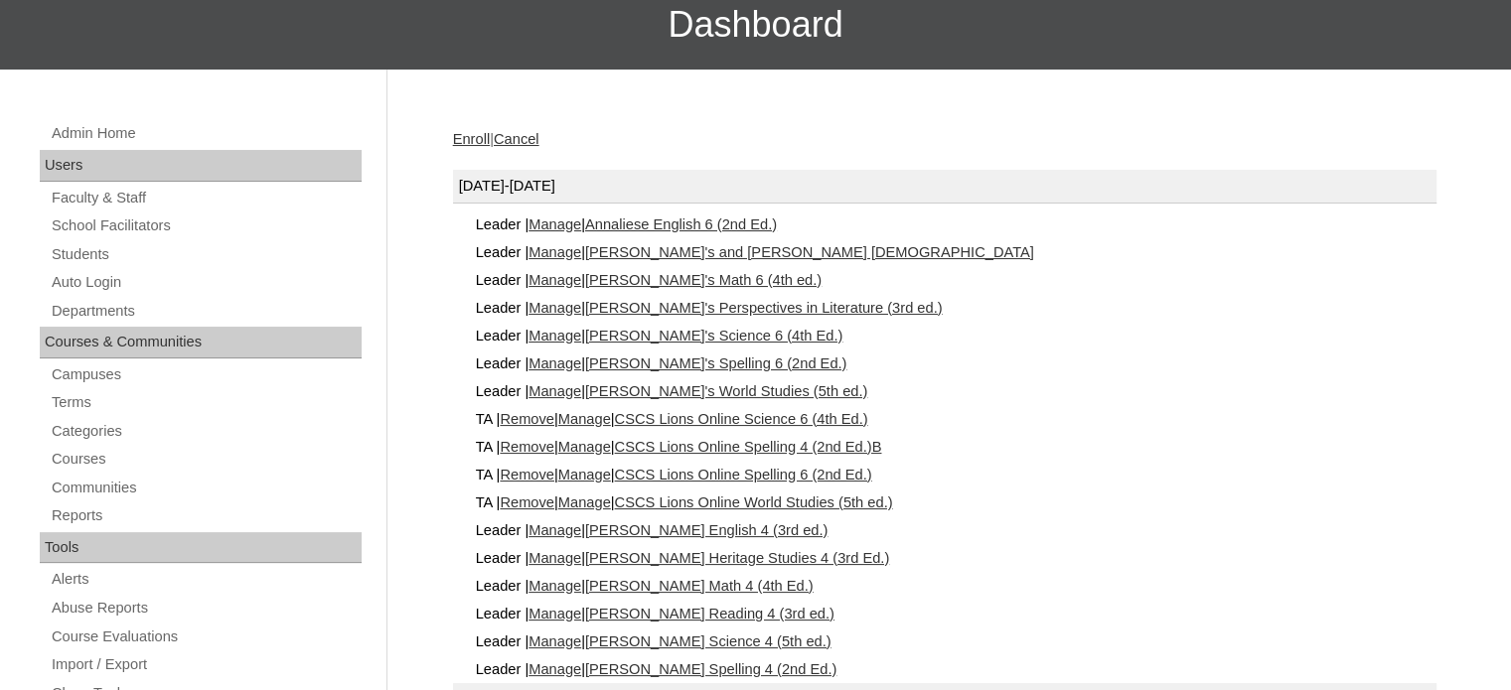
click at [520, 414] on link "Remove" at bounding box center [527, 419] width 55 height 16
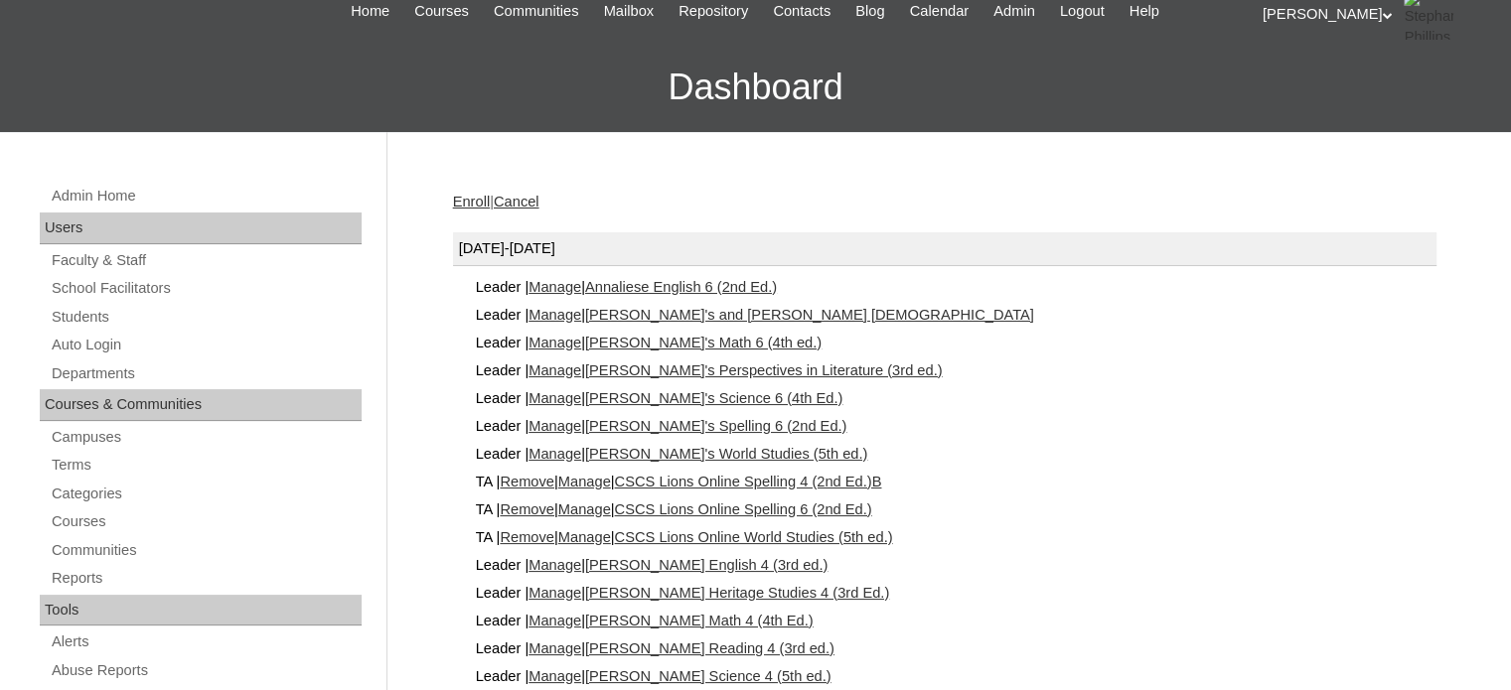
scroll to position [159, 0]
click at [554, 480] on link "Remove" at bounding box center [527, 481] width 55 height 16
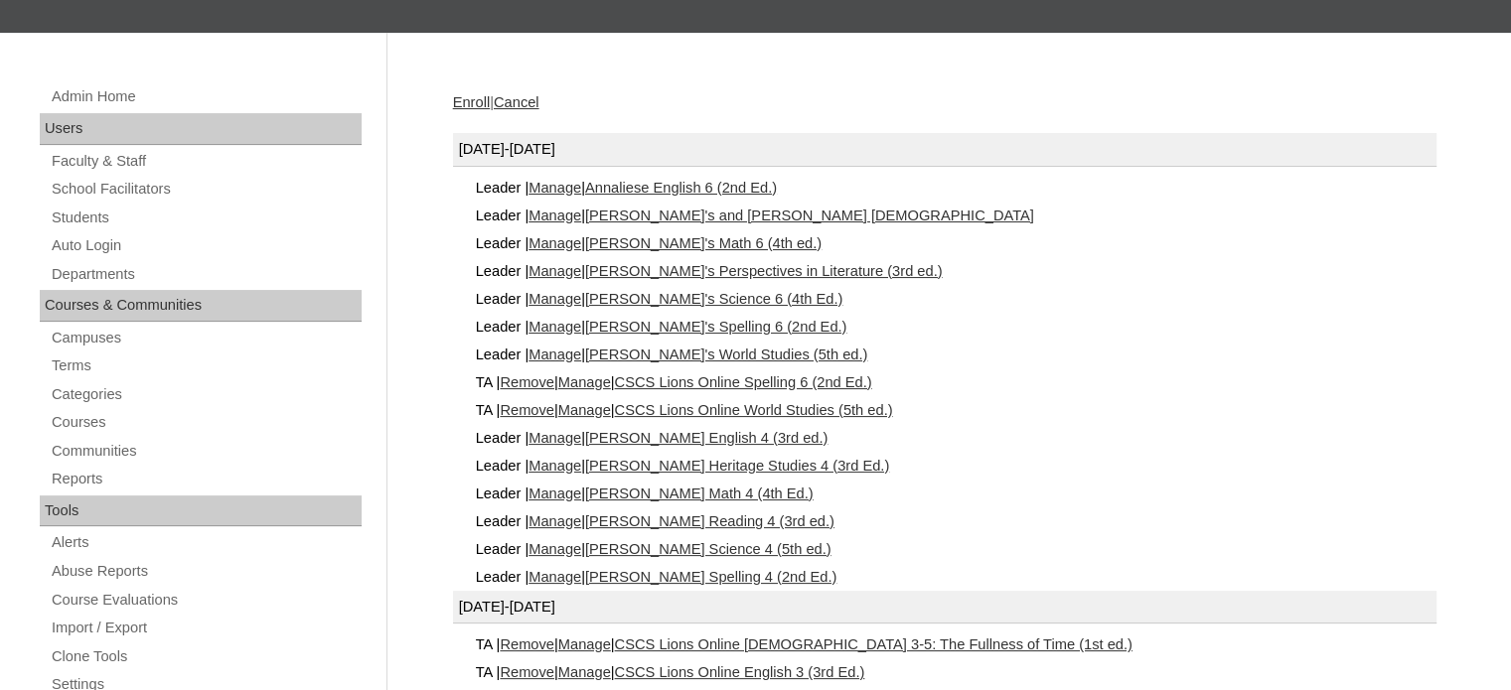
scroll to position [270, 0]
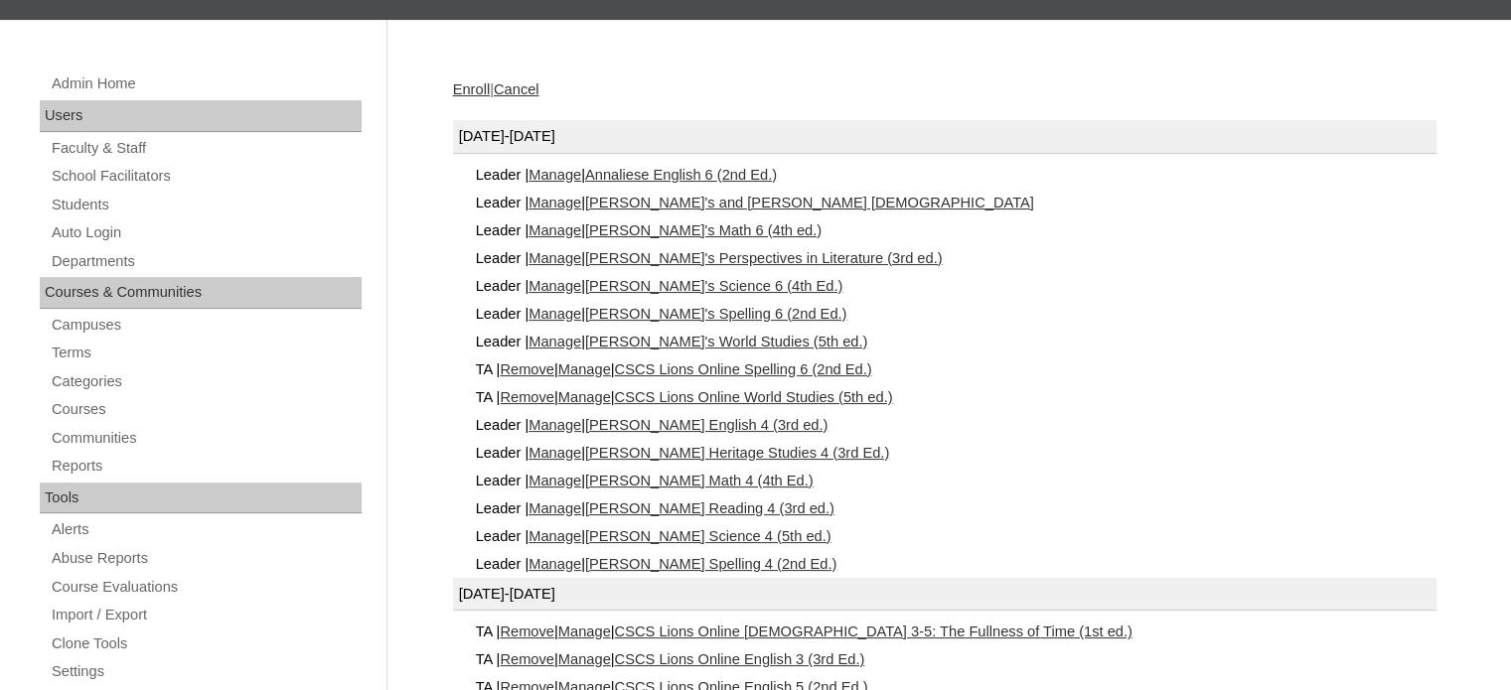
click at [536, 365] on link "Remove" at bounding box center [527, 370] width 55 height 16
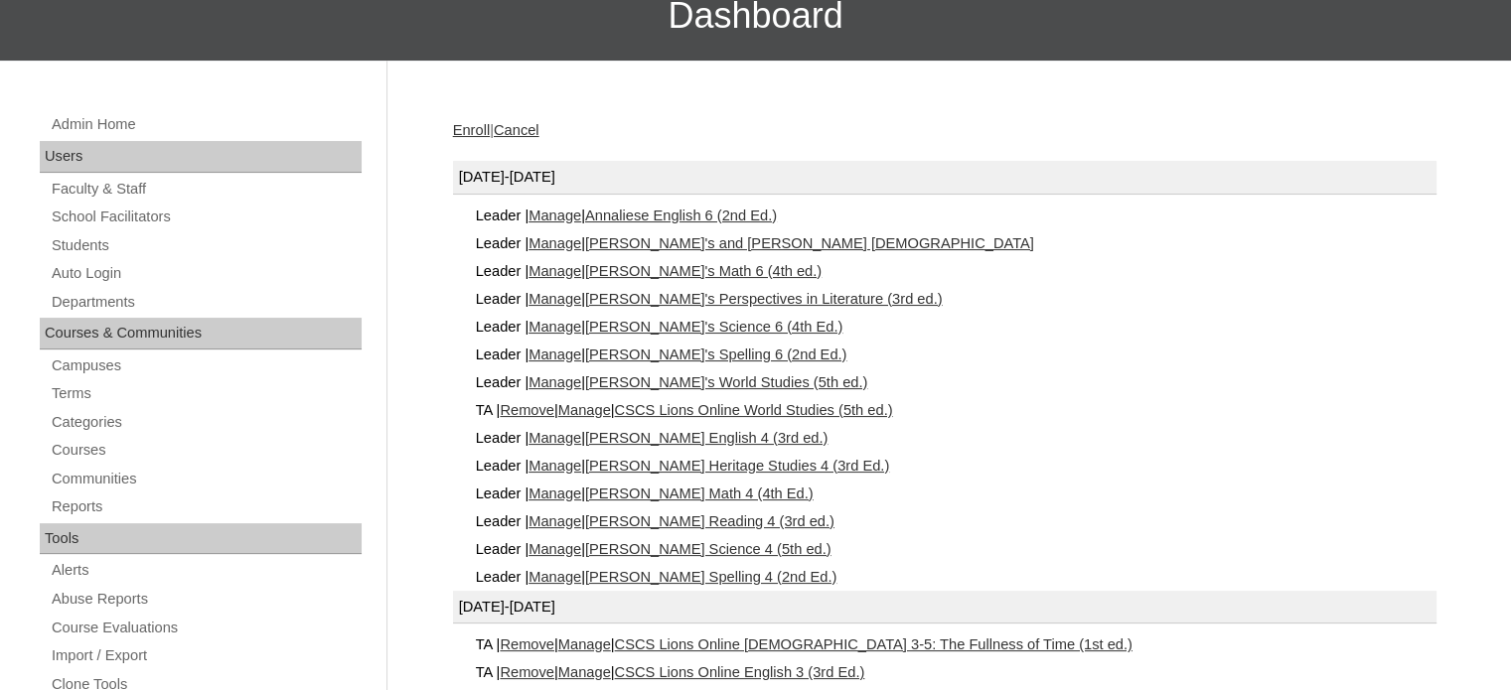
scroll to position [238, 0]
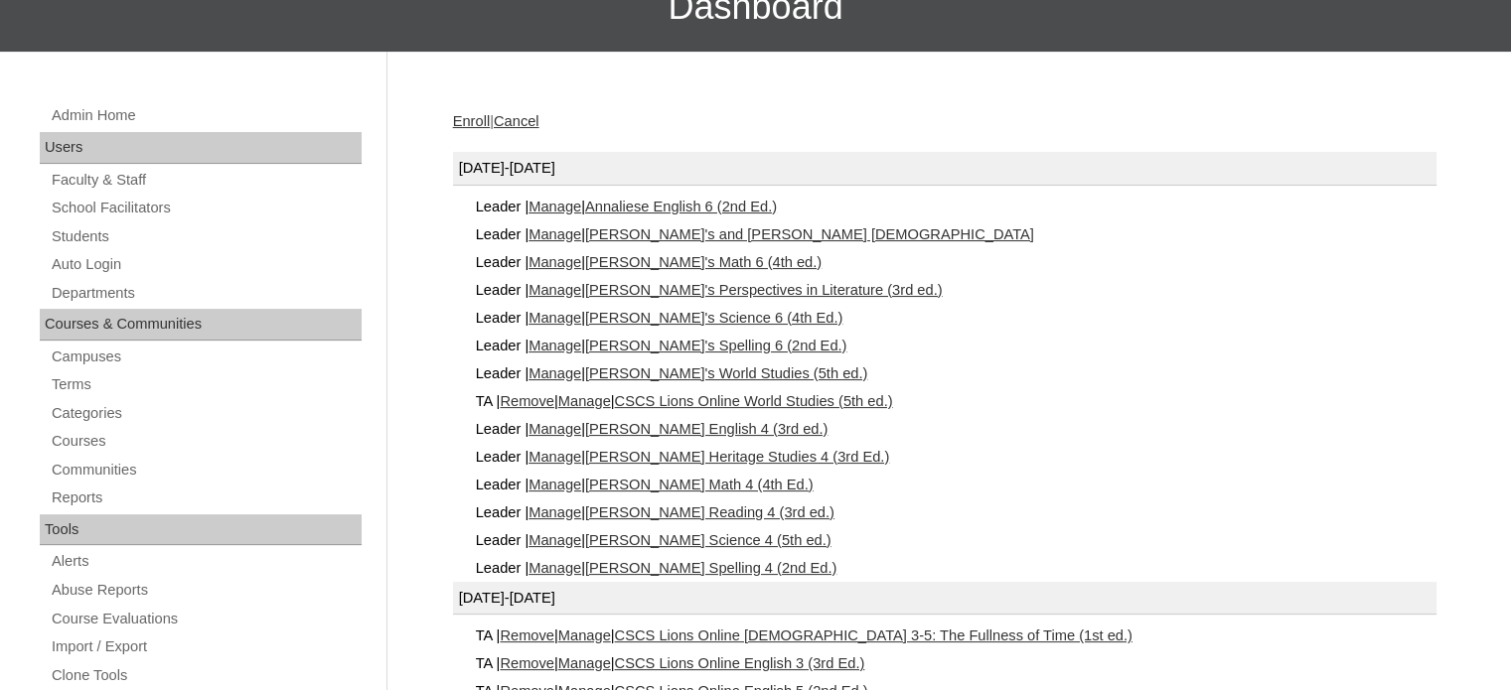
click at [544, 396] on link "Remove" at bounding box center [527, 401] width 55 height 16
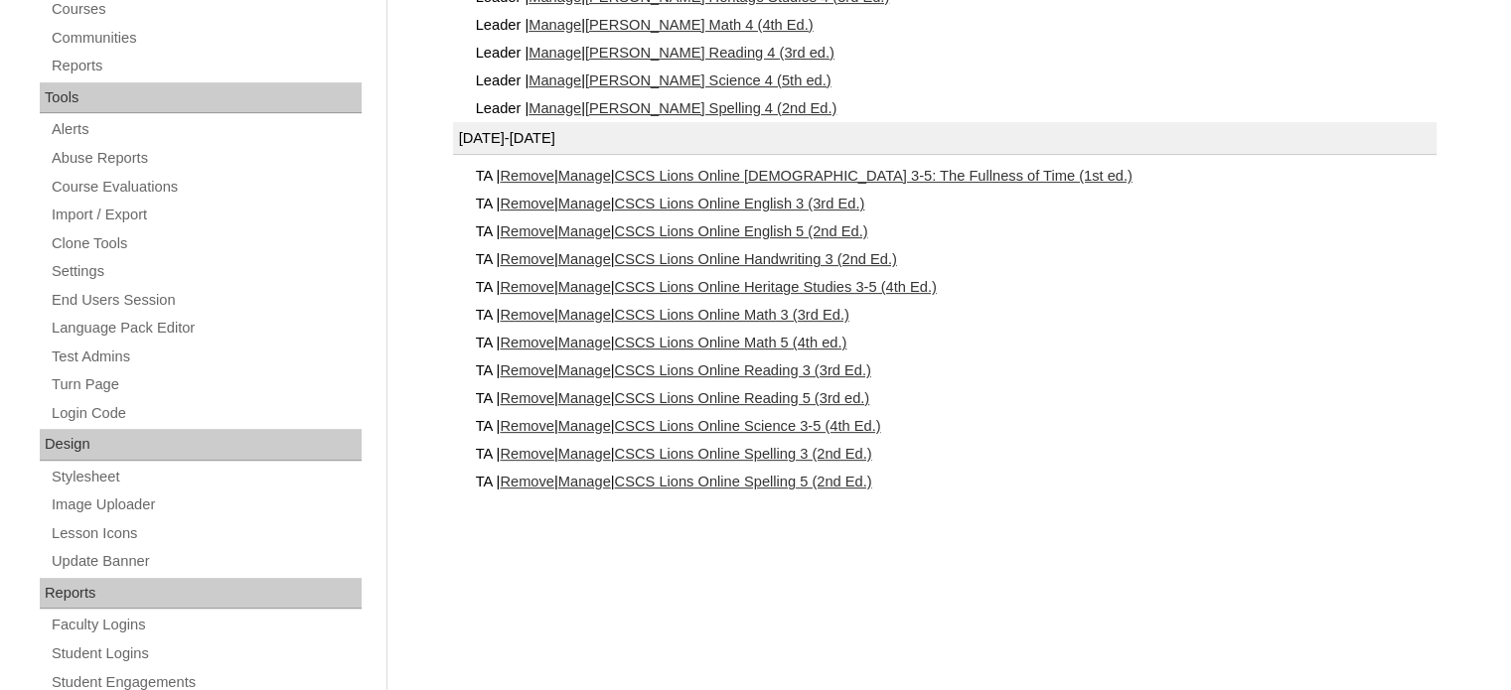
scroll to position [670, 0]
click at [538, 169] on link "Remove" at bounding box center [527, 177] width 55 height 16
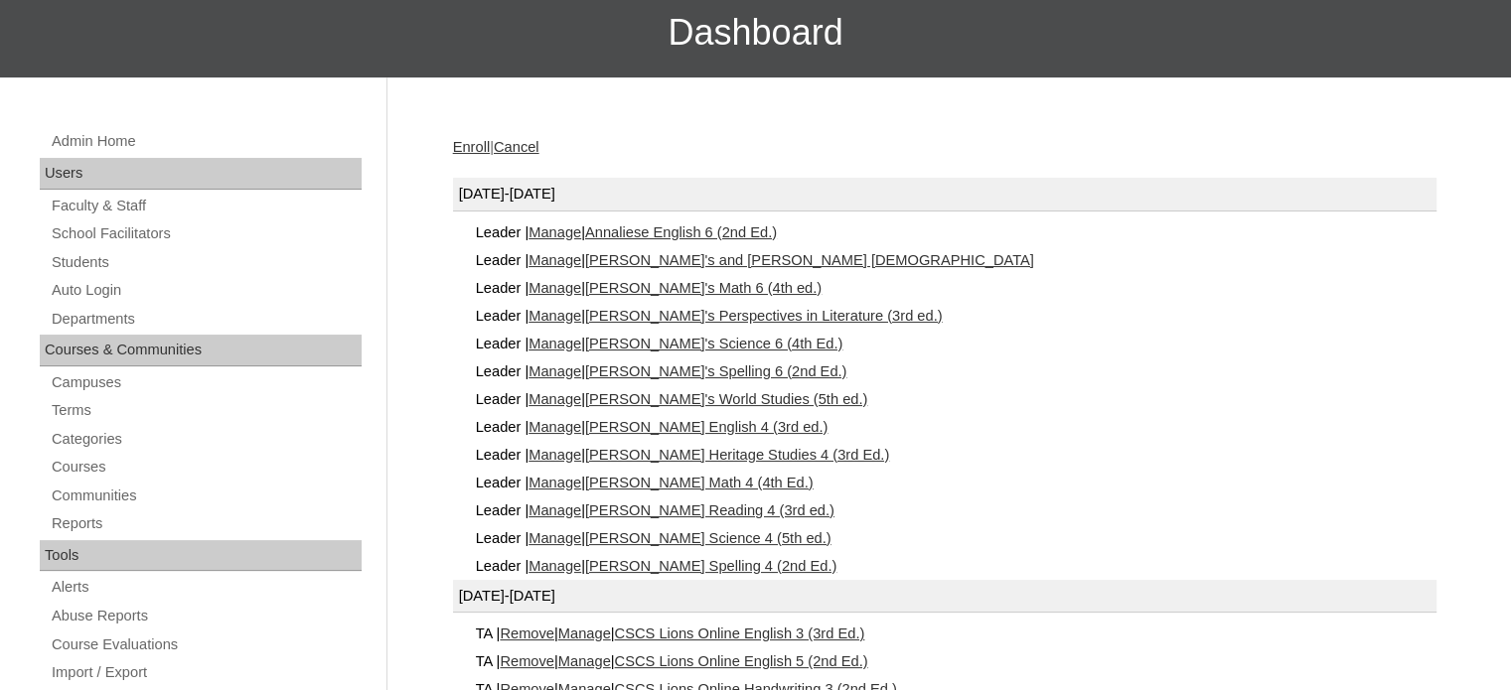
scroll to position [236, 0]
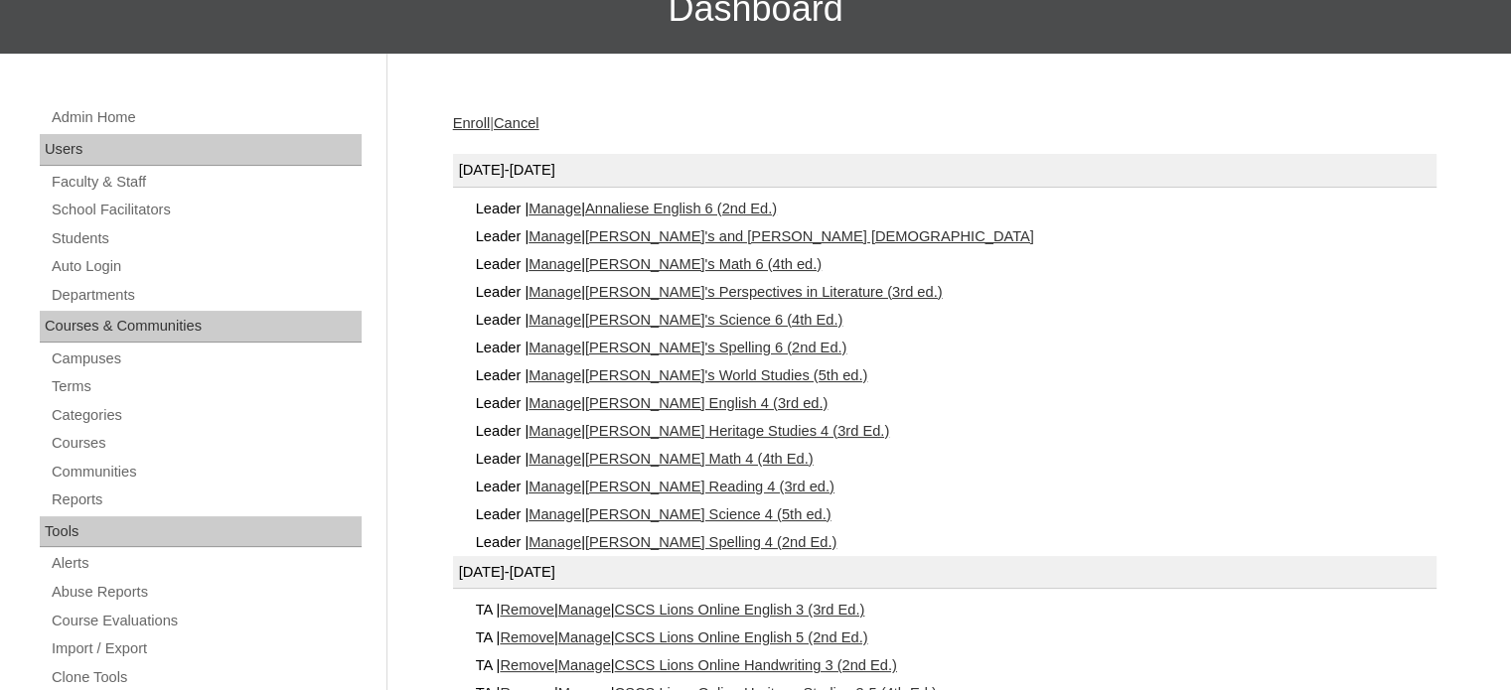
click at [552, 607] on link "Remove" at bounding box center [527, 610] width 55 height 16
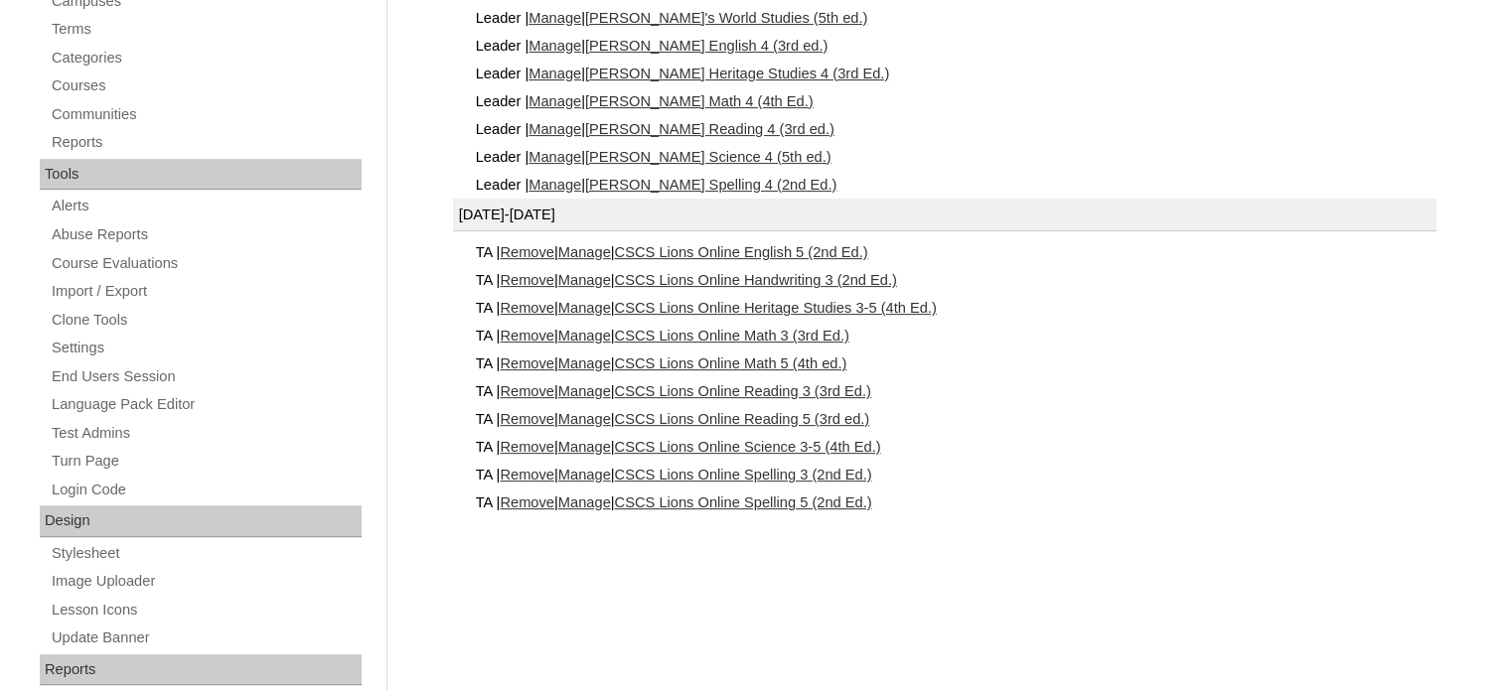
scroll to position [595, 0]
click at [529, 244] on link "Remove" at bounding box center [527, 251] width 55 height 16
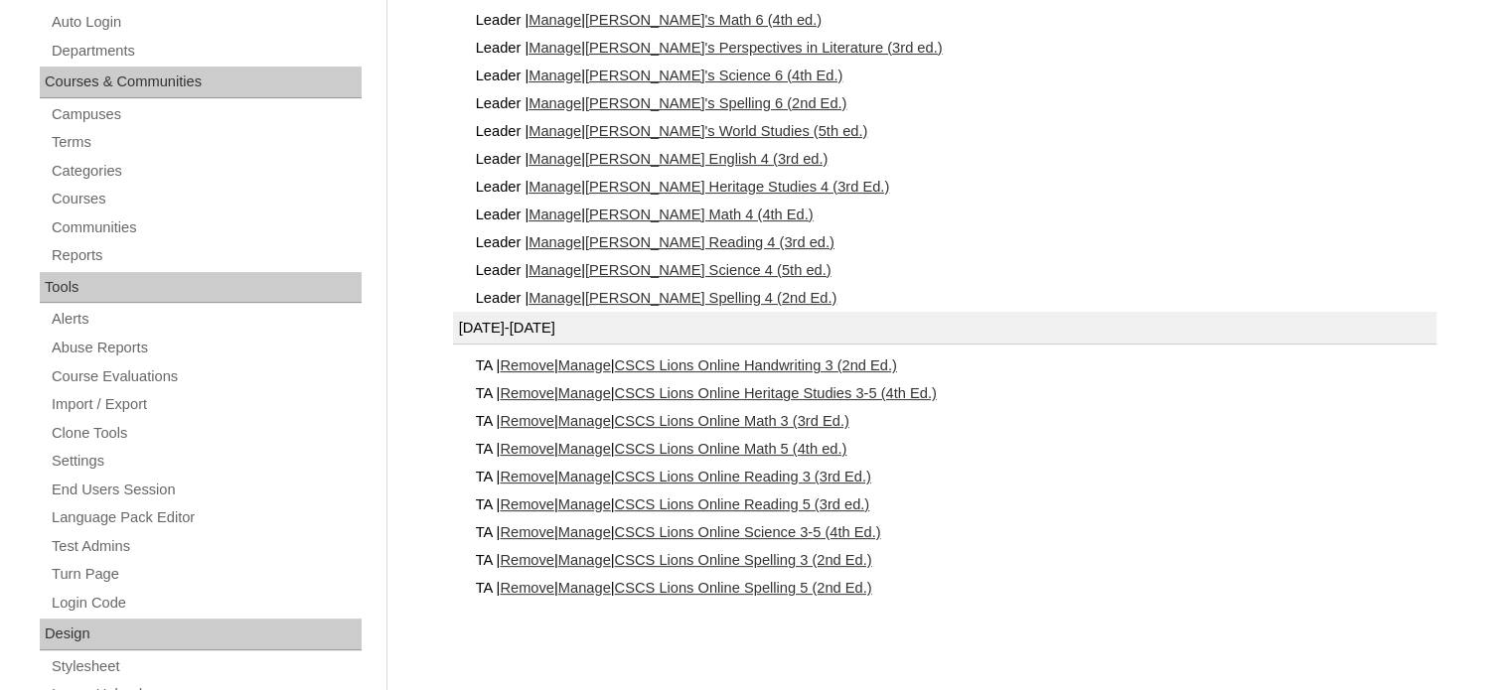
scroll to position [483, 0]
click at [545, 362] on link "Remove" at bounding box center [527, 364] width 55 height 16
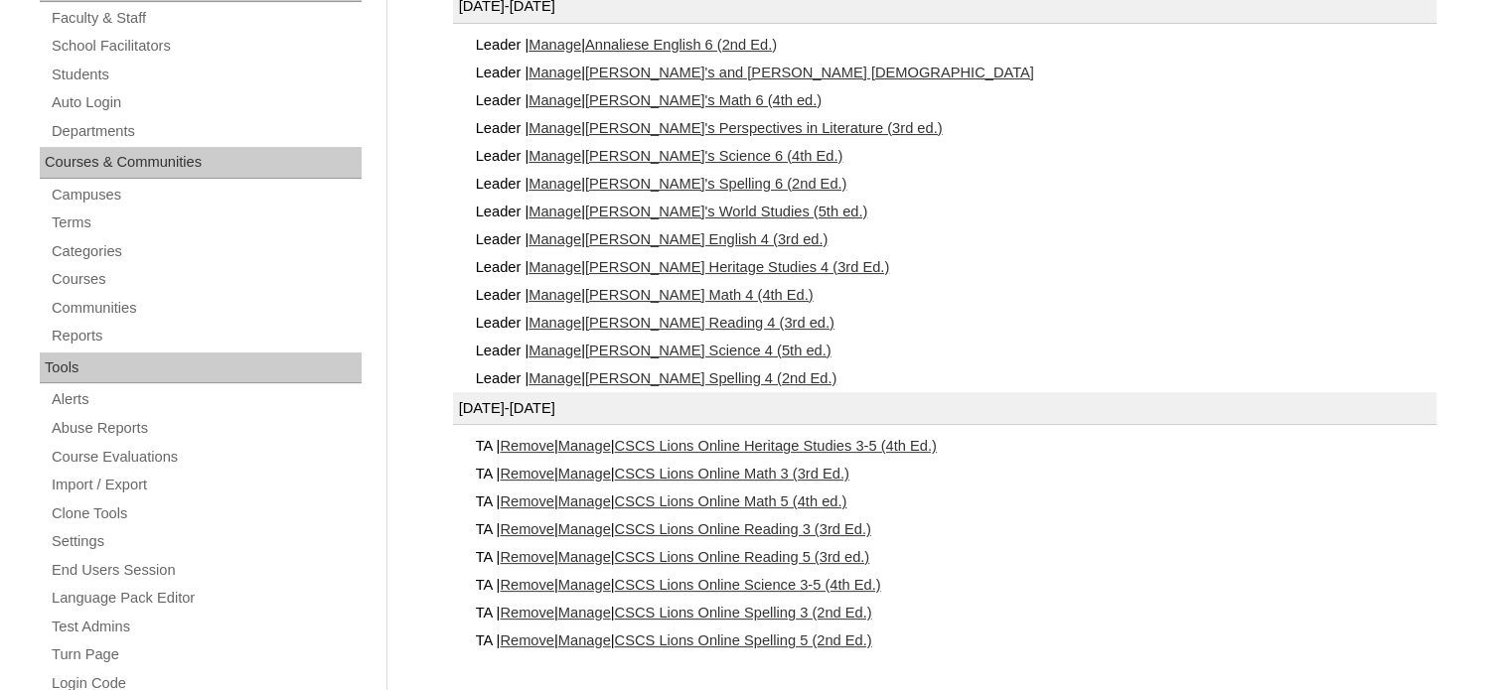
scroll to position [401, 0]
click at [524, 440] on link "Remove" at bounding box center [527, 445] width 55 height 16
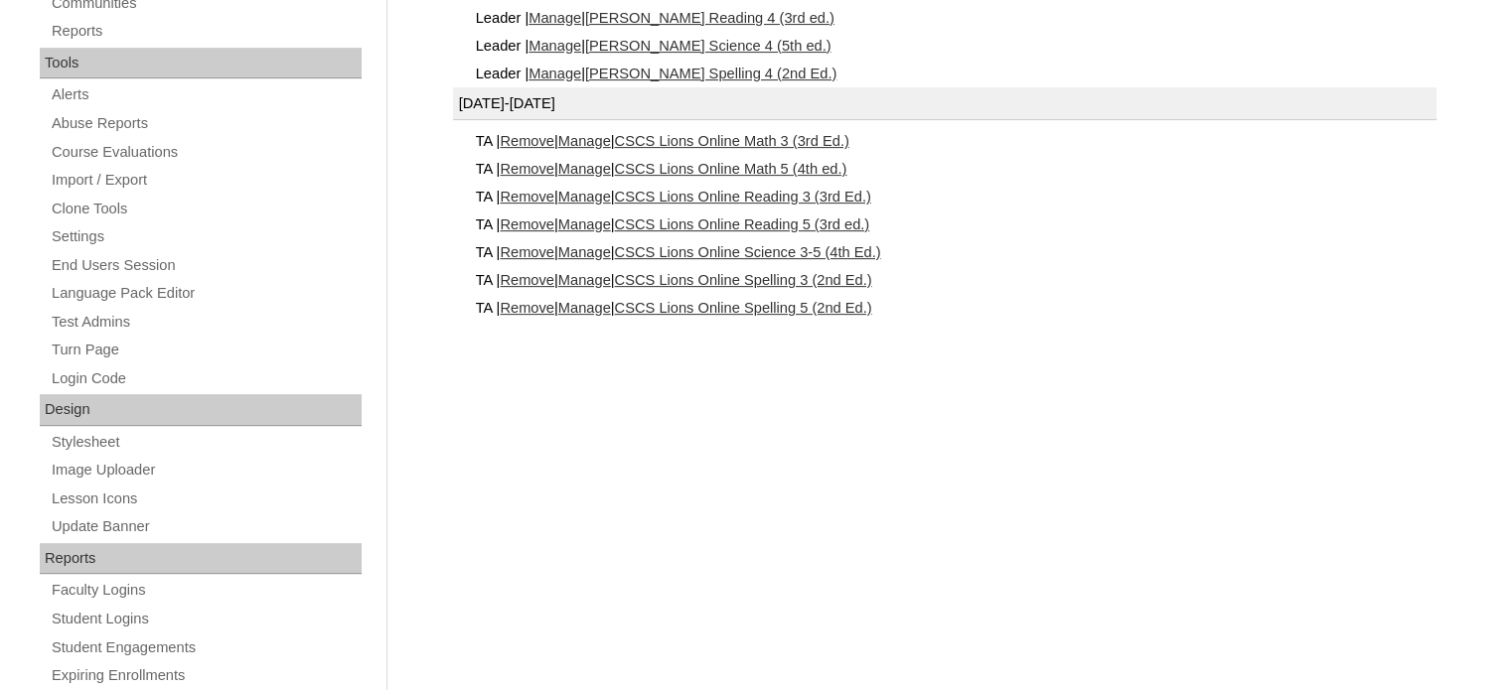
scroll to position [717, 0]
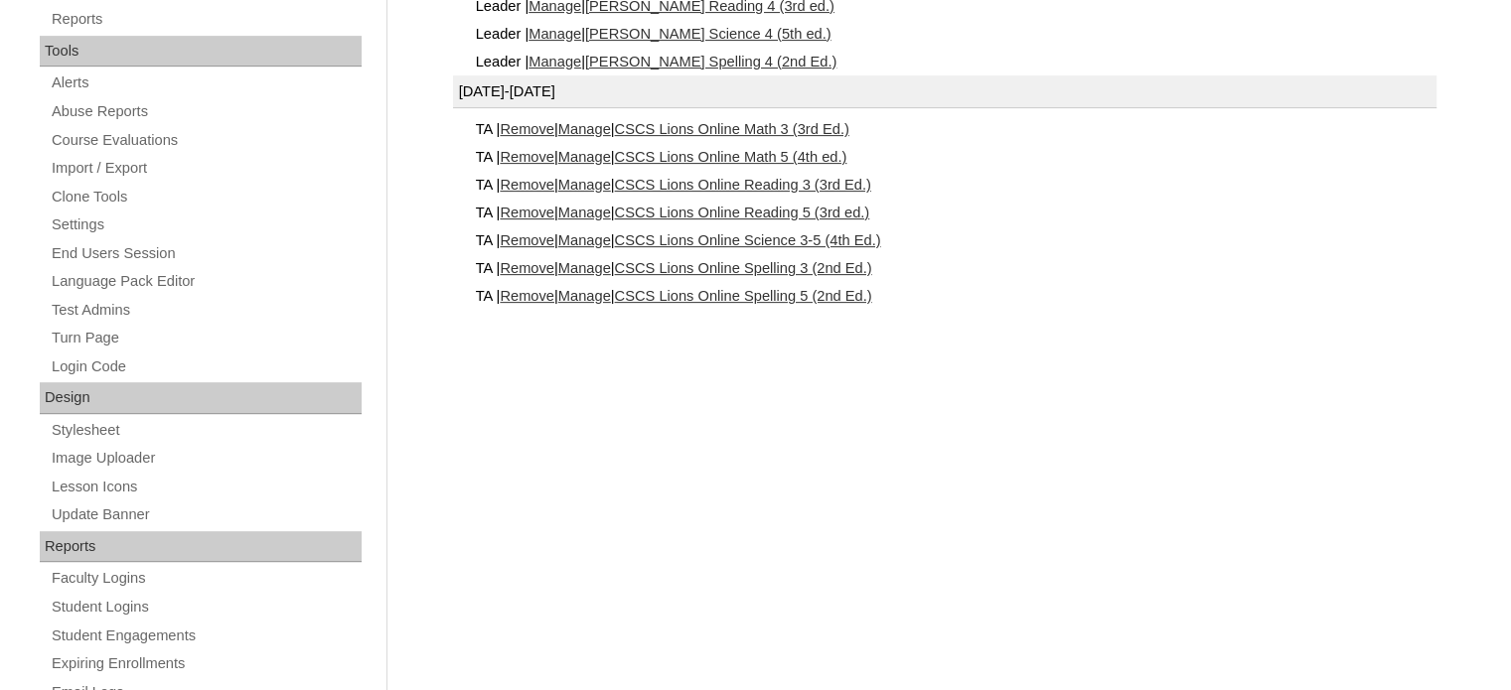
click at [514, 126] on link "Remove" at bounding box center [527, 129] width 55 height 16
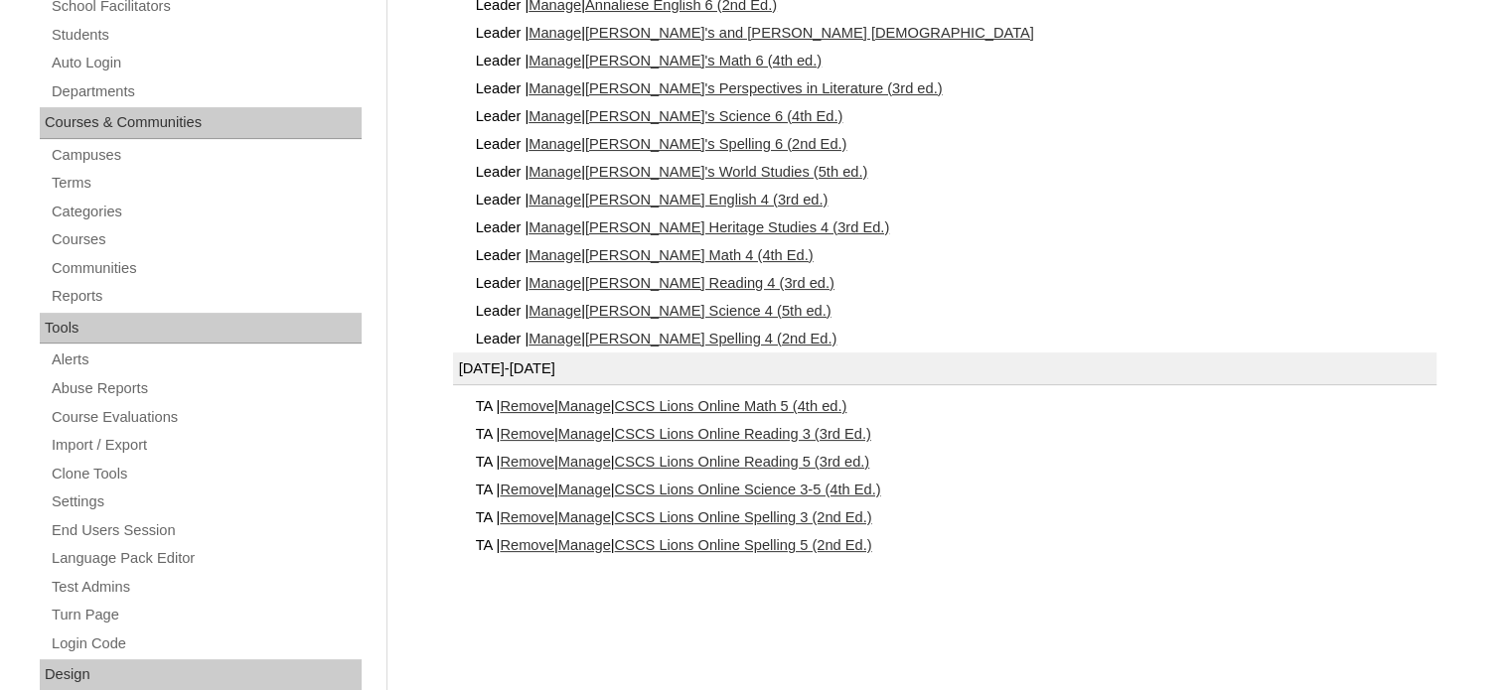
scroll to position [445, 0]
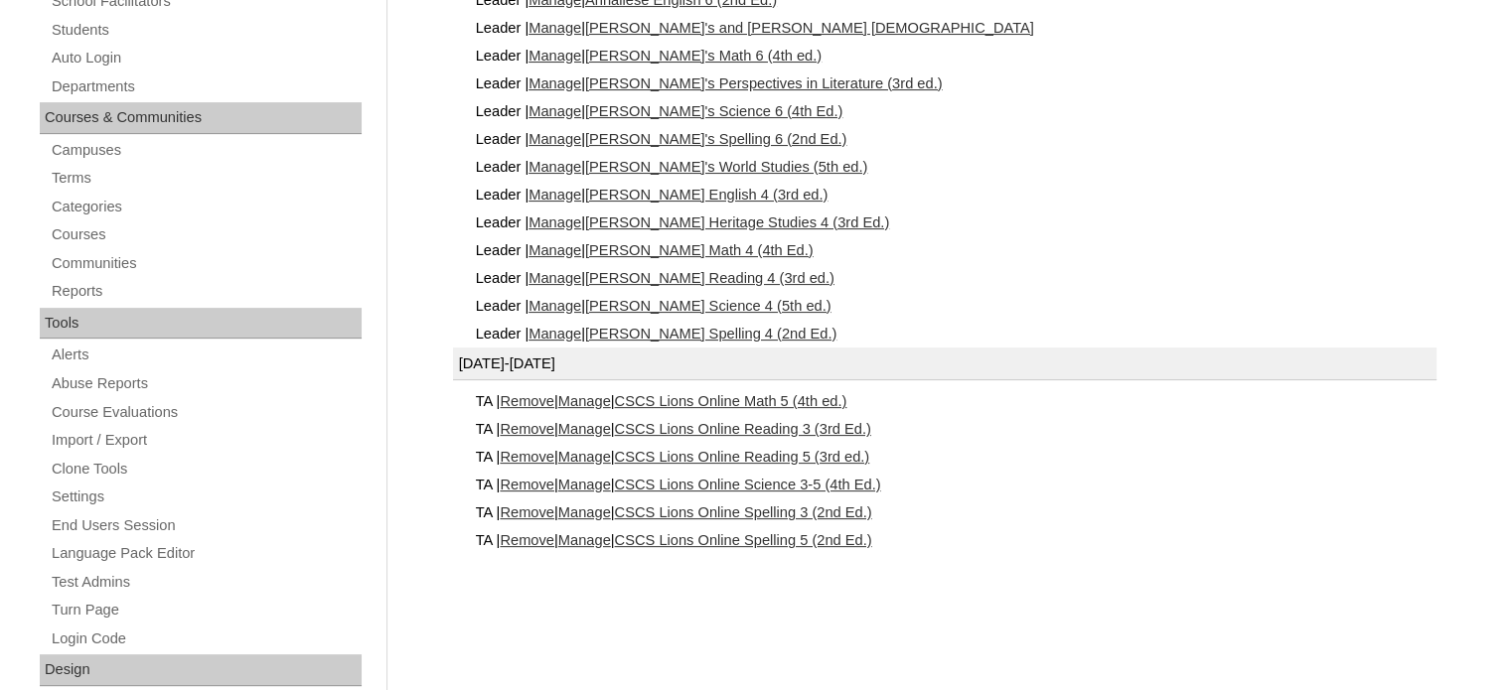
click at [543, 399] on link "Remove" at bounding box center [527, 401] width 55 height 16
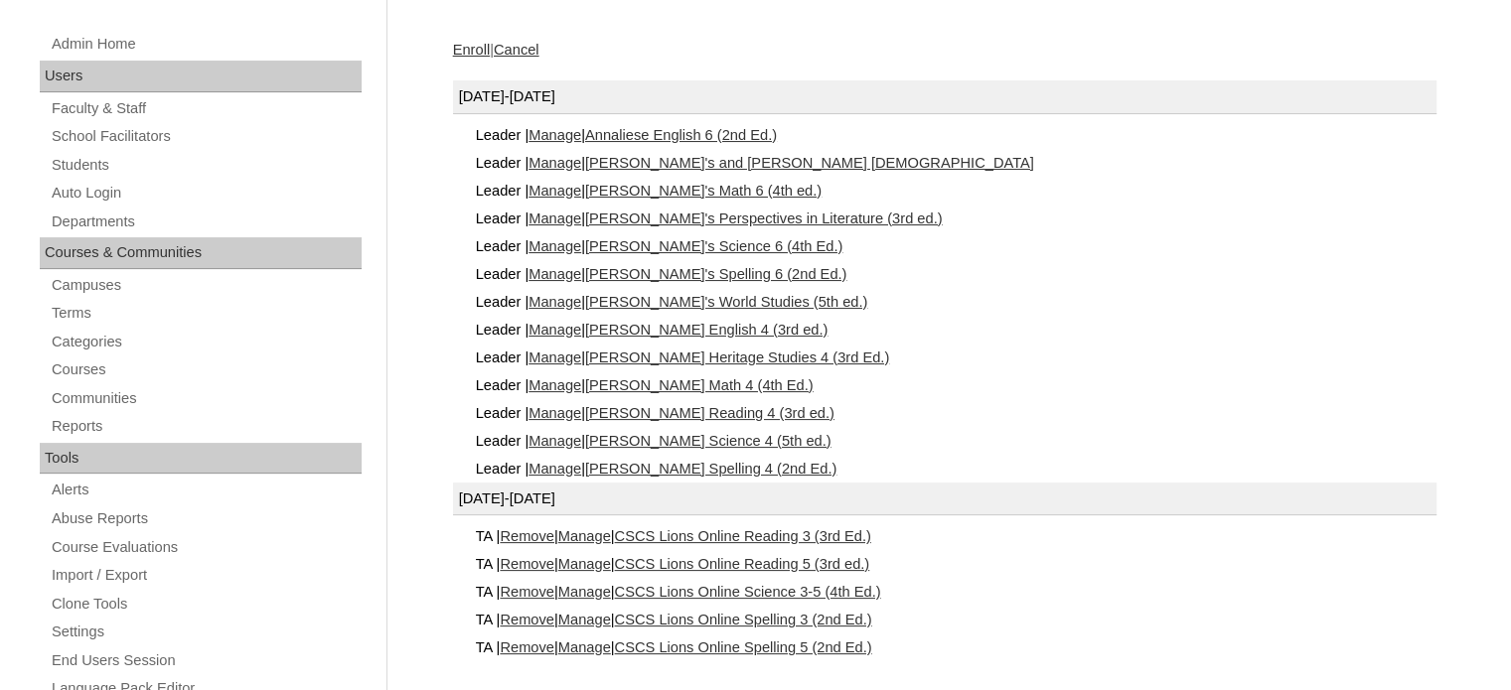
scroll to position [310, 0]
click at [545, 533] on link "Remove" at bounding box center [527, 537] width 55 height 16
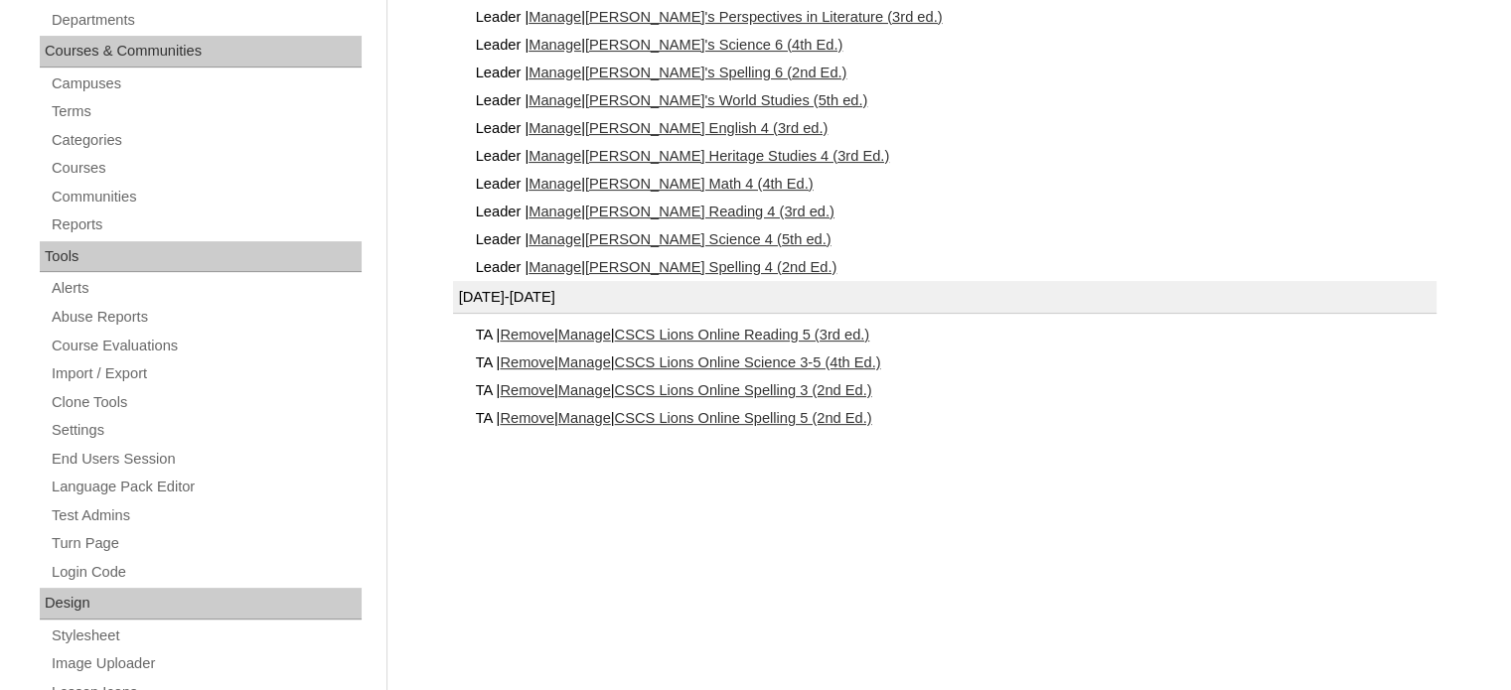
scroll to position [525, 0]
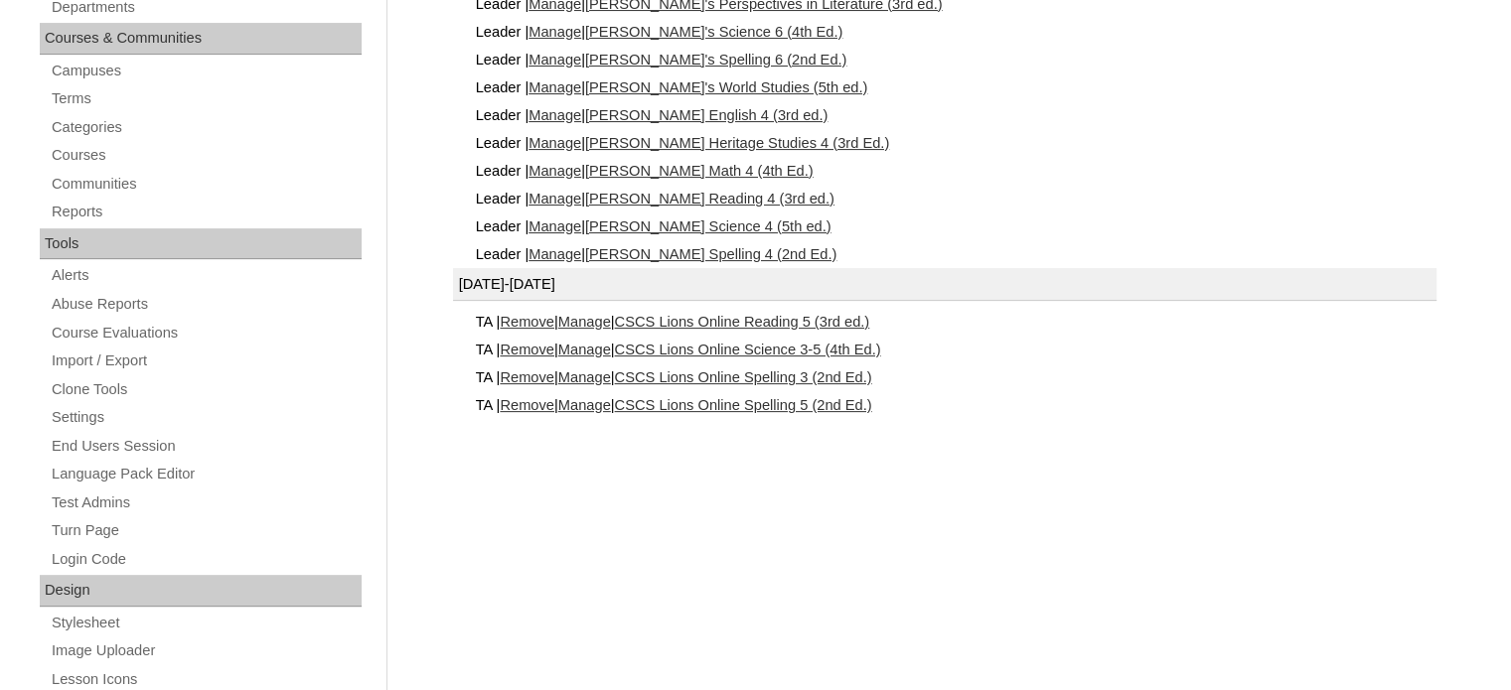
click at [544, 315] on link "Remove" at bounding box center [527, 322] width 55 height 16
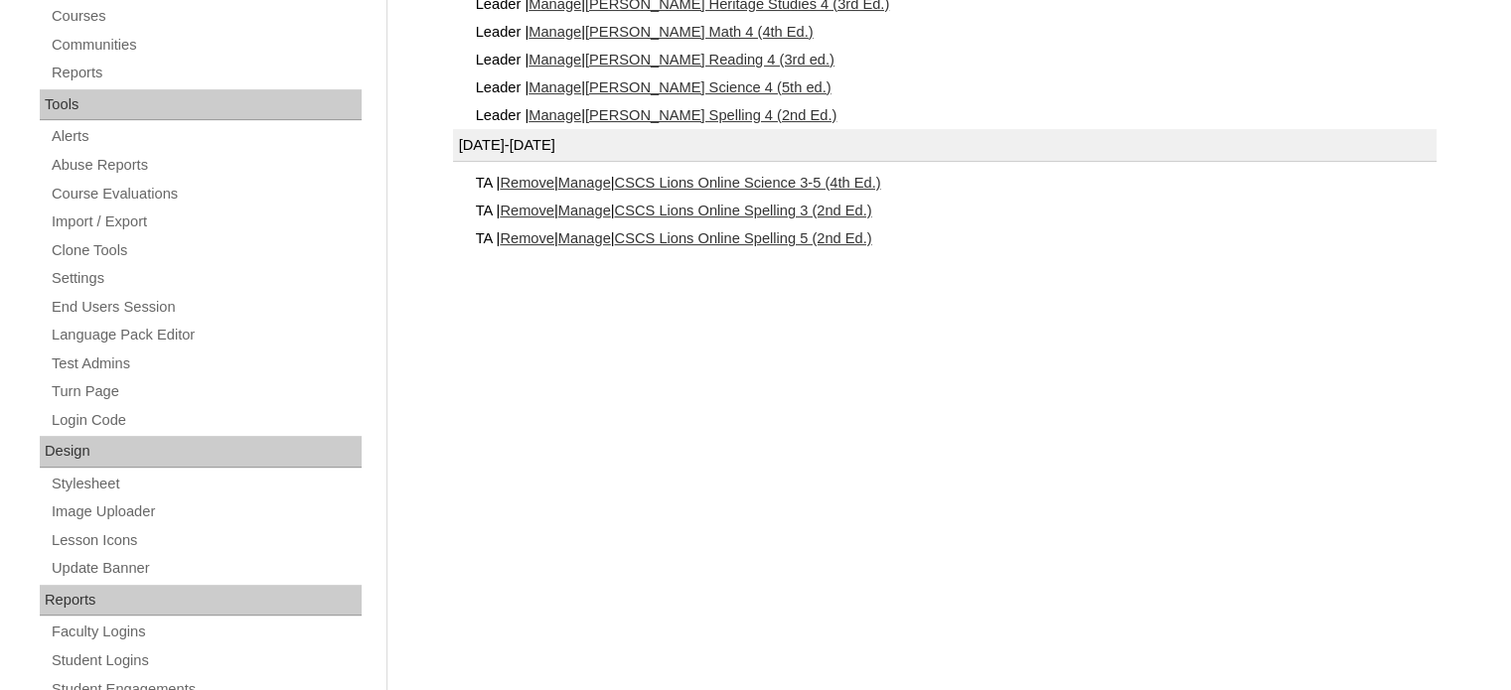
scroll to position [679, 0]
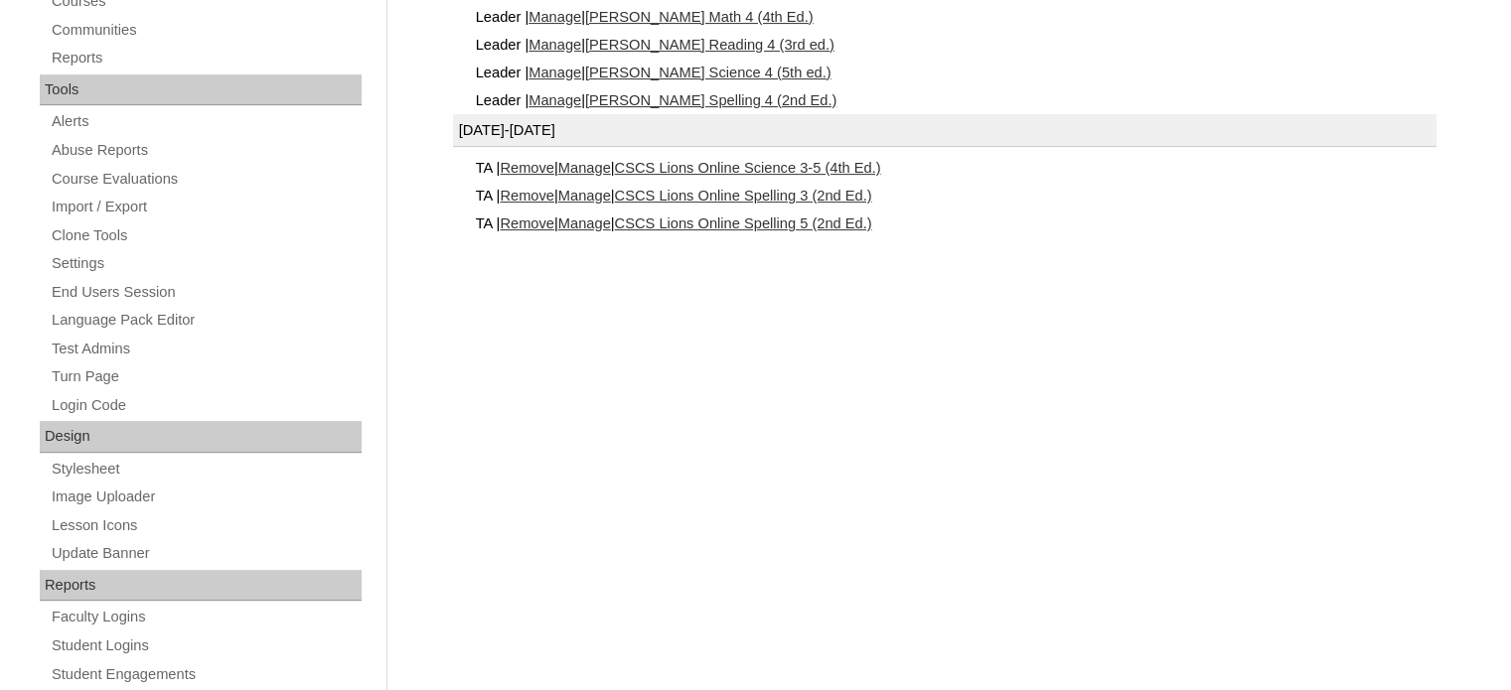
click at [542, 162] on link "Remove" at bounding box center [527, 168] width 55 height 16
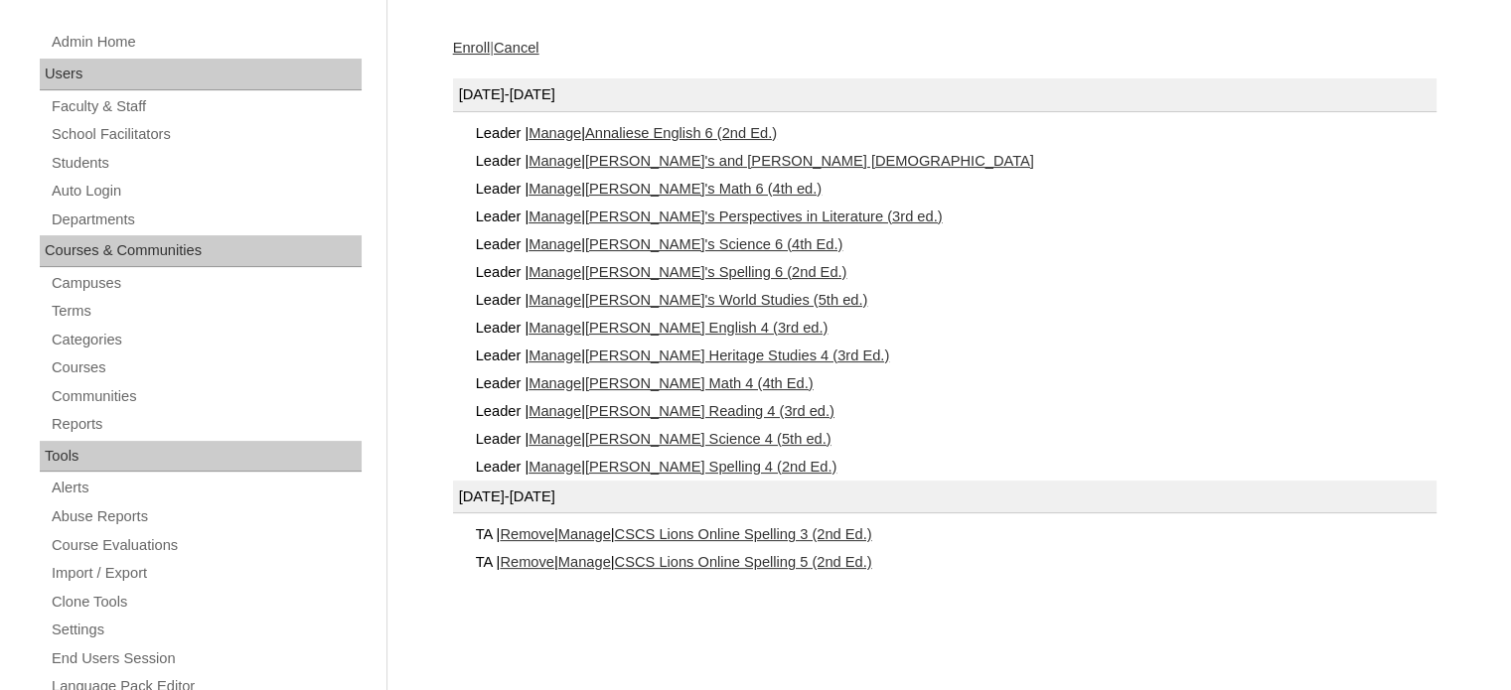
scroll to position [387, 0]
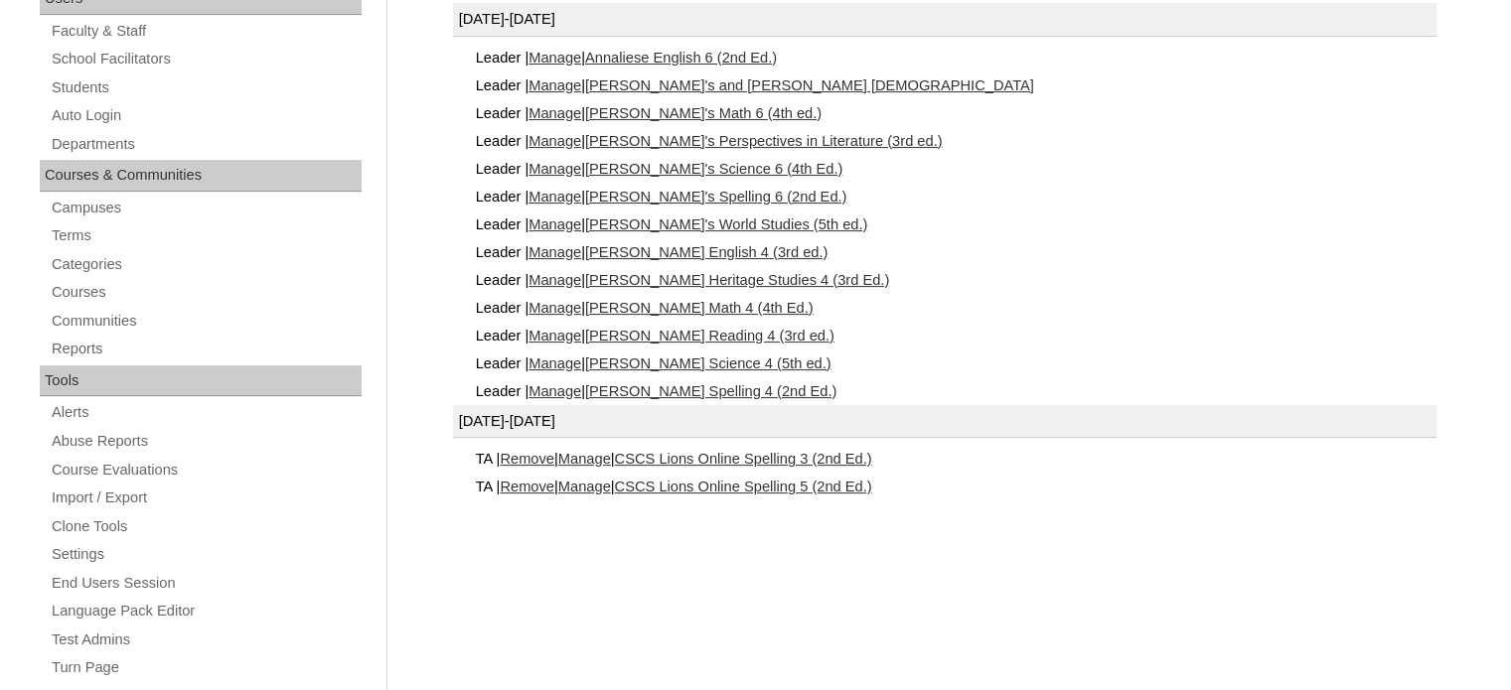
click at [518, 452] on link "Remove" at bounding box center [527, 459] width 55 height 16
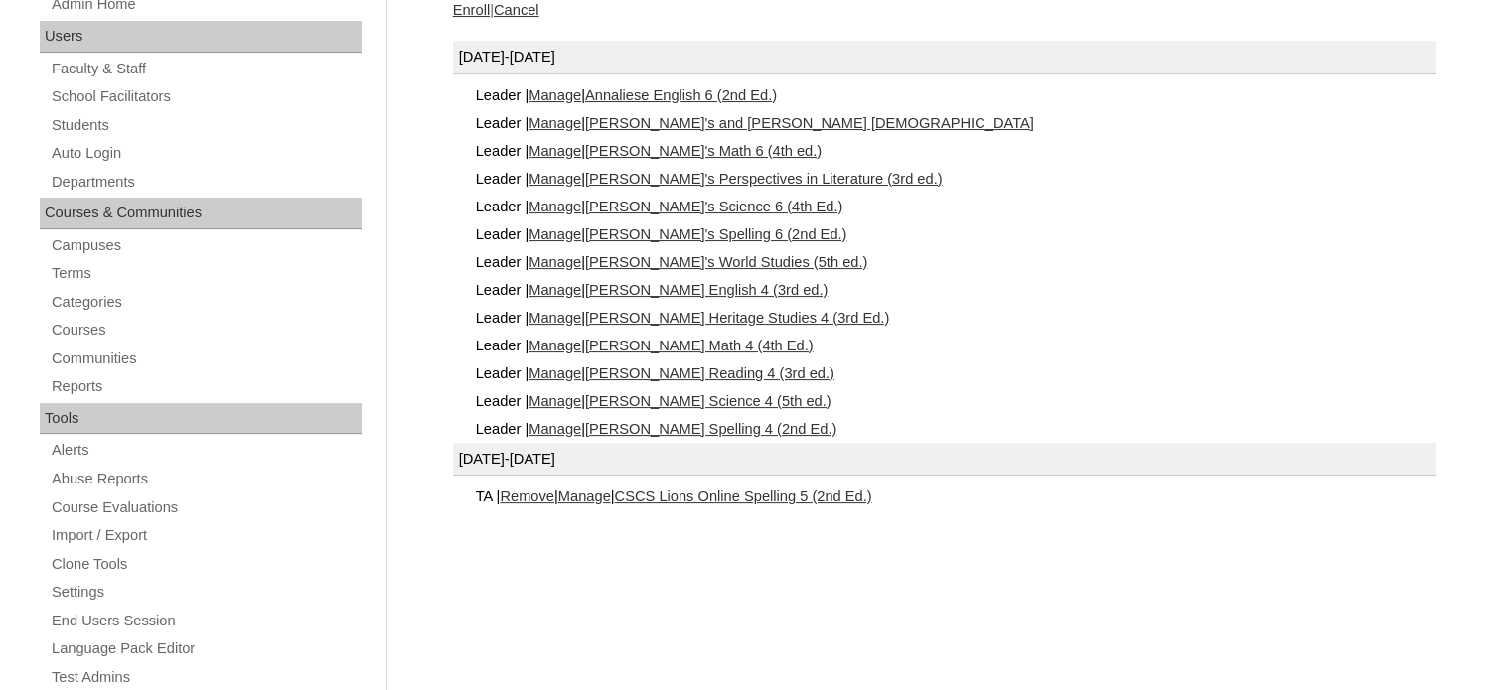
scroll to position [453, 0]
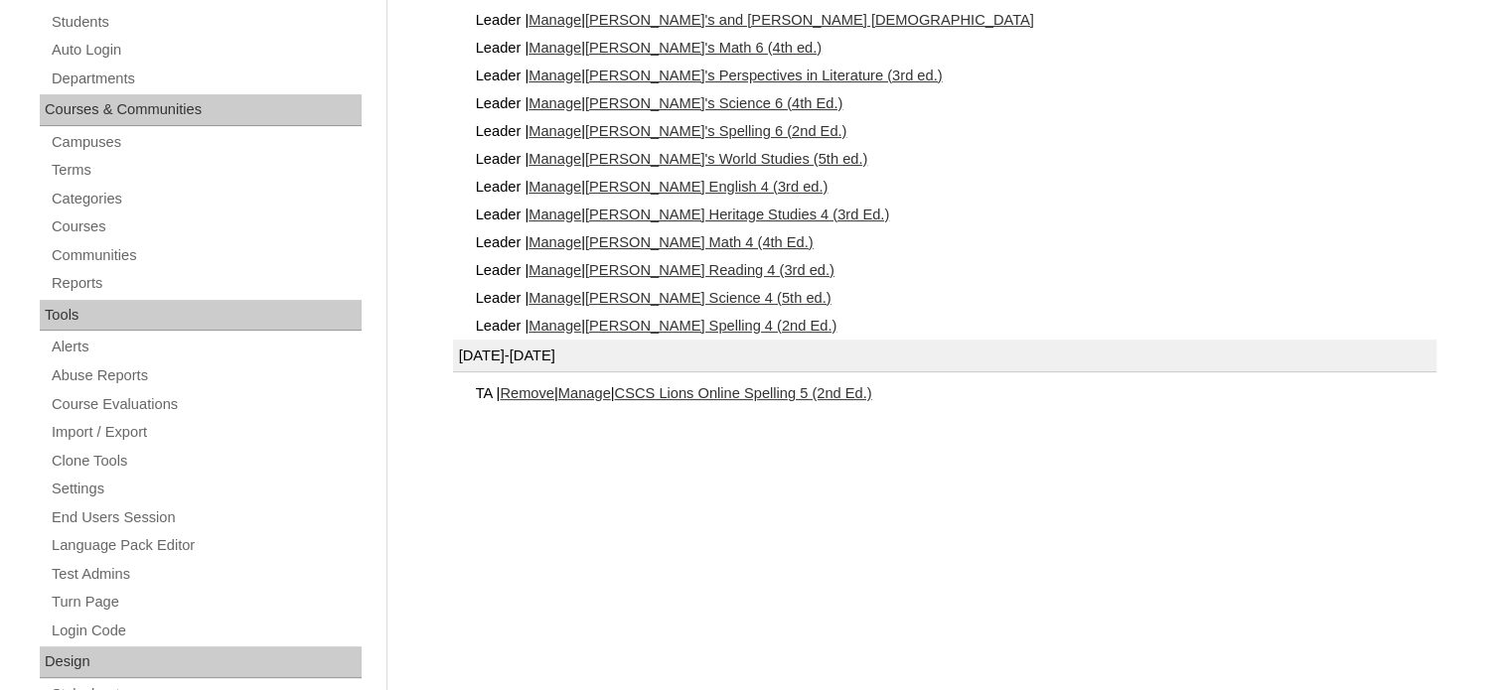
click at [554, 396] on link "Remove" at bounding box center [527, 393] width 55 height 16
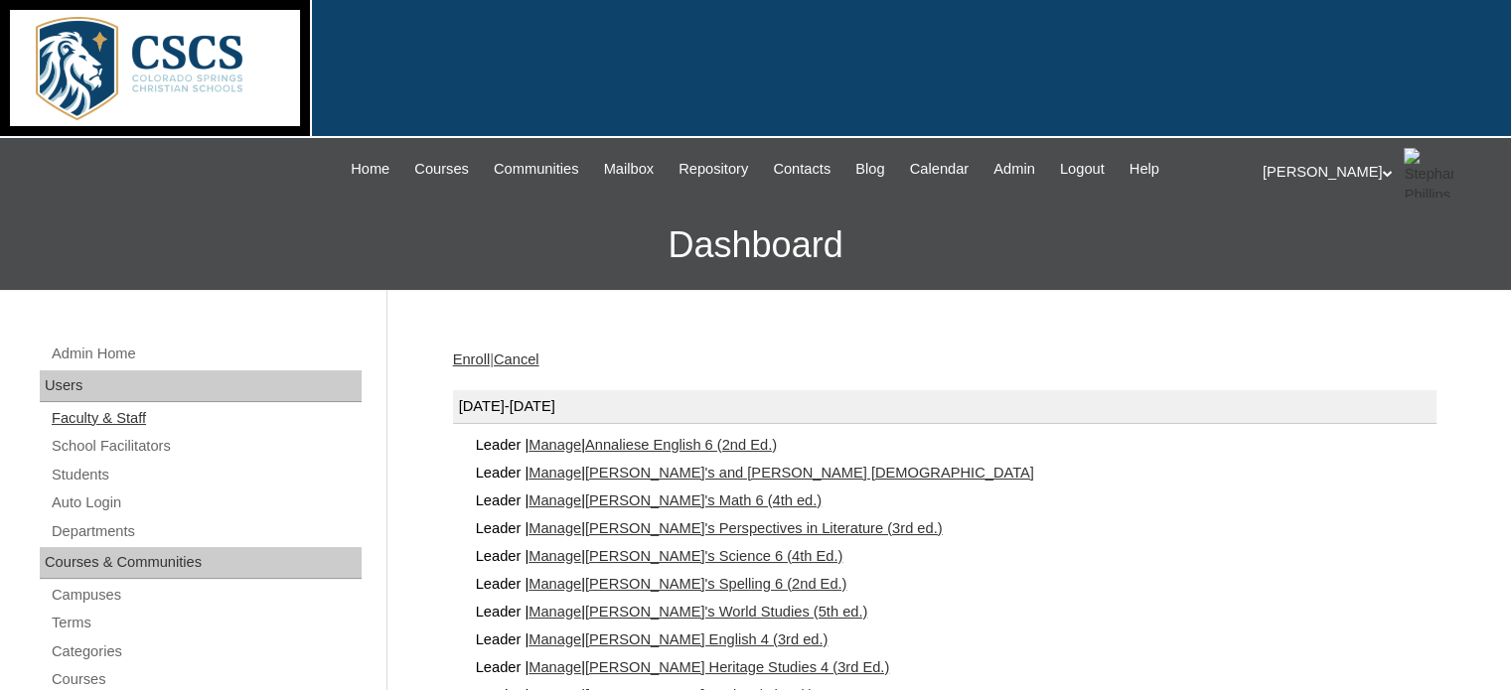
click at [96, 414] on link "Faculty & Staff" at bounding box center [206, 418] width 312 height 25
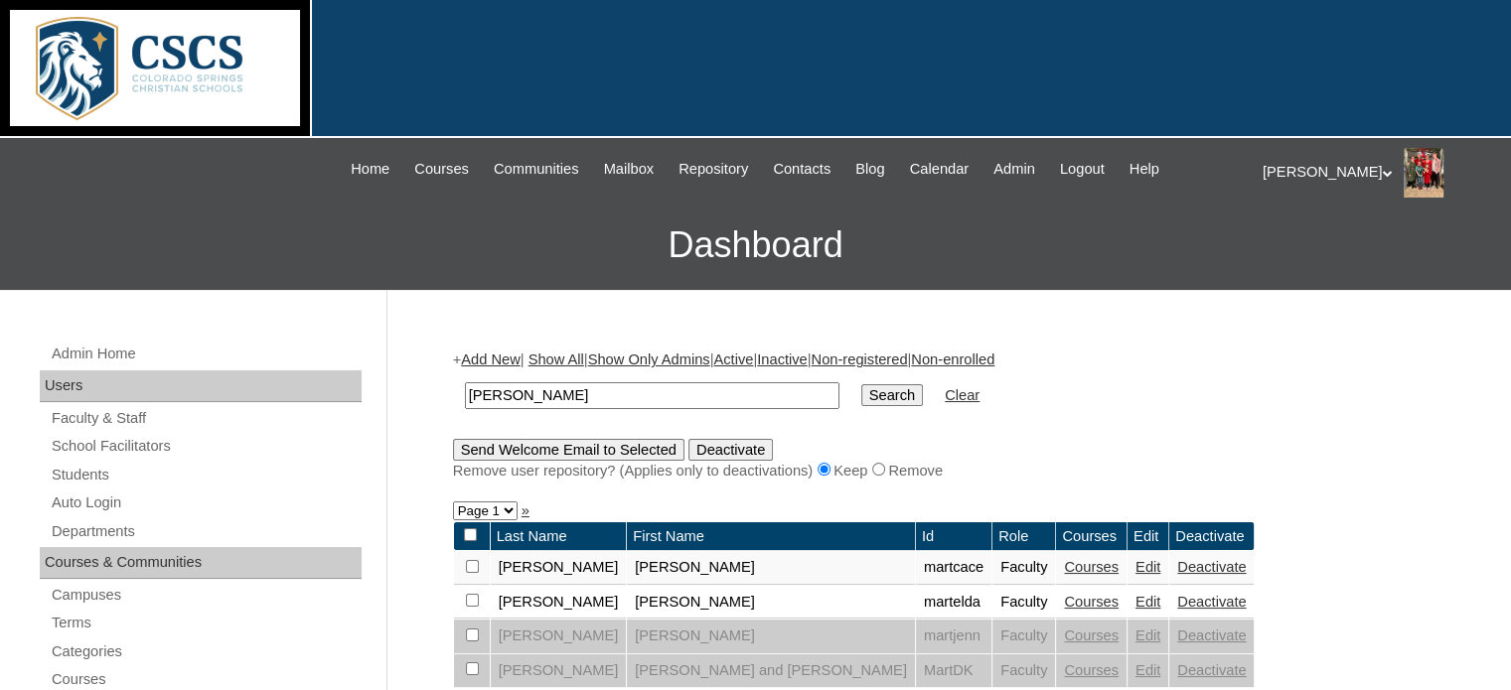
drag, startPoint x: 549, startPoint y: 385, endPoint x: 422, endPoint y: 373, distance: 127.8
type input "esau"
click at [861, 384] on input "Search" at bounding box center [892, 395] width 62 height 22
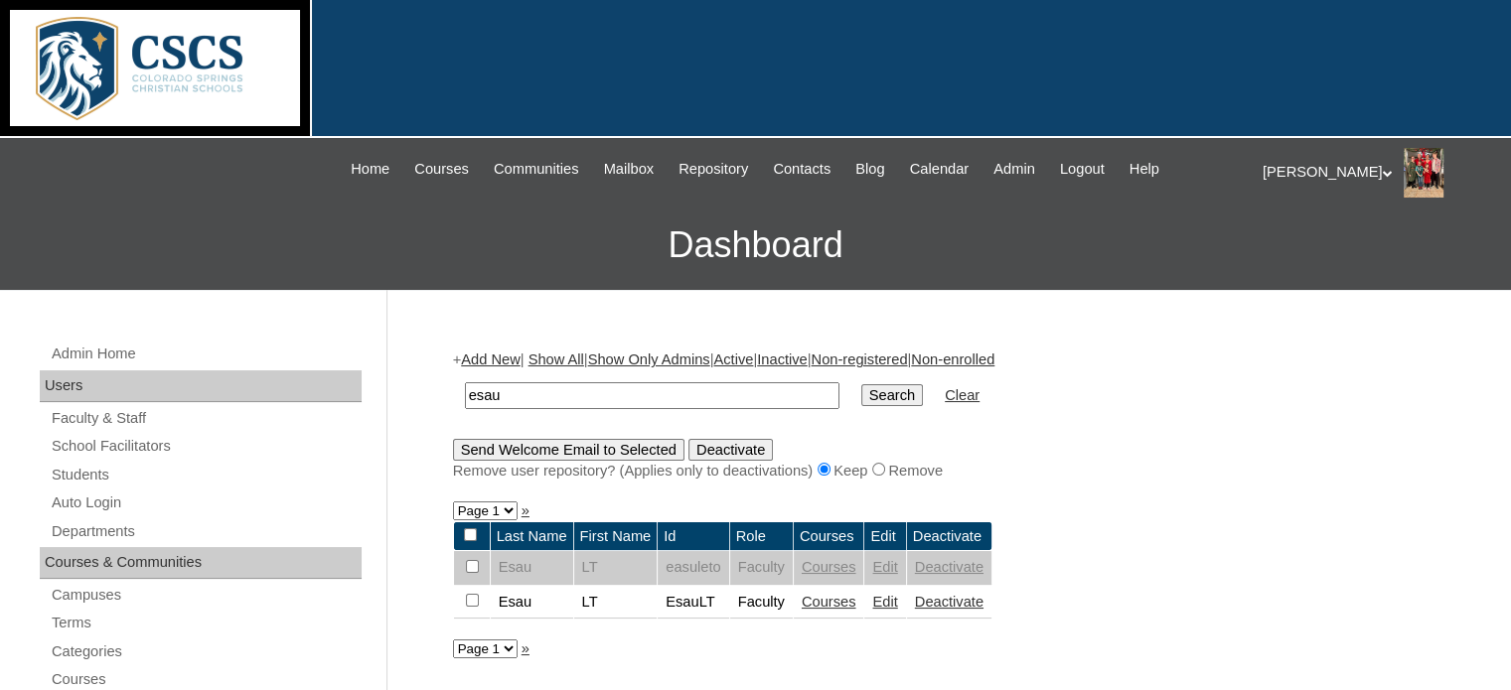
click at [835, 599] on link "Courses" at bounding box center [829, 602] width 55 height 16
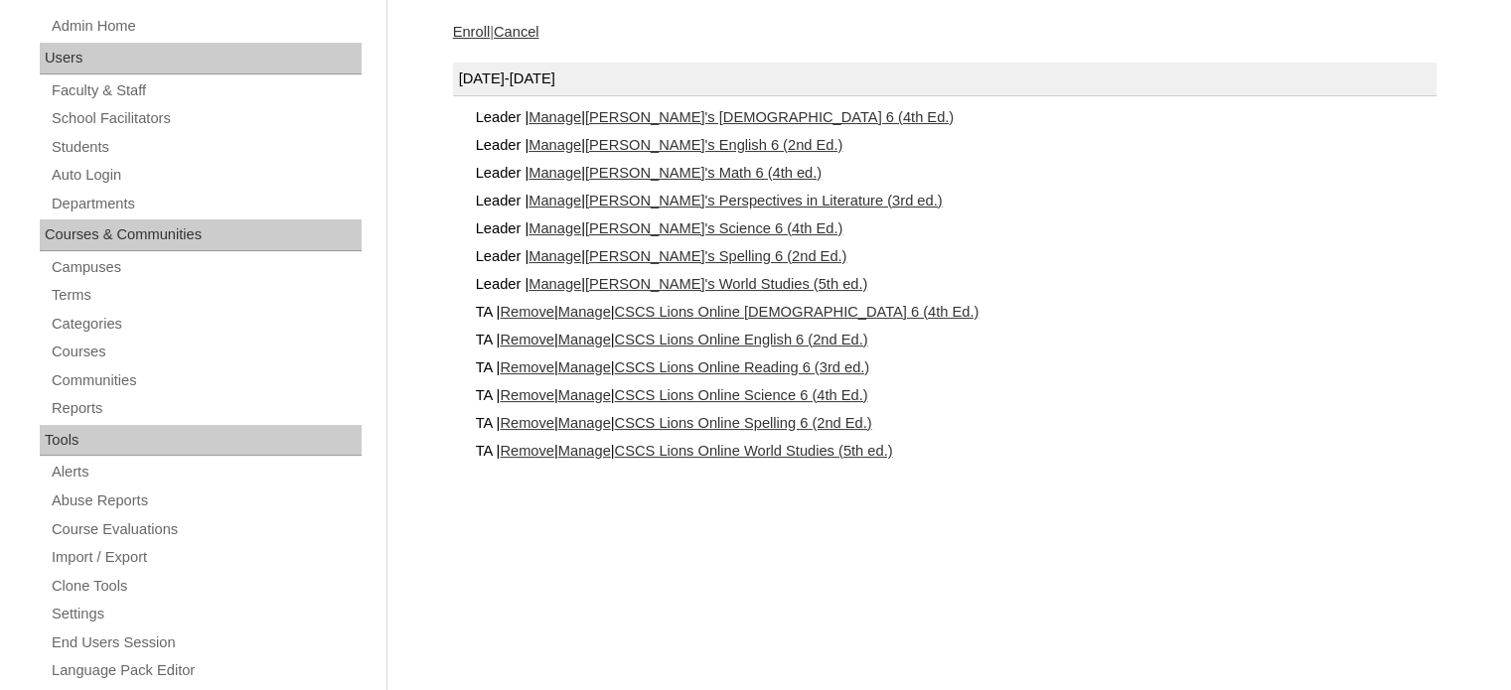
scroll to position [342, 0]
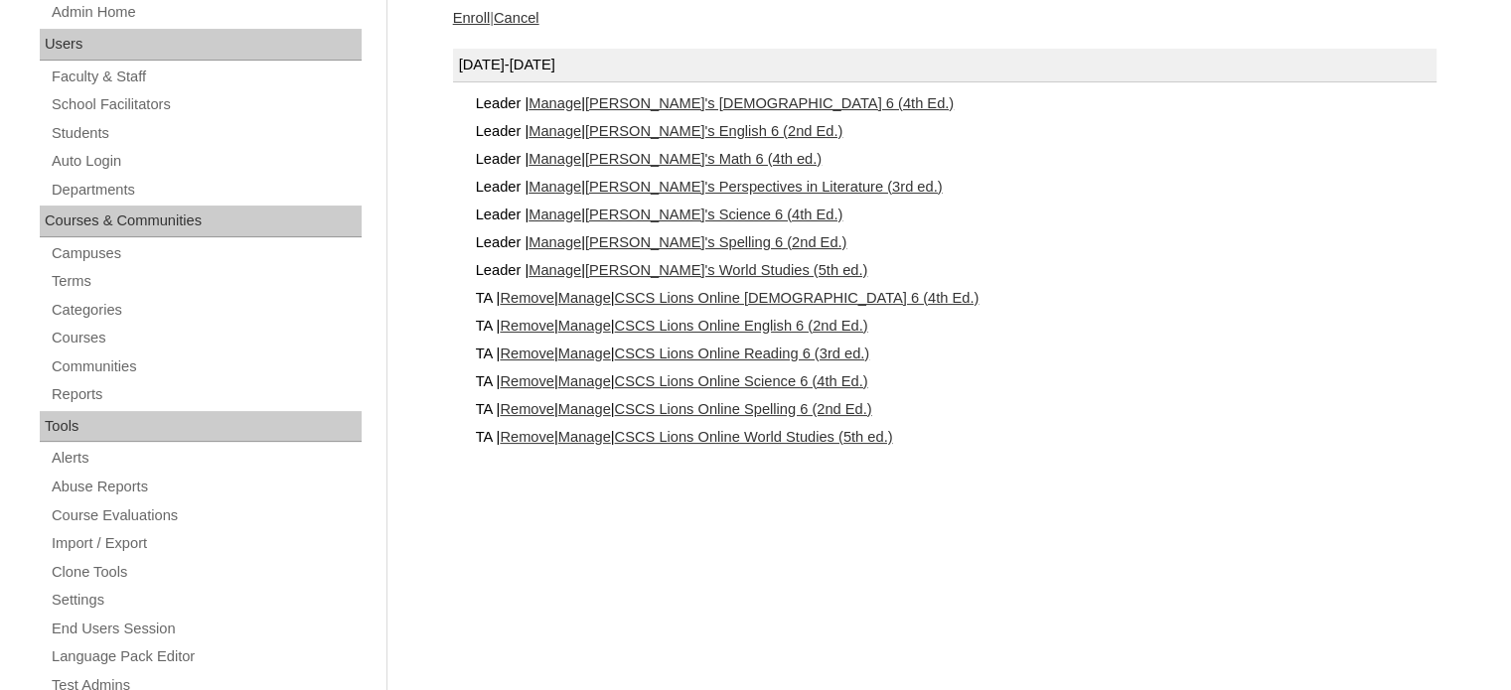
click at [548, 297] on link "Remove" at bounding box center [527, 298] width 55 height 16
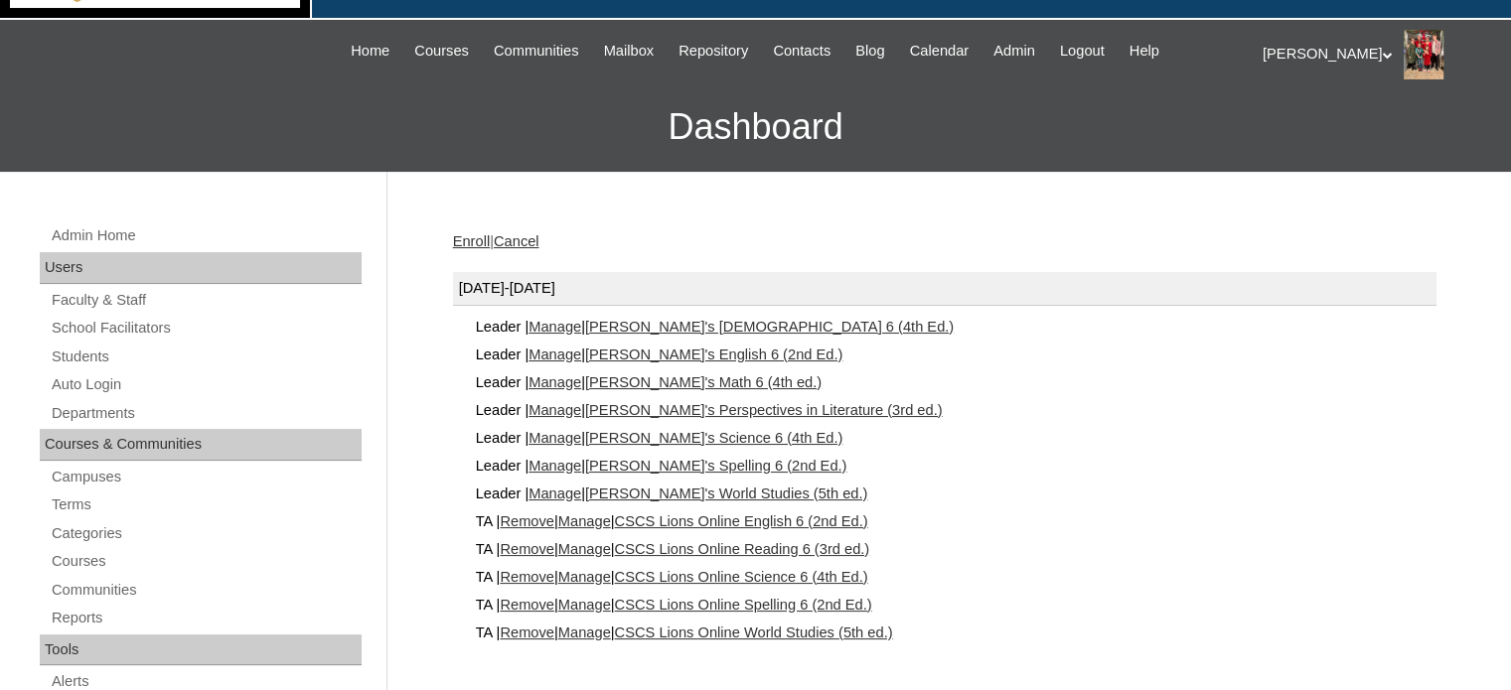
scroll to position [119, 0]
click at [539, 513] on link "Remove" at bounding box center [527, 521] width 55 height 16
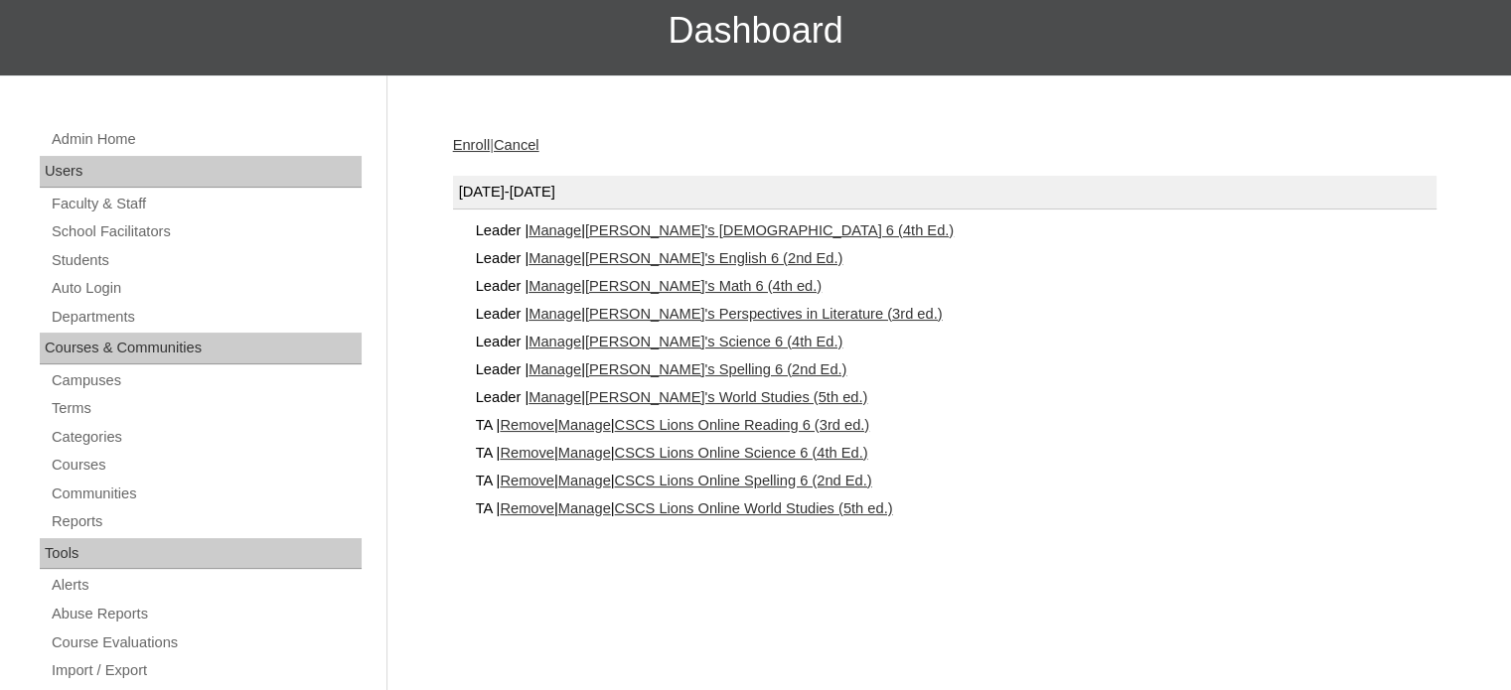
scroll to position [218, 0]
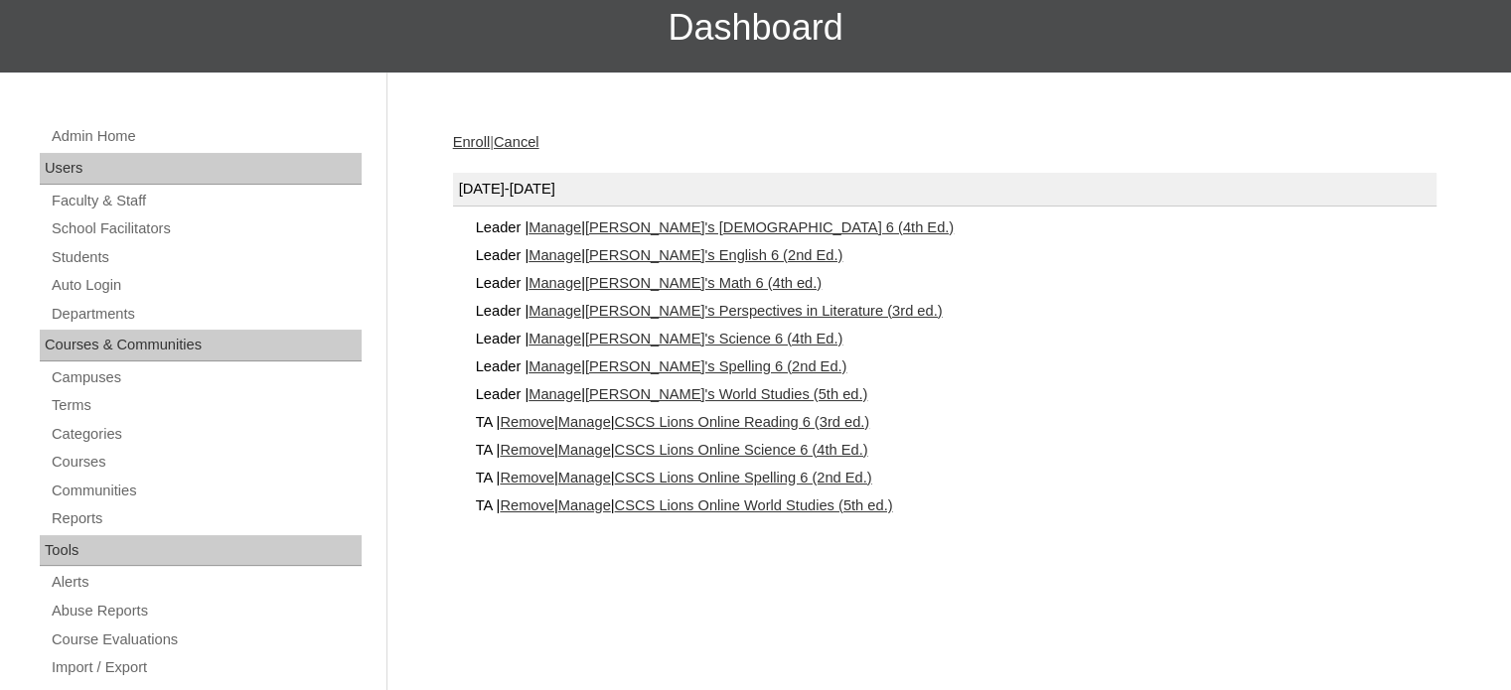
click at [550, 415] on link "Remove" at bounding box center [527, 422] width 55 height 16
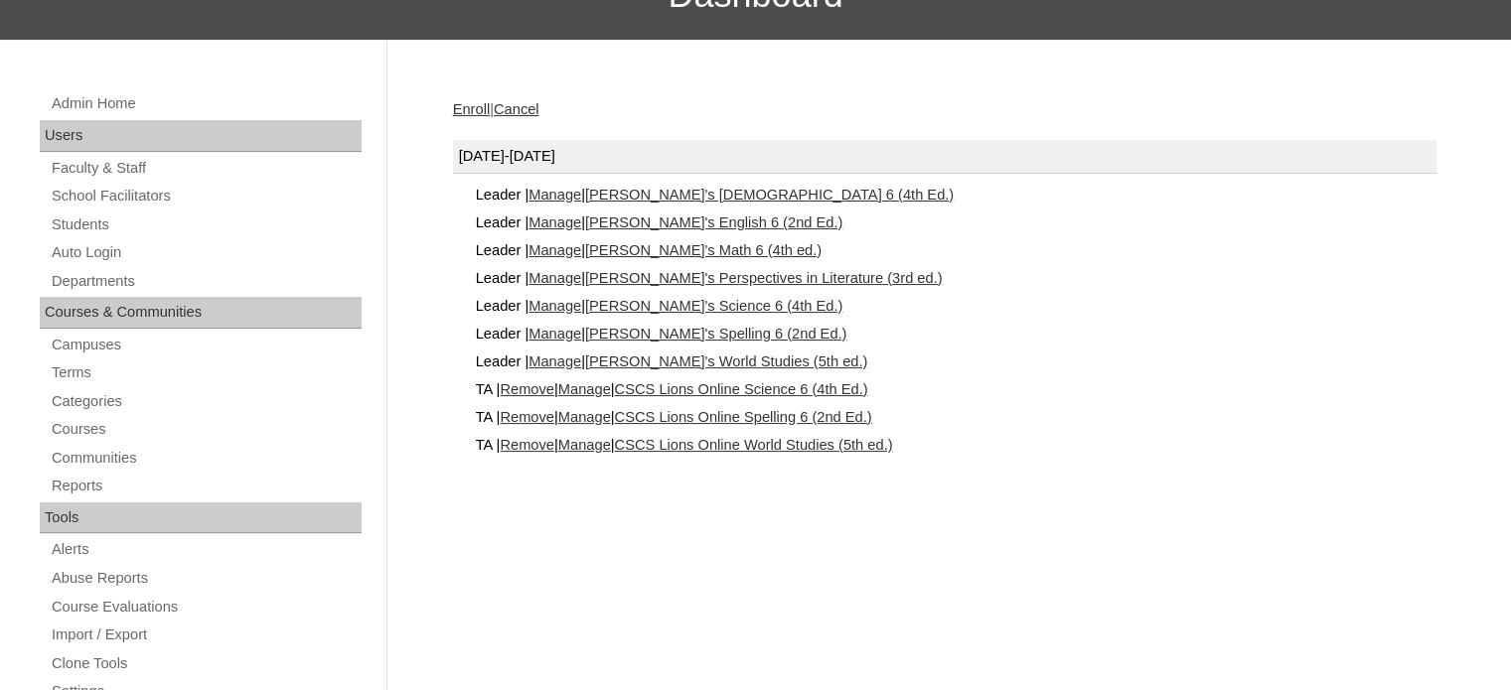
scroll to position [278, 0]
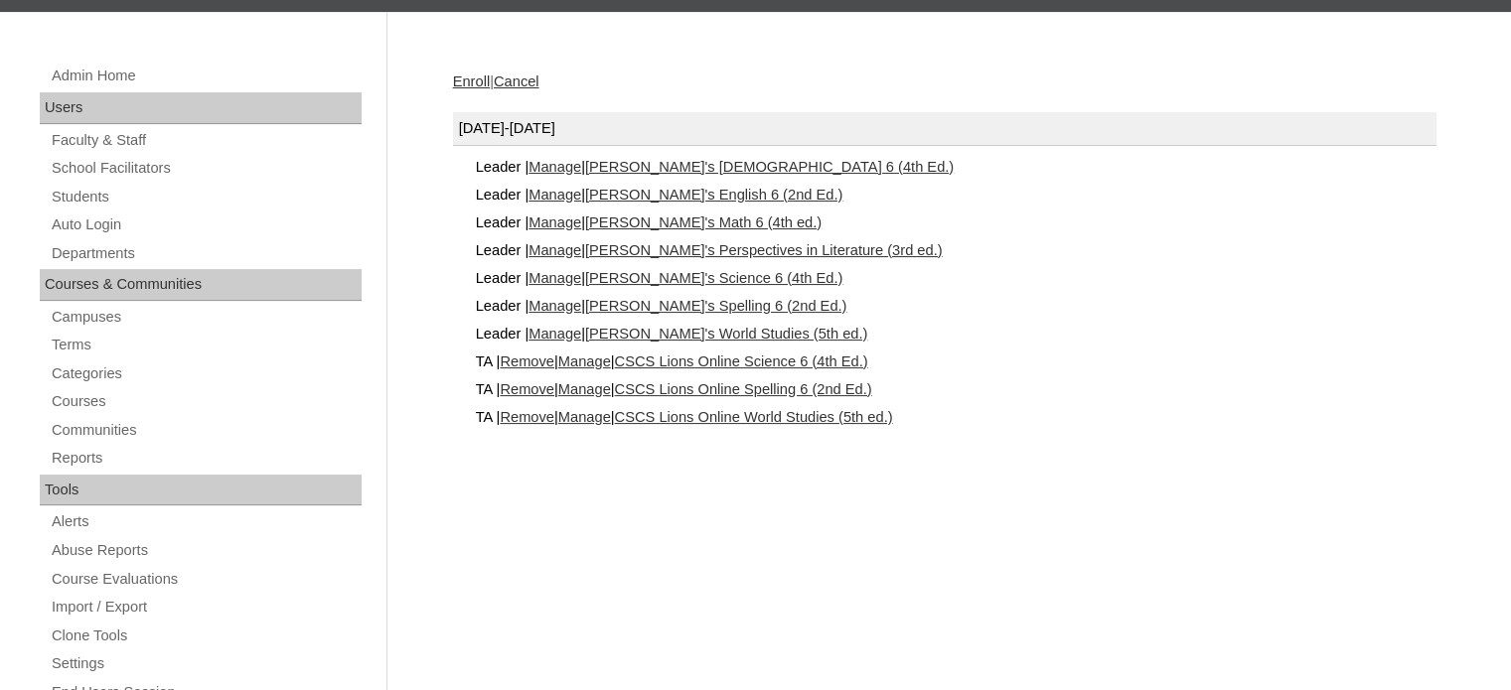
click at [536, 357] on link "Remove" at bounding box center [527, 362] width 55 height 16
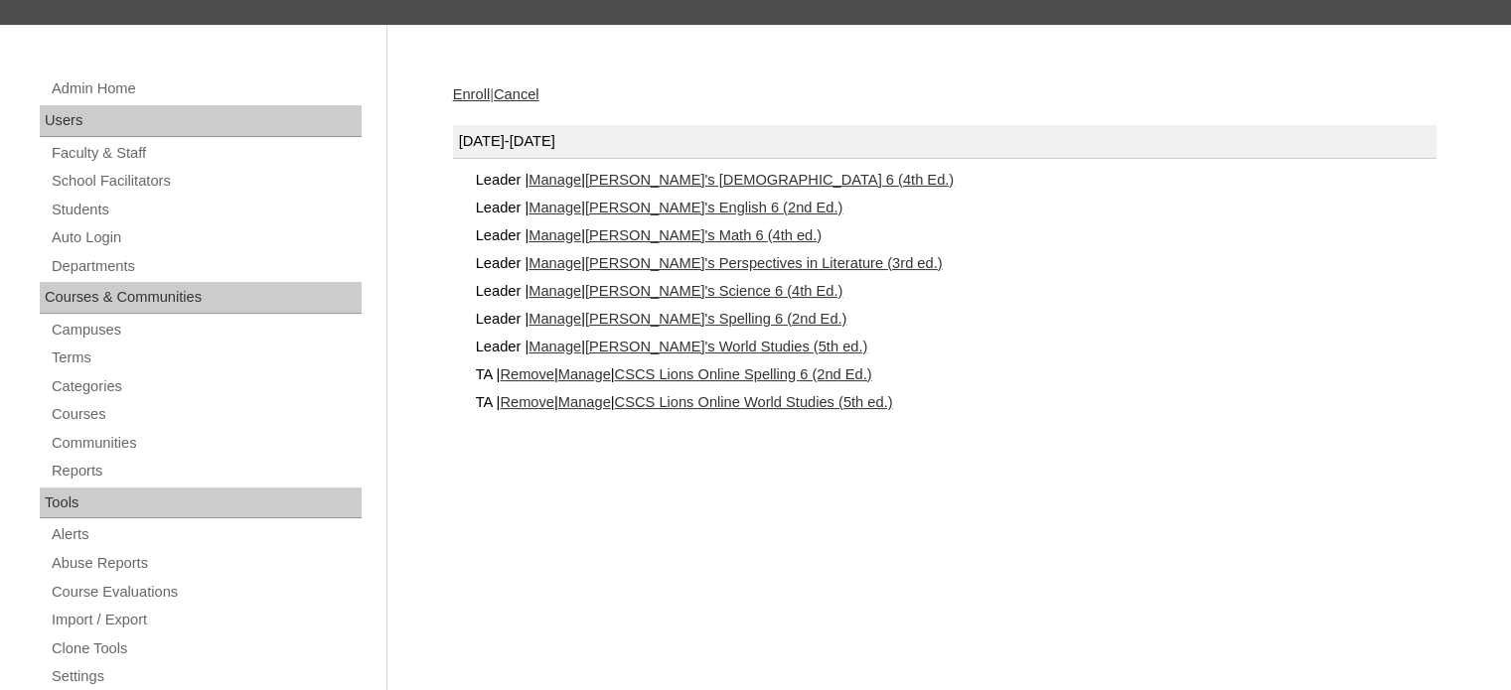
scroll to position [294, 0]
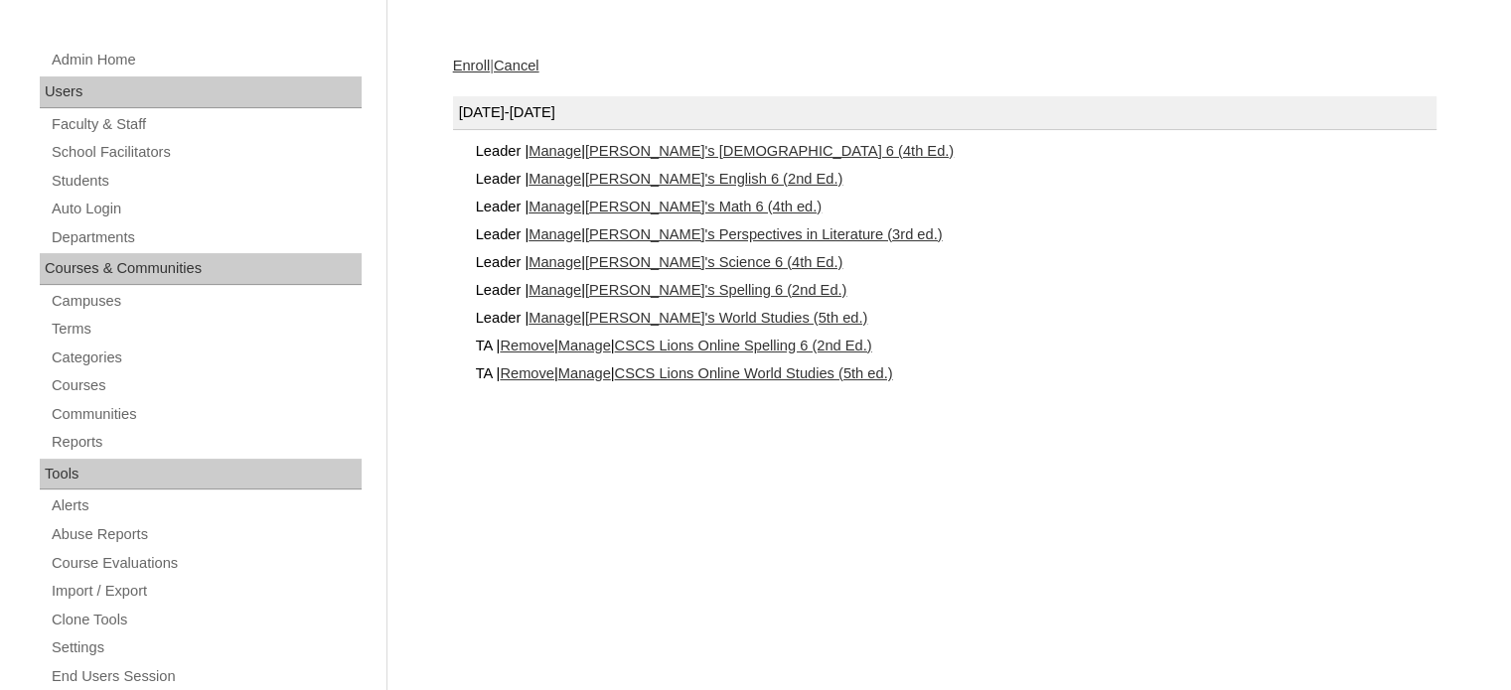
click at [519, 344] on link "Remove" at bounding box center [527, 346] width 55 height 16
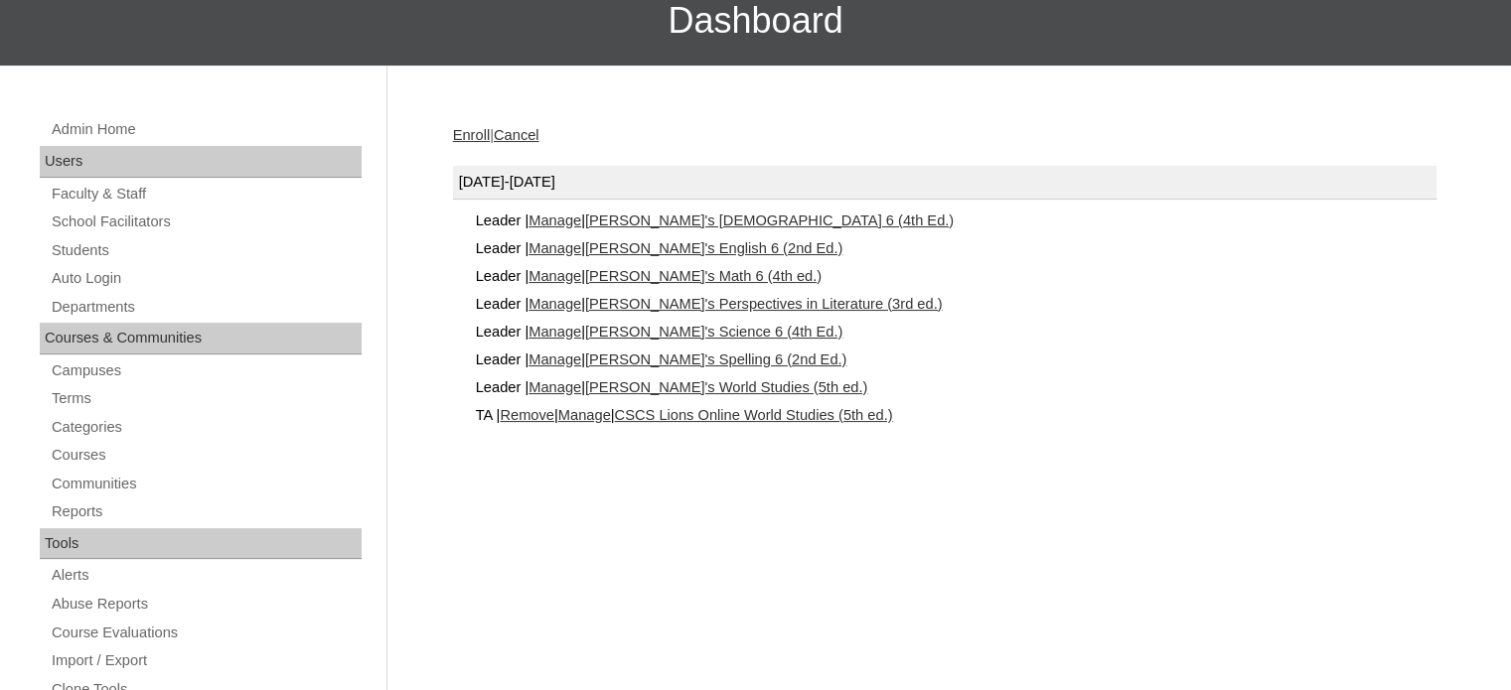
scroll to position [250, 0]
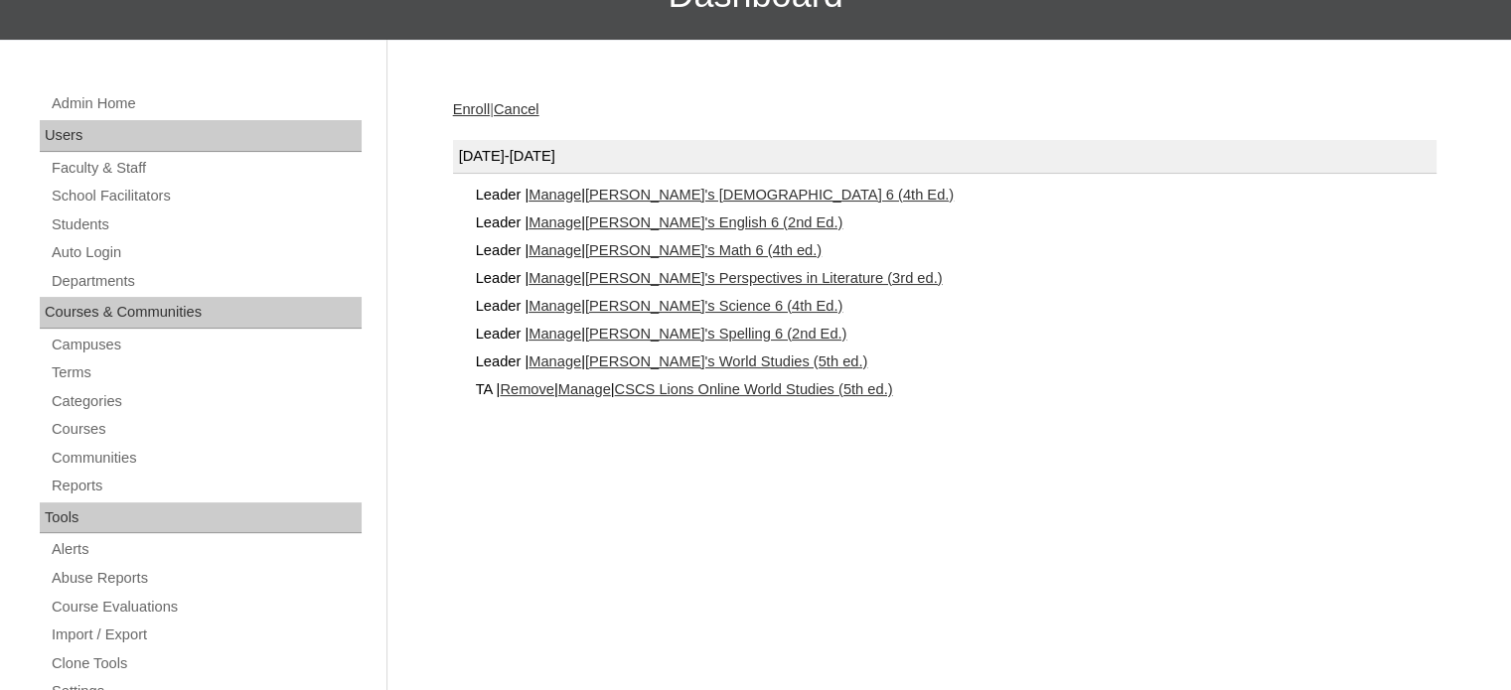
click at [536, 385] on link "Remove" at bounding box center [527, 389] width 55 height 16
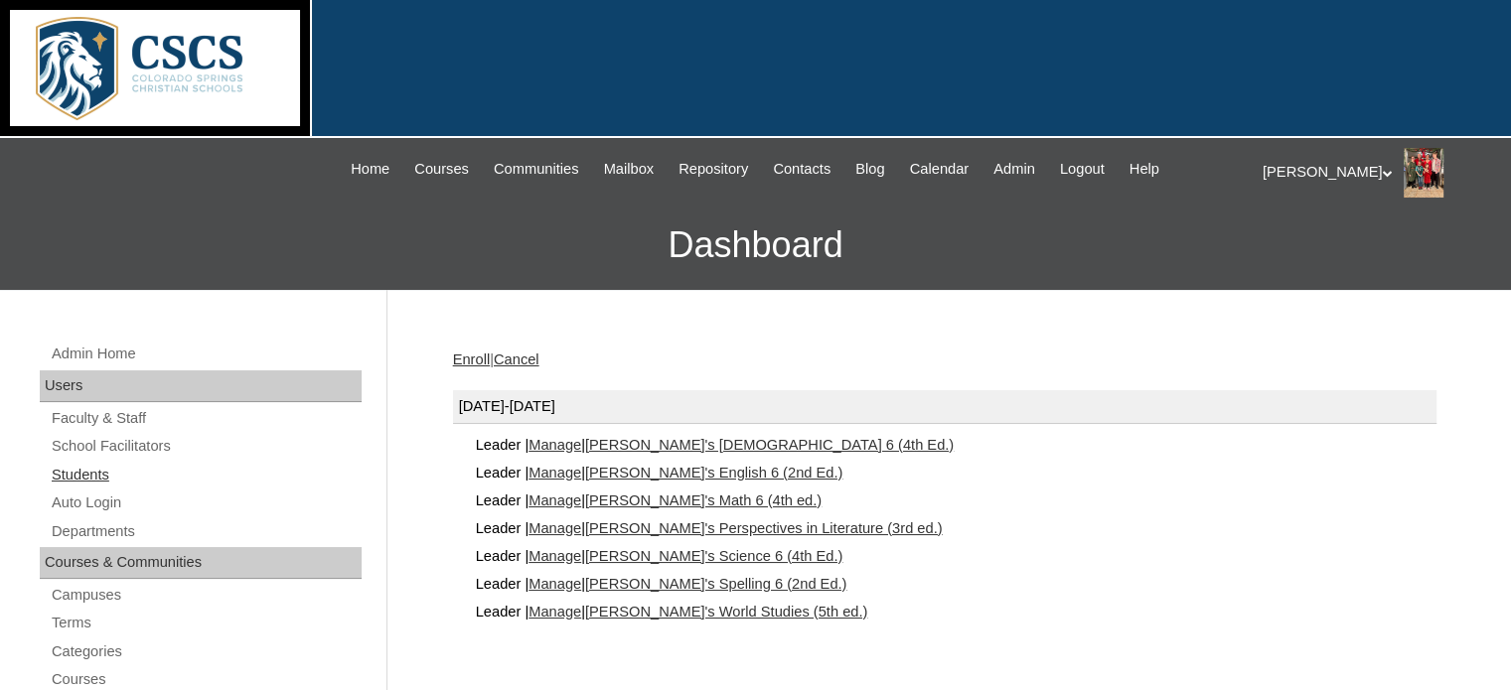
click at [59, 480] on link "Students" at bounding box center [206, 475] width 312 height 25
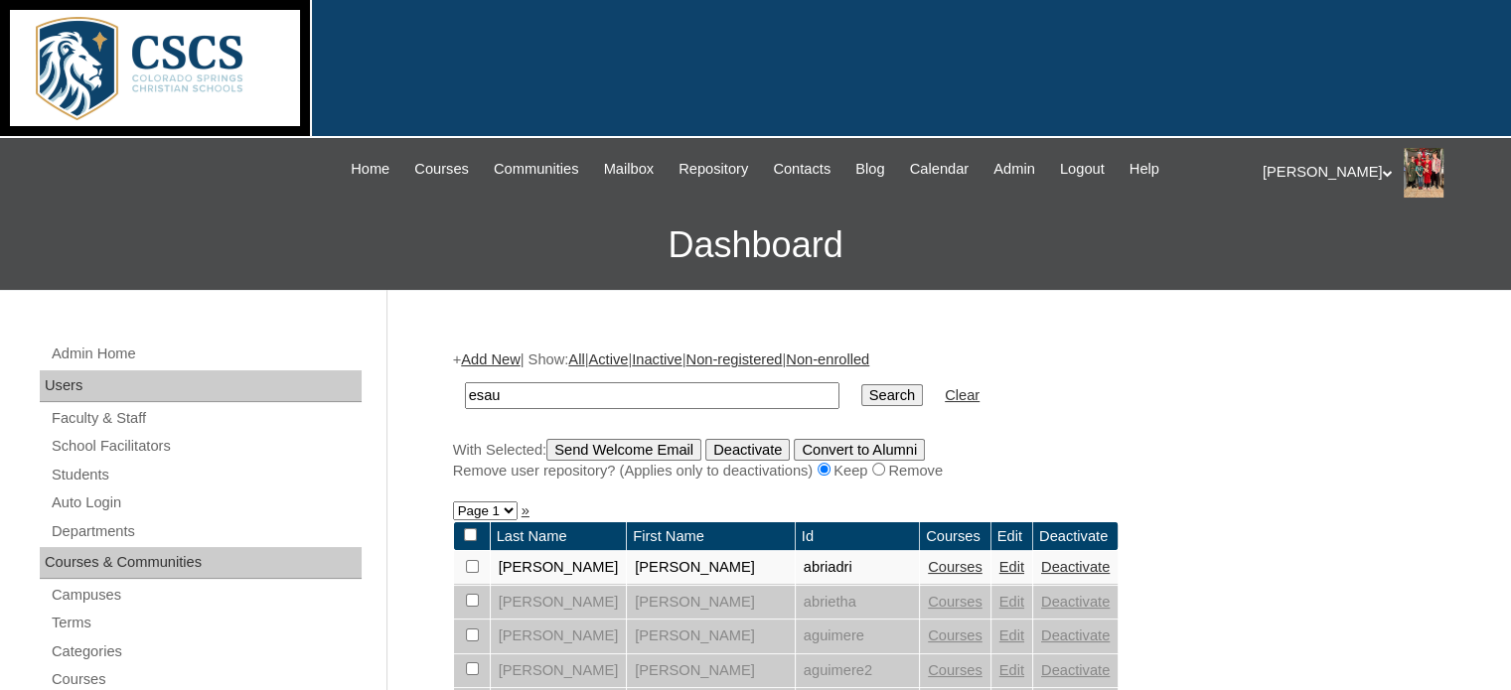
click at [559, 401] on input "esau" at bounding box center [652, 395] width 375 height 27
click at [851, 380] on td "Search" at bounding box center [891, 396] width 81 height 47
click at [861, 395] on input "Search" at bounding box center [892, 395] width 62 height 22
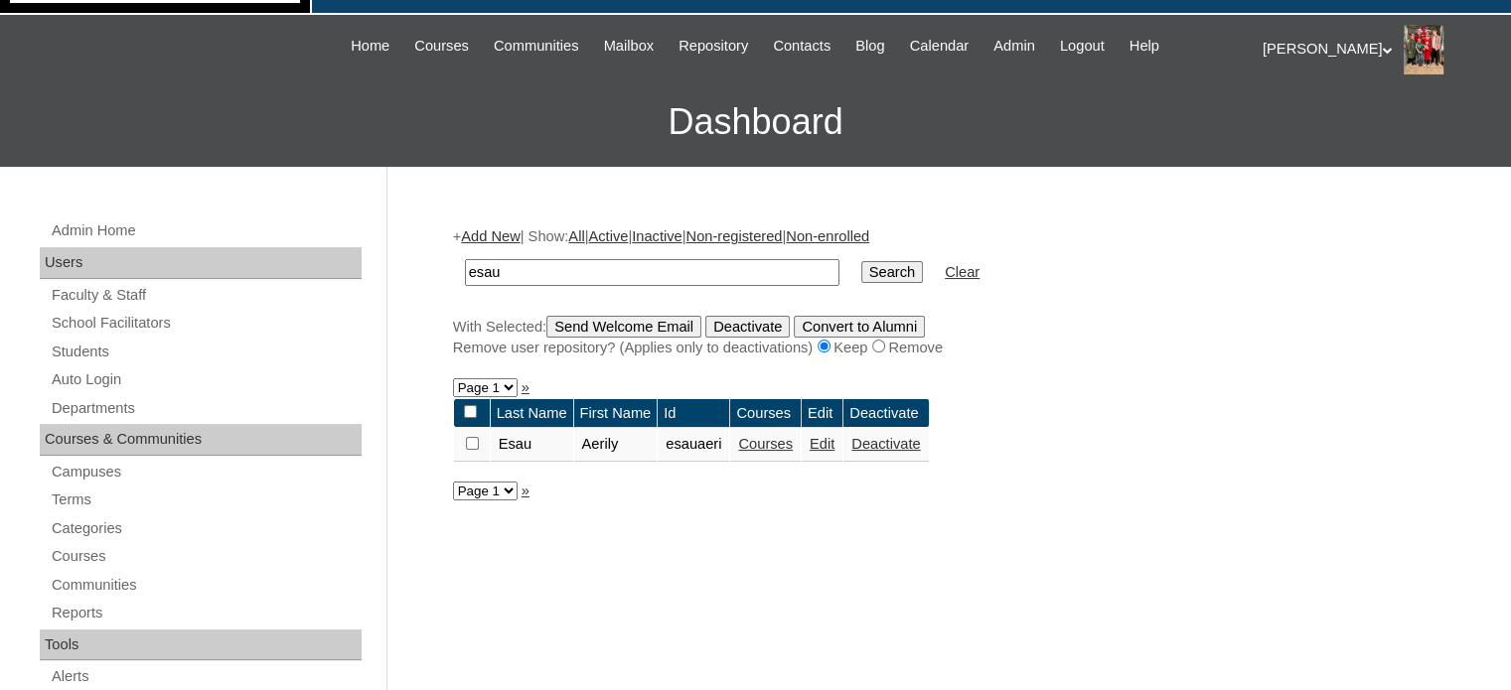
scroll to position [125, 0]
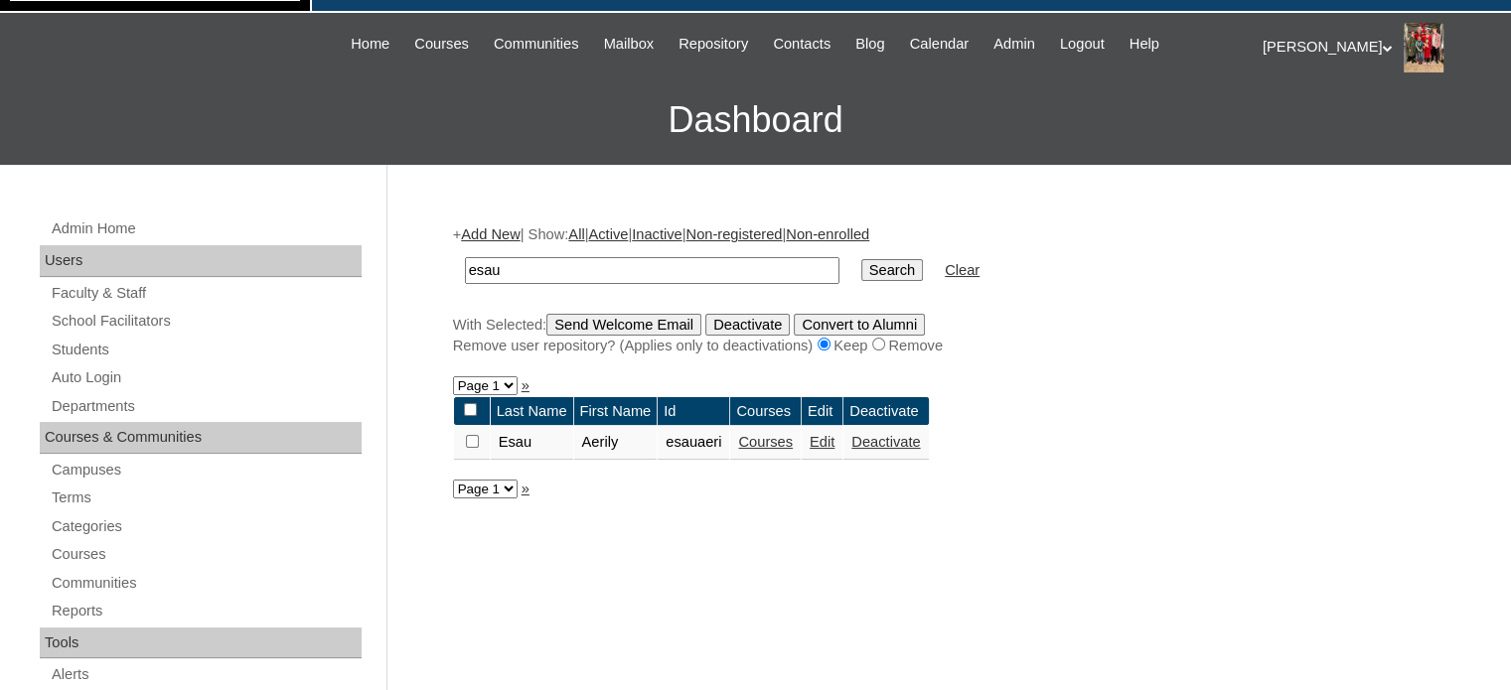
click at [782, 444] on link "Courses" at bounding box center [765, 442] width 55 height 16
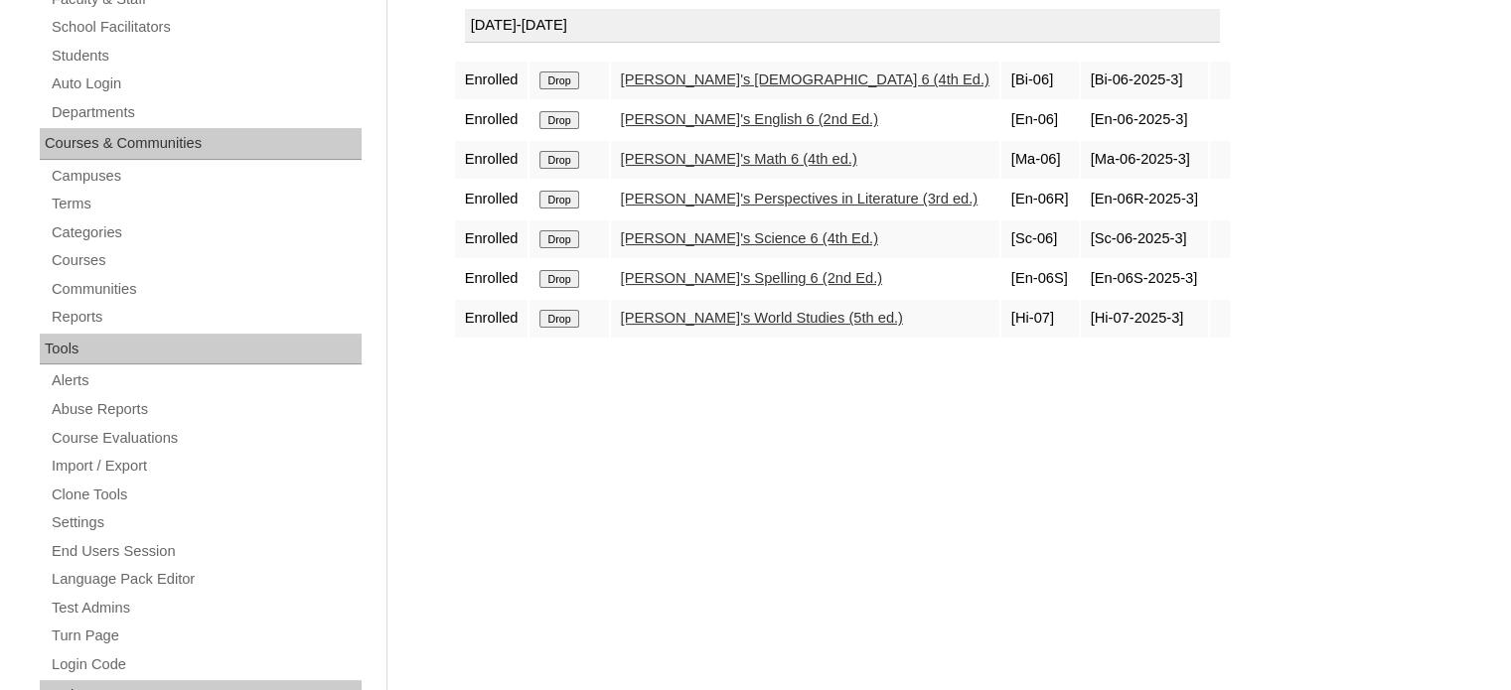
scroll to position [427, 0]
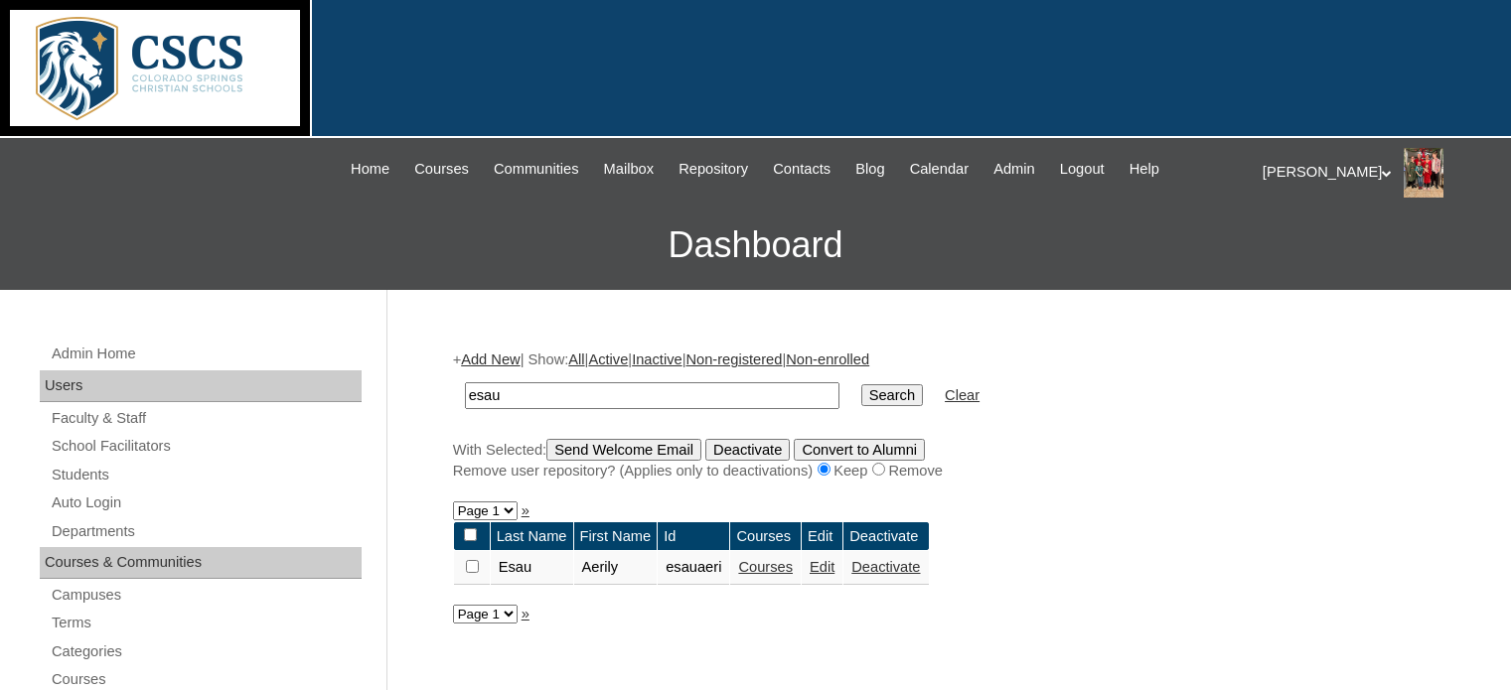
scroll to position [125, 0]
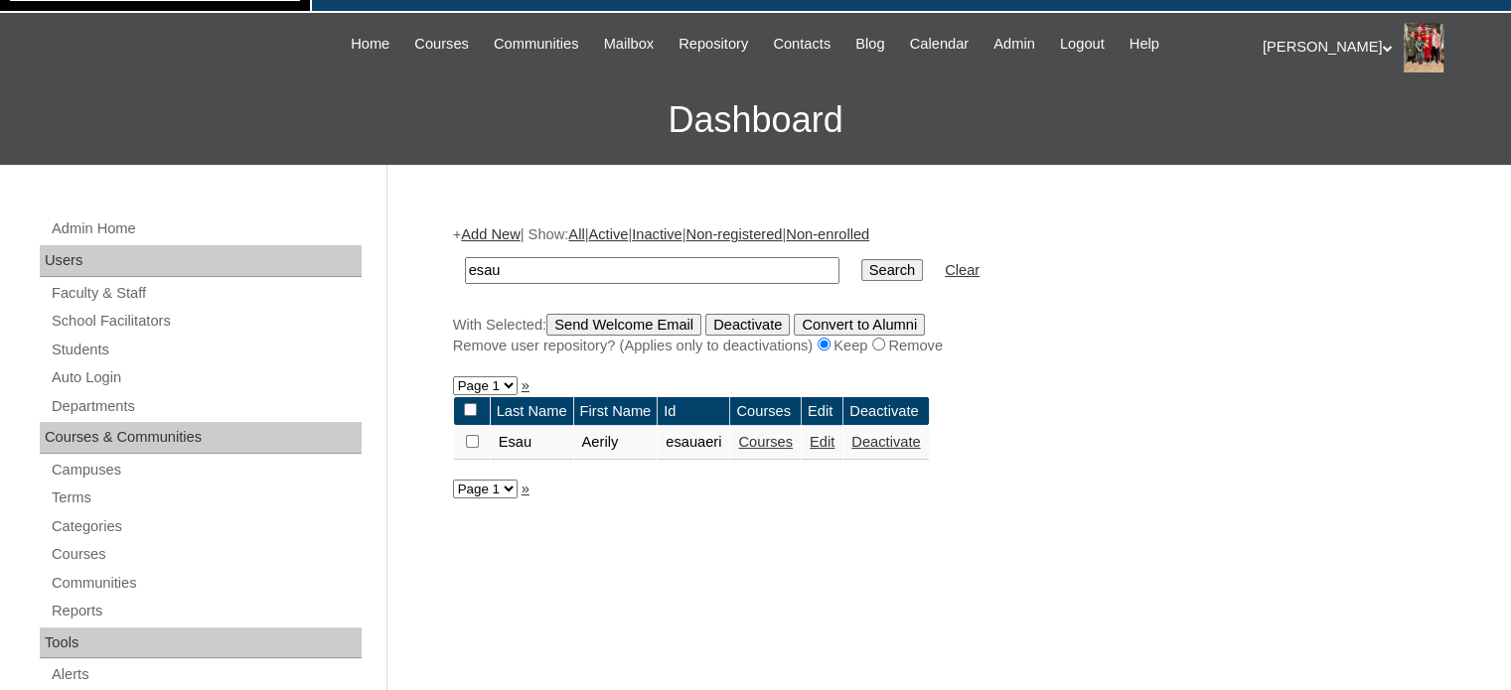
drag, startPoint x: 515, startPoint y: 270, endPoint x: 424, endPoint y: 256, distance: 91.5
type input "[PERSON_NAME]"
click at [861, 259] on input "Search" at bounding box center [892, 270] width 62 height 22
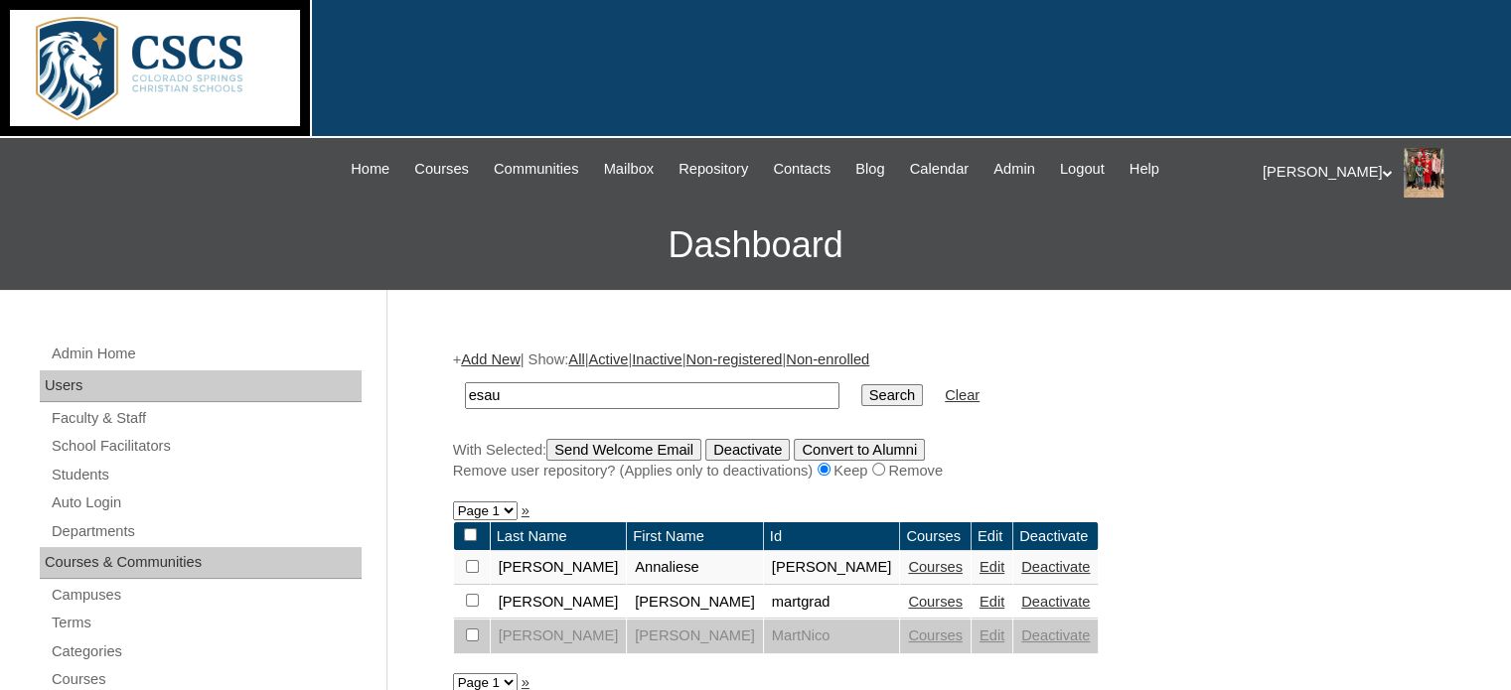
scroll to position [79, 0]
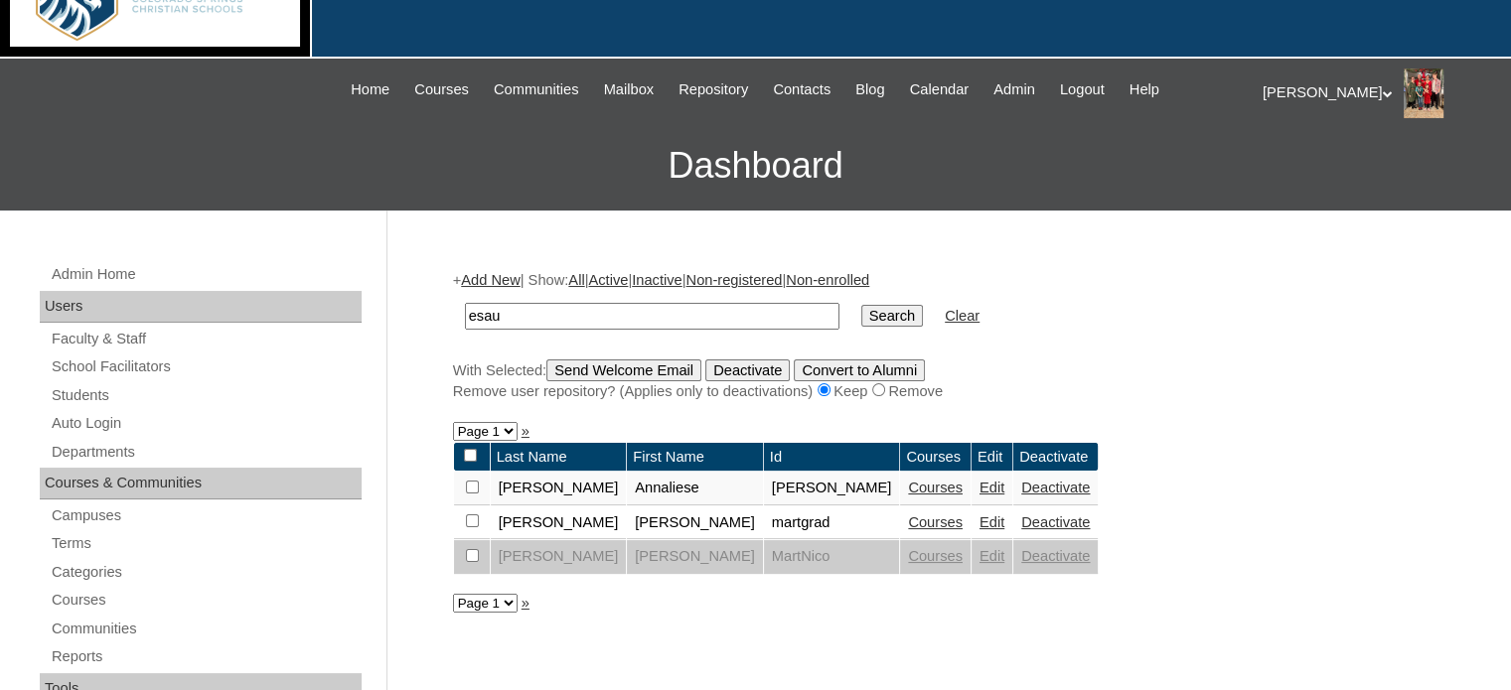
click at [908, 492] on link "Courses" at bounding box center [935, 488] width 55 height 16
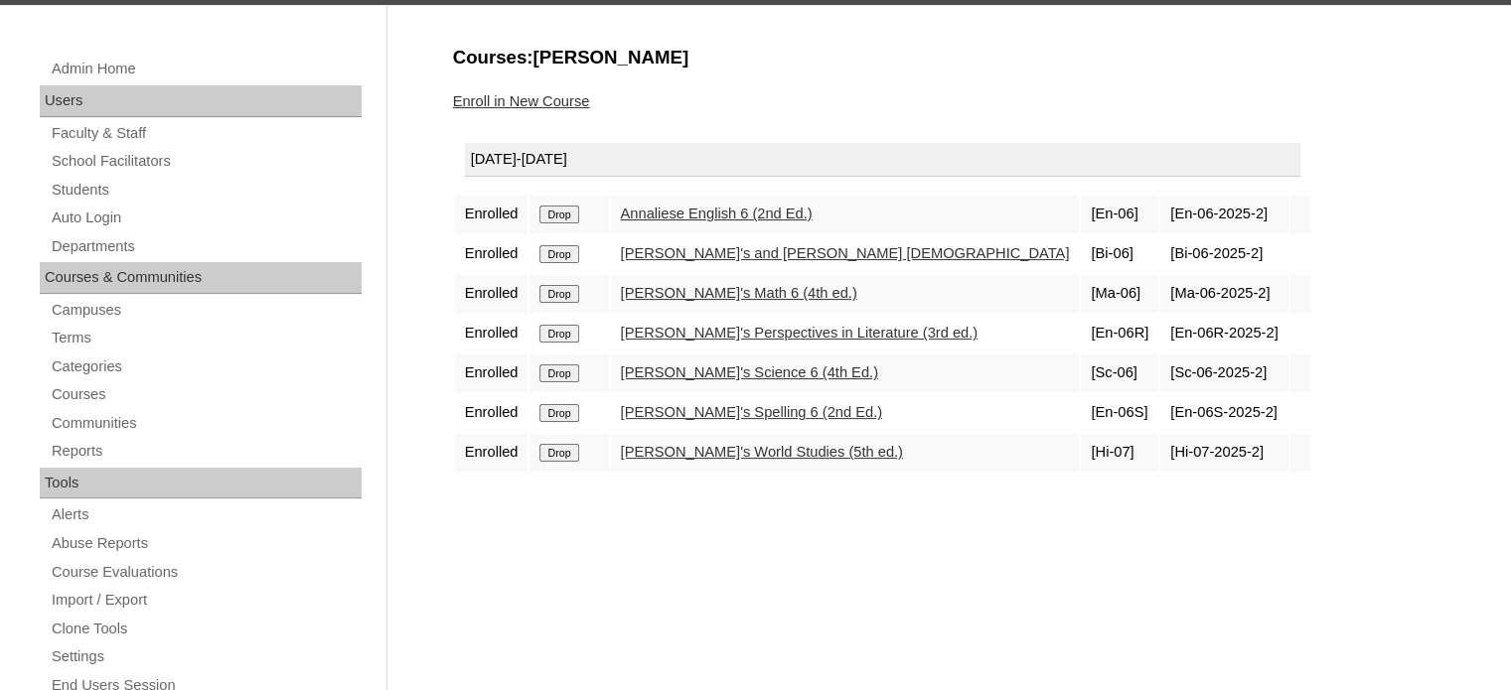
scroll to position [286, 0]
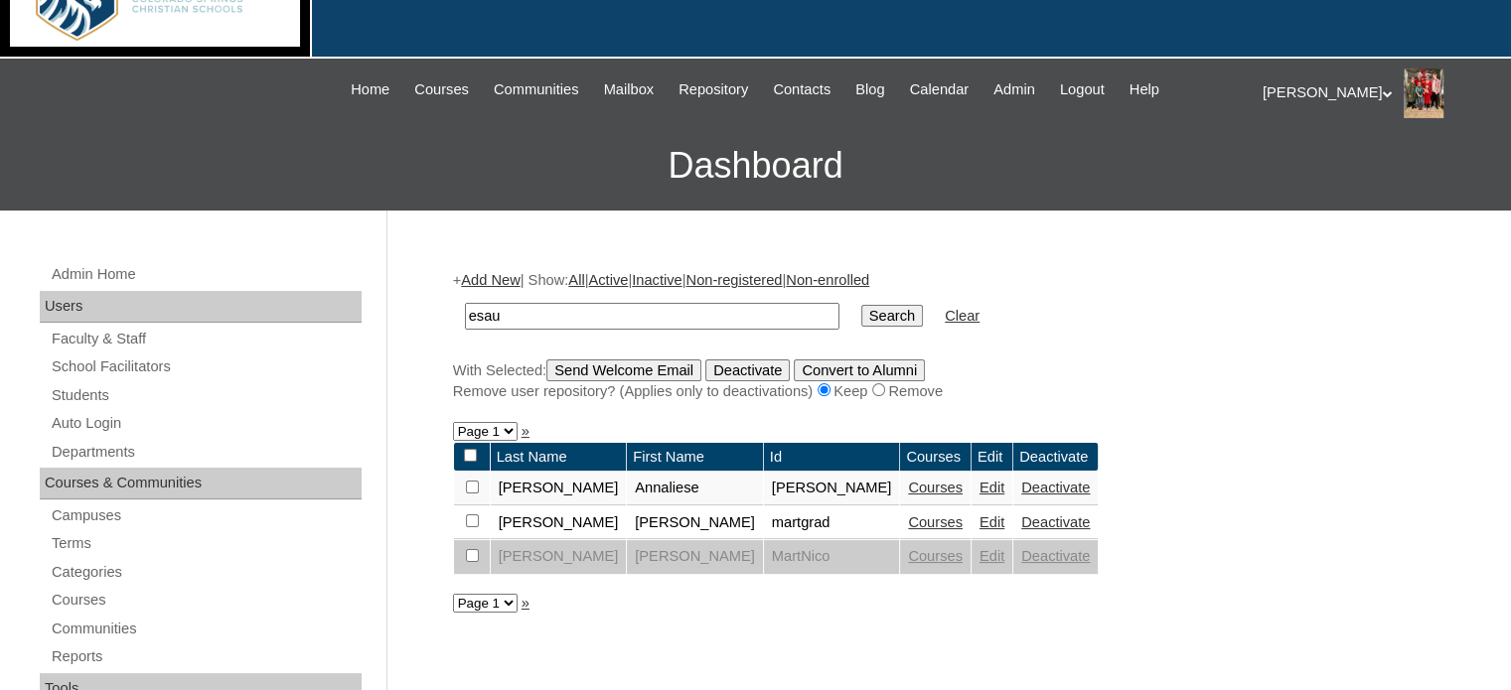
scroll to position [79, 0]
drag, startPoint x: 527, startPoint y: 308, endPoint x: 428, endPoint y: 307, distance: 98.4
click at [908, 522] on link "Courses" at bounding box center [935, 523] width 55 height 16
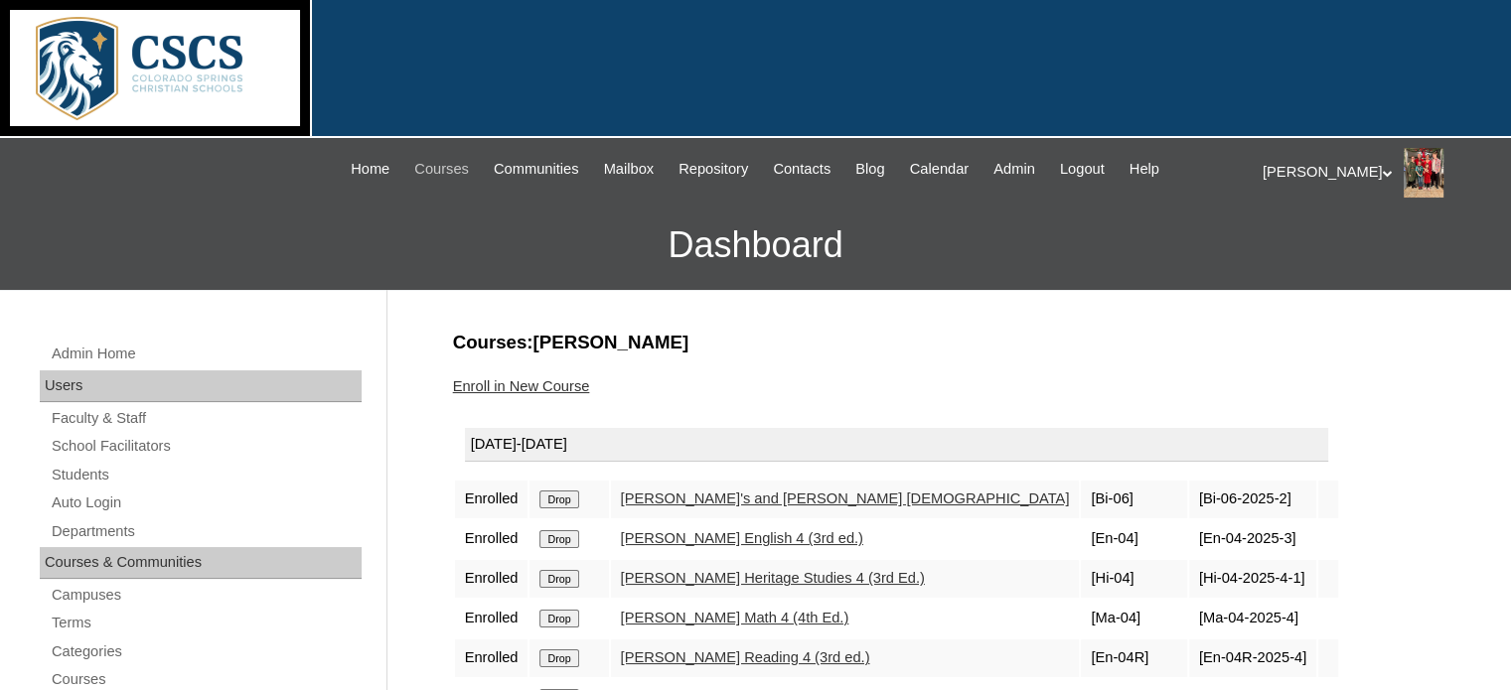
click at [421, 168] on span "Courses" at bounding box center [441, 169] width 55 height 23
